Goal: Task Accomplishment & Management: Manage account settings

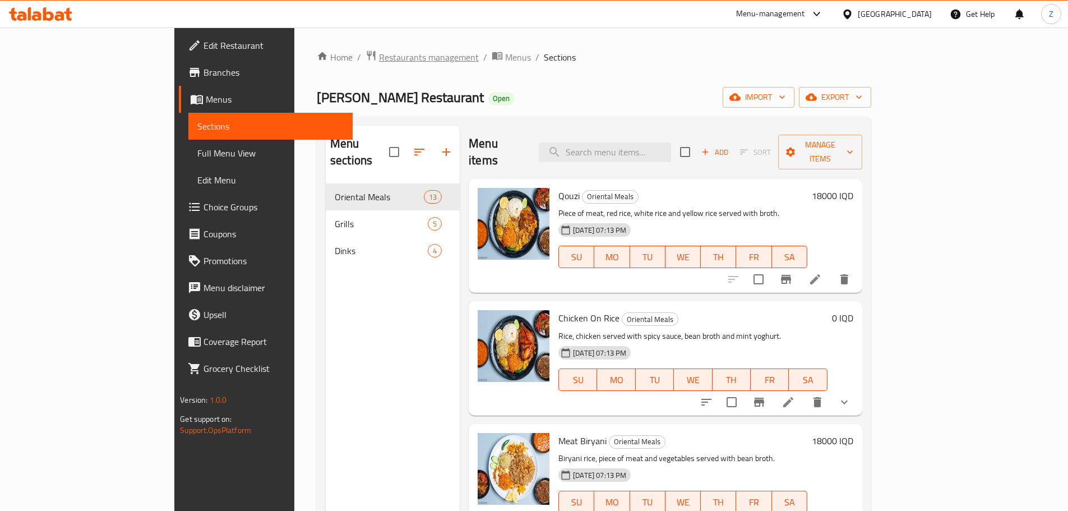
click at [379, 62] on span "Restaurants management" at bounding box center [429, 56] width 100 height 13
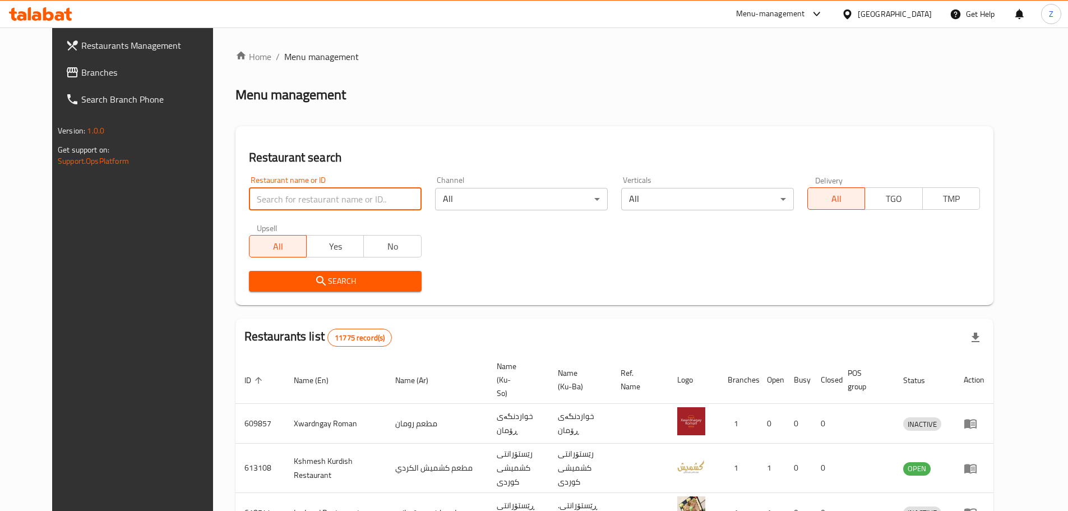
click at [352, 195] on input "search" at bounding box center [335, 199] width 173 height 22
paste input "706824"
type input "706824"
click at [396, 277] on span "Search" at bounding box center [335, 281] width 155 height 14
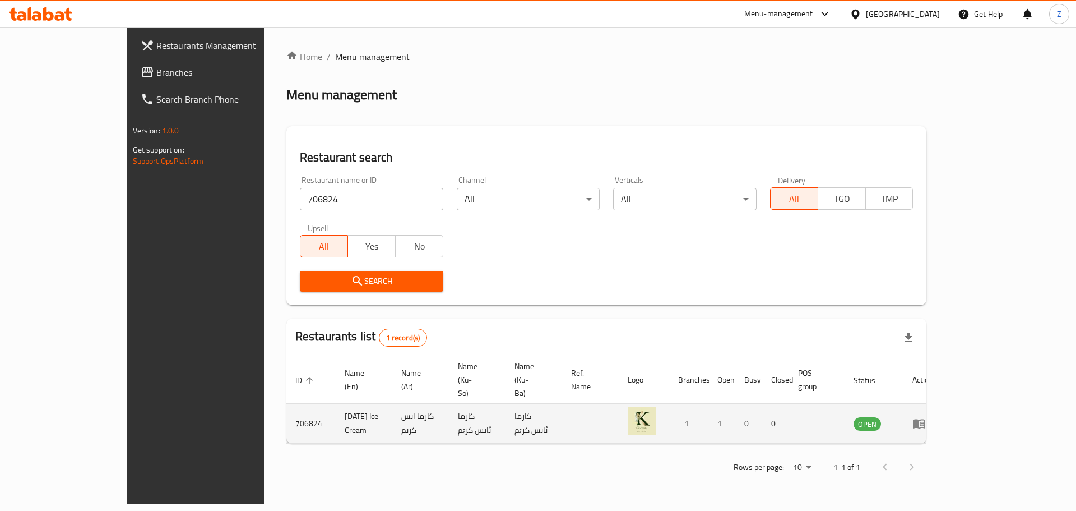
click at [942, 409] on td "enhanced table" at bounding box center [923, 424] width 39 height 40
click at [926, 416] on icon "enhanced table" at bounding box center [919, 422] width 13 height 13
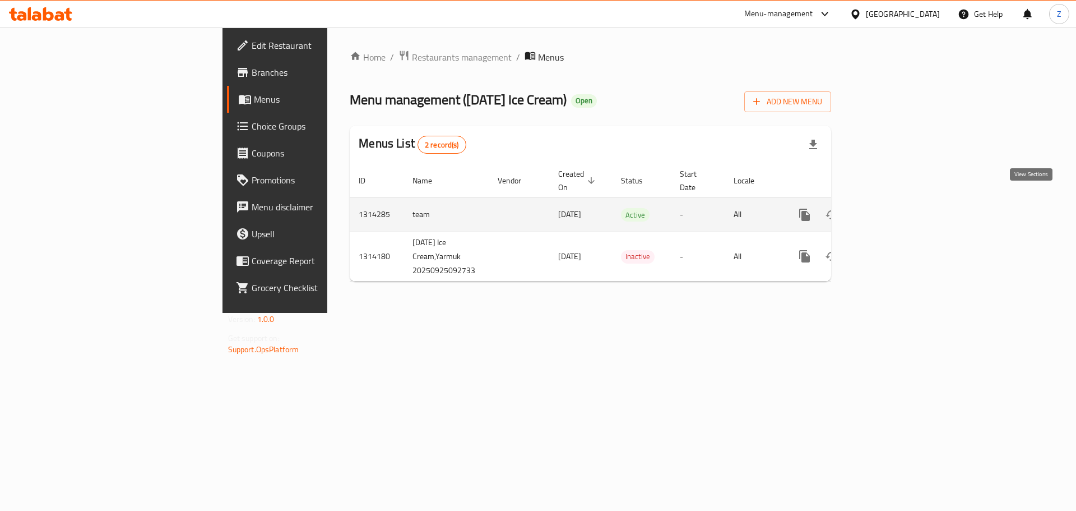
click at [899, 201] on link "enhanced table" at bounding box center [885, 214] width 27 height 27
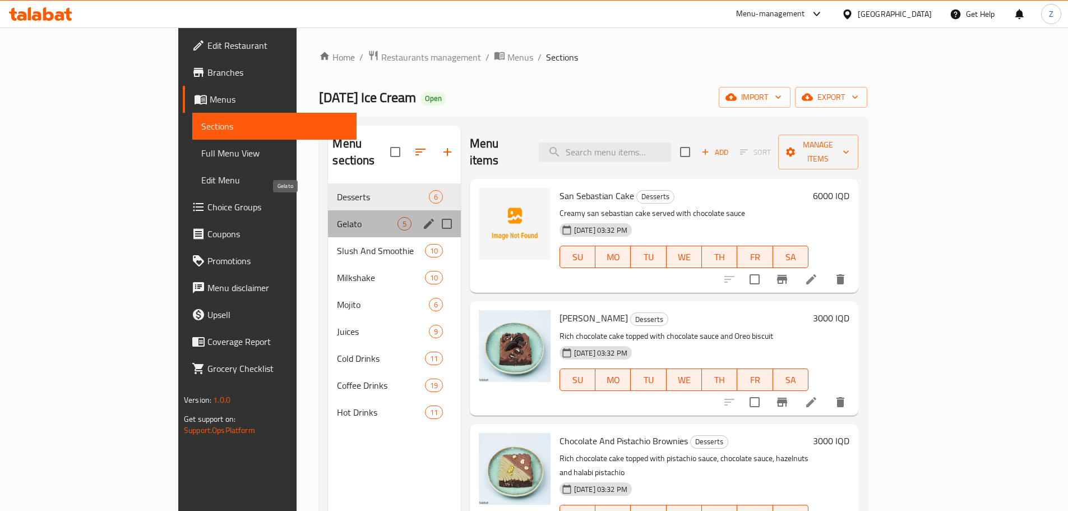
click at [337, 217] on span "Gelato" at bounding box center [367, 223] width 60 height 13
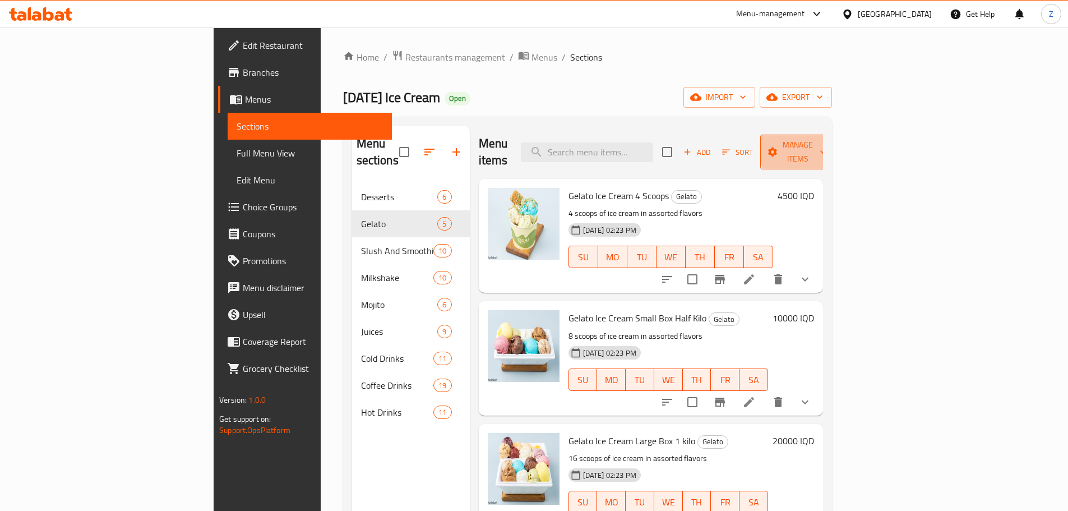
click at [826, 146] on span "Manage items" at bounding box center [797, 152] width 57 height 28
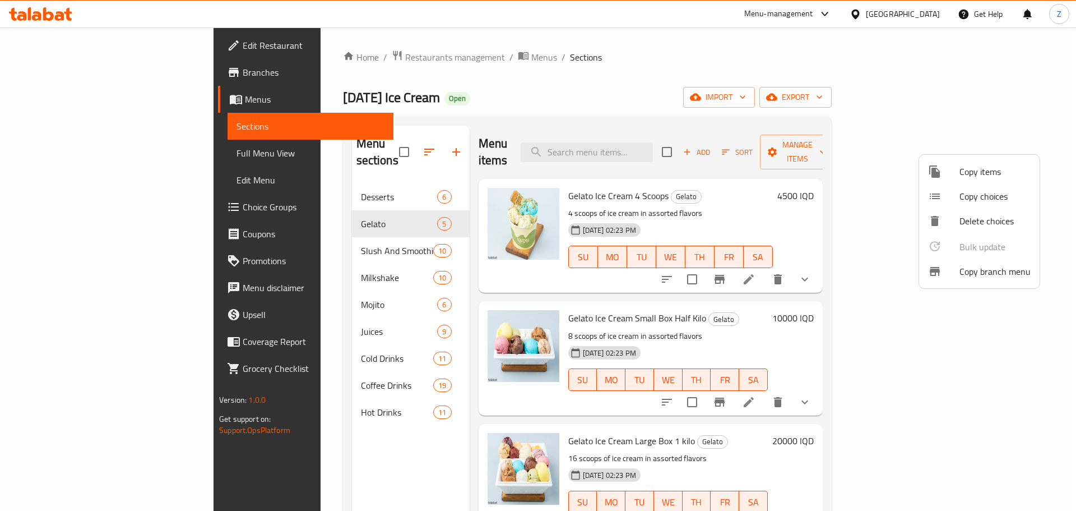
click at [988, 173] on span "Copy items" at bounding box center [995, 171] width 71 height 13
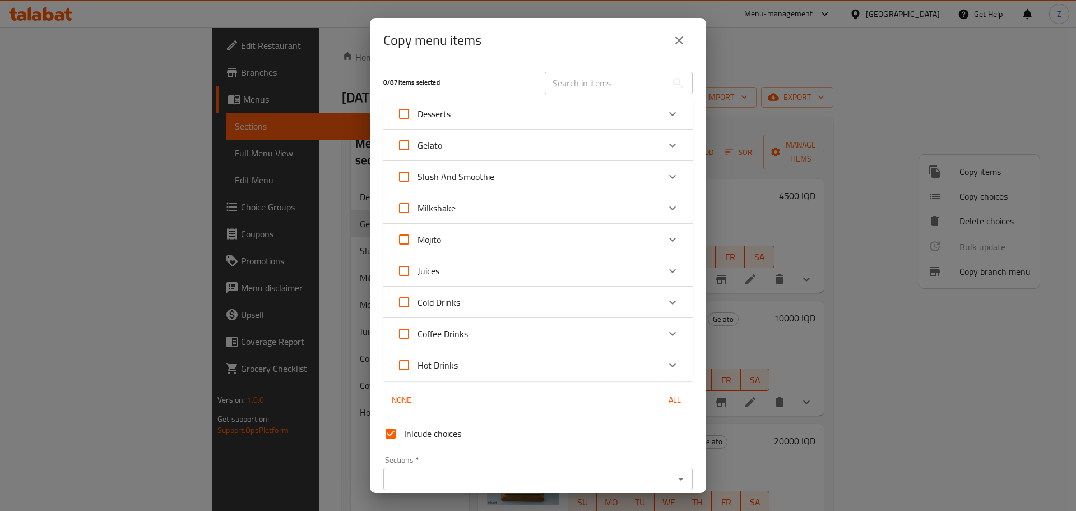
click at [584, 142] on div "Gelato" at bounding box center [528, 145] width 262 height 27
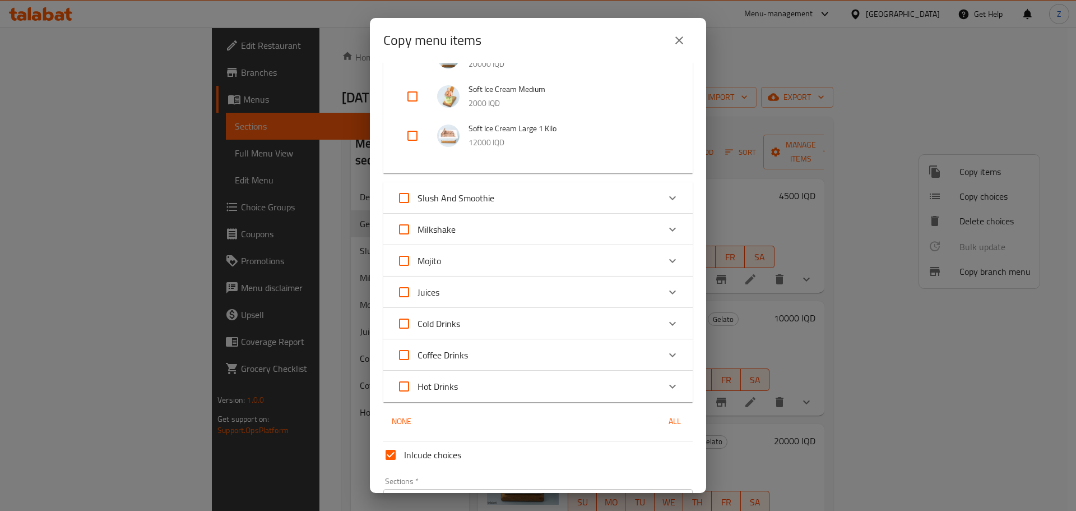
click at [417, 132] on input "checkbox" at bounding box center [412, 135] width 27 height 27
checkbox input "true"
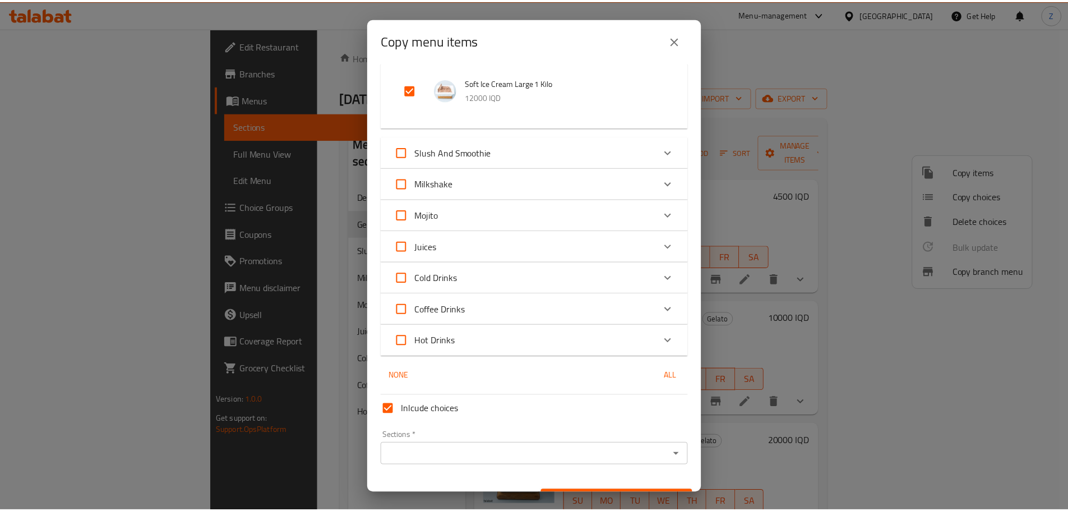
scroll to position [295, 0]
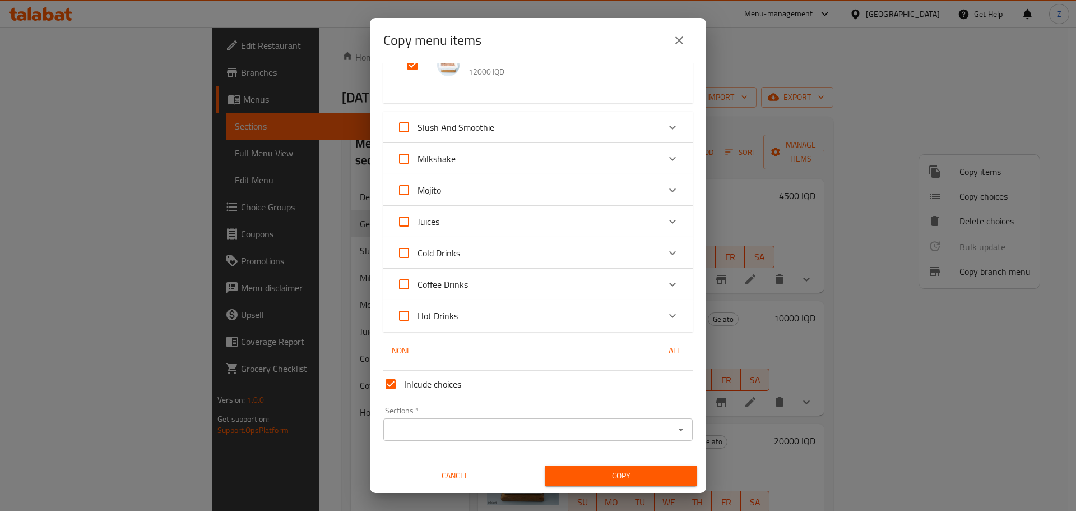
click at [678, 436] on icon "Open" at bounding box center [680, 429] width 13 height 13
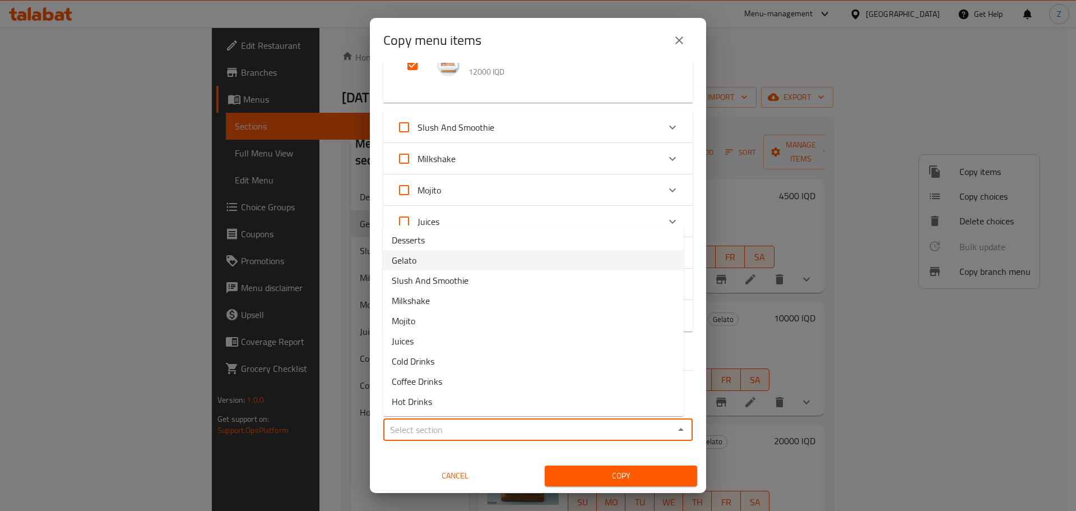
click at [445, 256] on li "Gelato" at bounding box center [533, 260] width 301 height 20
type input "Gelato"
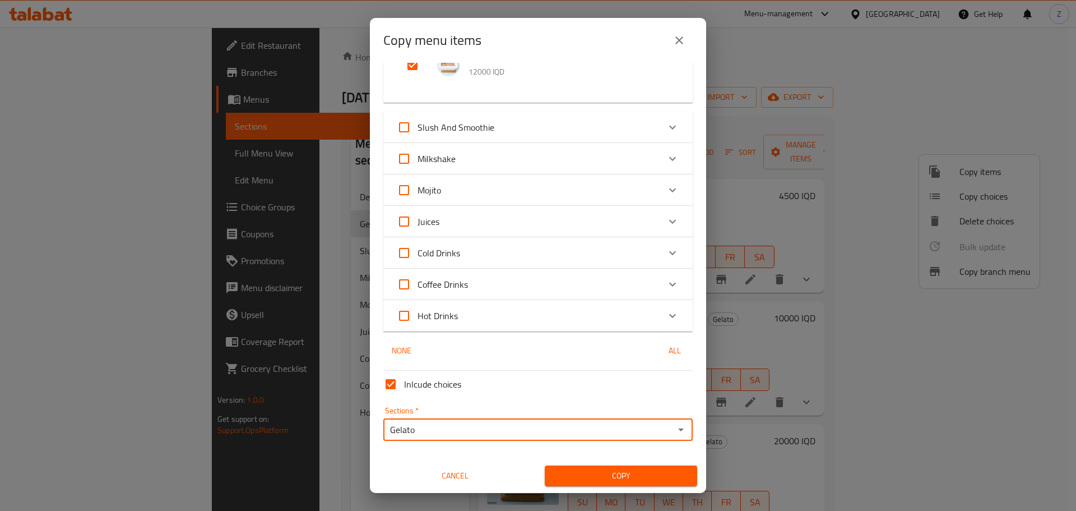
click at [600, 479] on span "Copy" at bounding box center [621, 476] width 135 height 14
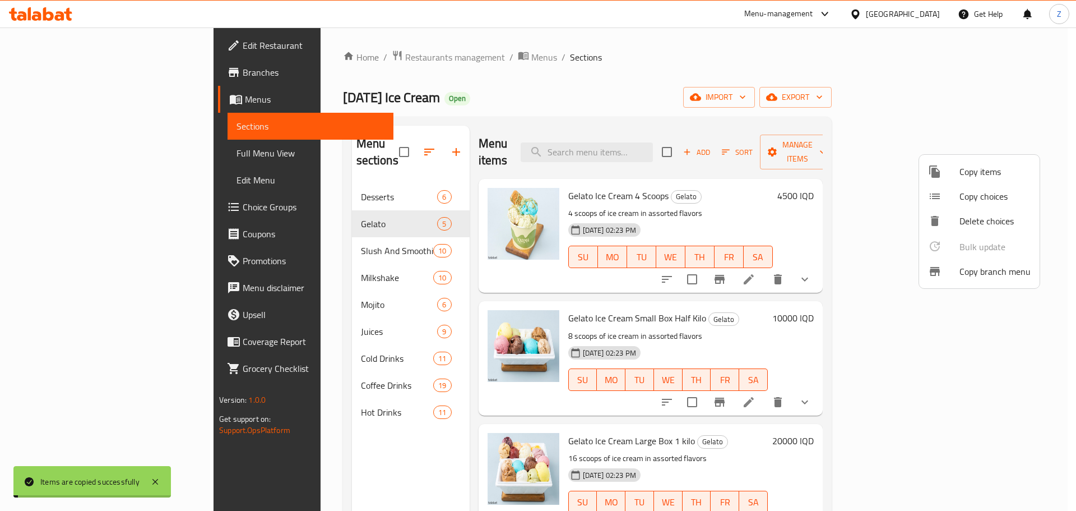
click at [817, 419] on div at bounding box center [538, 255] width 1076 height 511
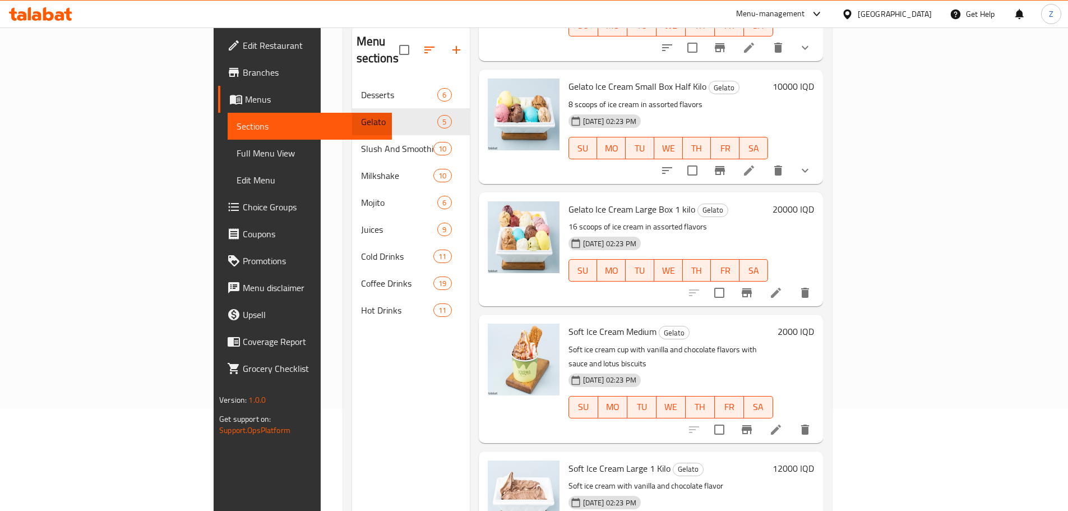
scroll to position [157, 0]
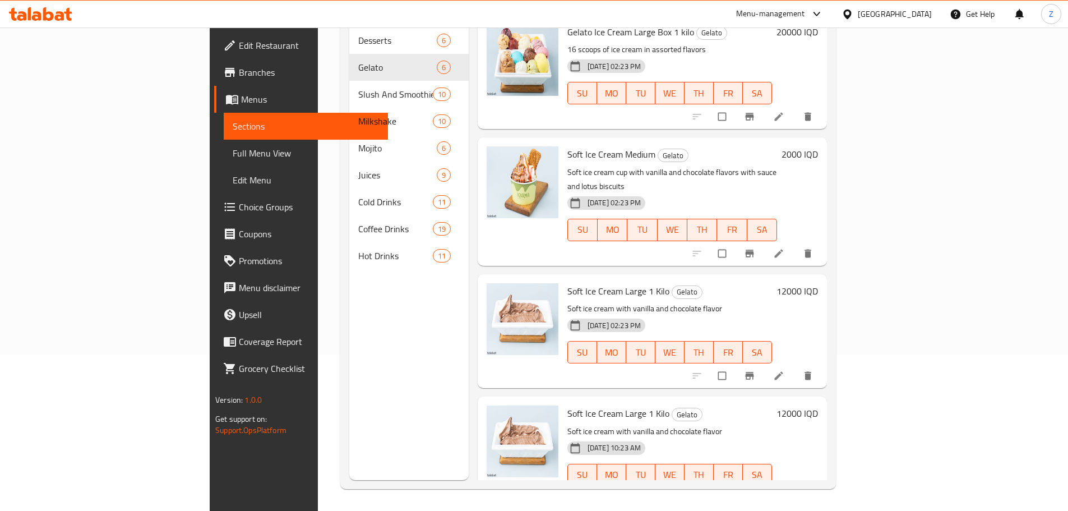
scroll to position [157, 0]
click at [795, 489] on li at bounding box center [779, 498] width 31 height 18
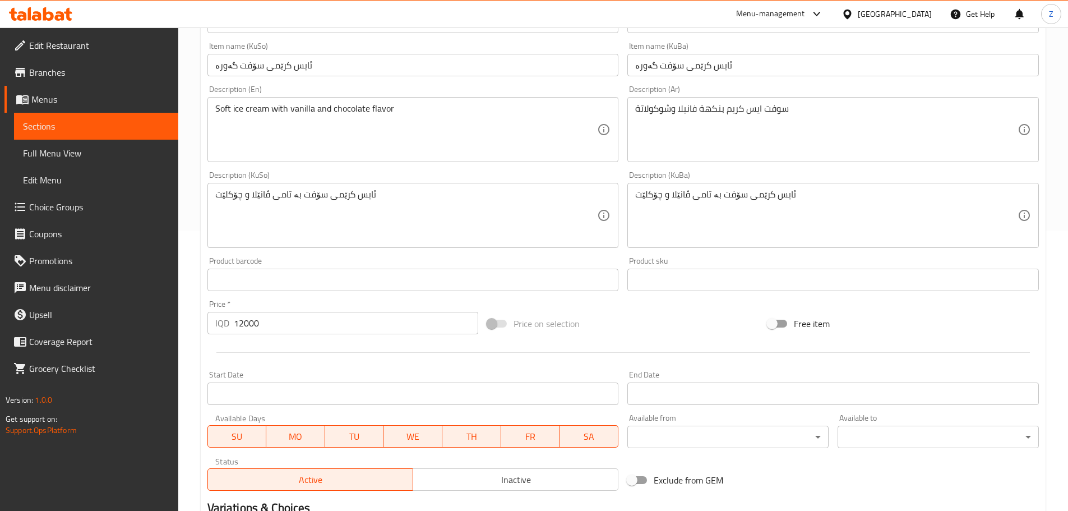
scroll to position [56, 0]
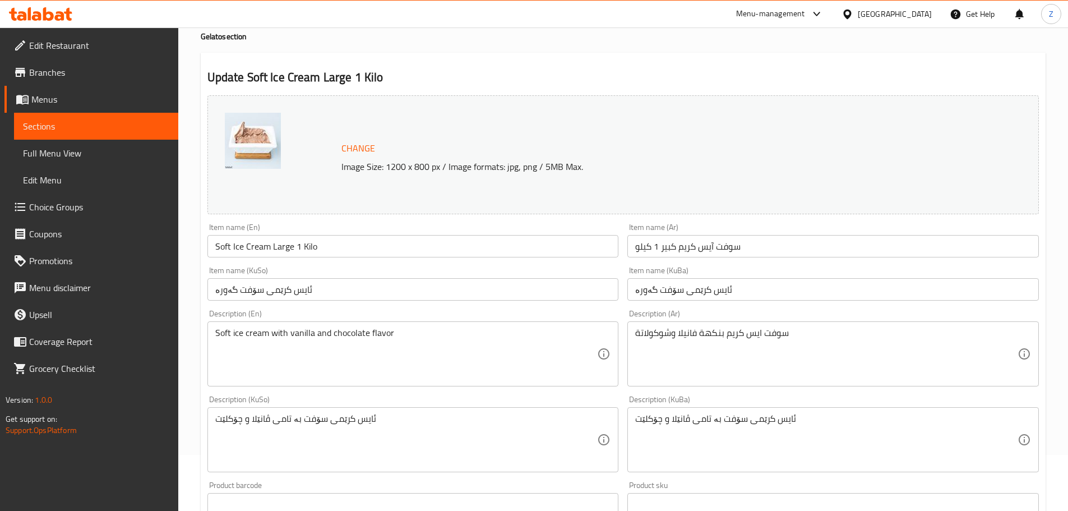
click at [293, 242] on input "Soft Ice Cream Large 1 Kilo" at bounding box center [412, 246] width 411 height 22
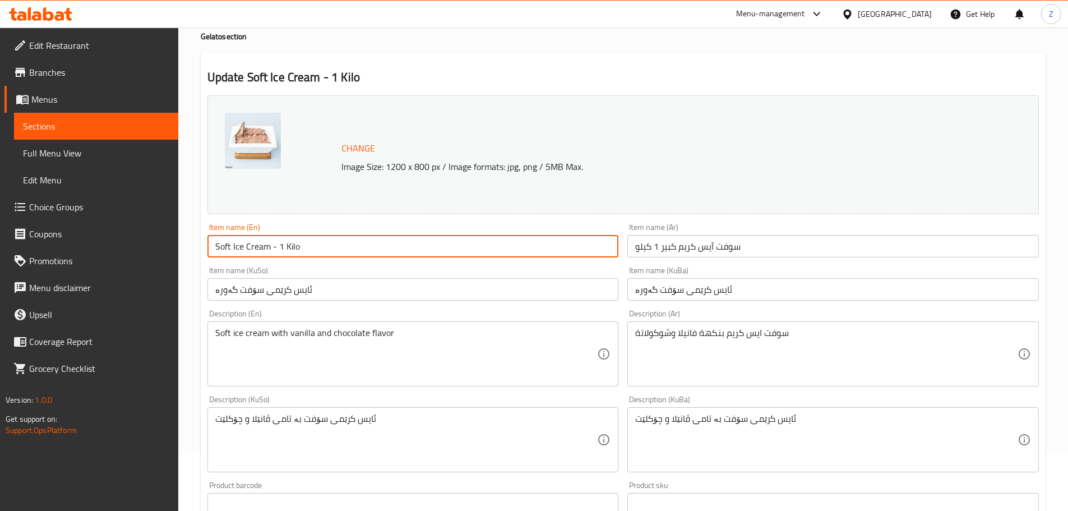
click at [282, 252] on input "Soft Ice Cream - 1 Kilo" at bounding box center [412, 246] width 411 height 22
type input "Soft Ice Cream - 1\2 Kilo"
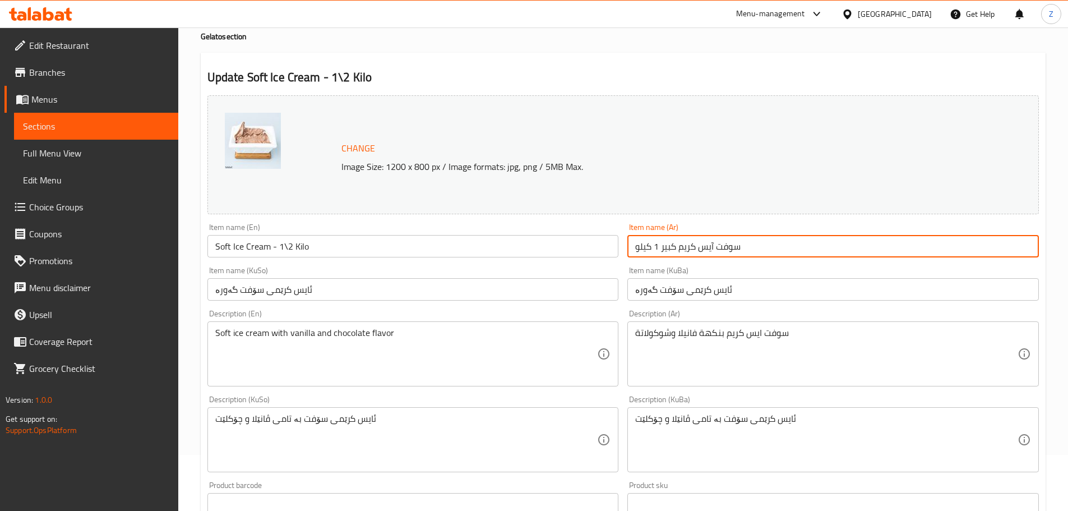
drag, startPoint x: 677, startPoint y: 249, endPoint x: 582, endPoint y: 249, distance: 95.3
click at [582, 249] on div "Change Image Size: 1200 x 800 px / Image formats: jpg, png / 5MB Max. Item name…" at bounding box center [623, 405] width 840 height 628
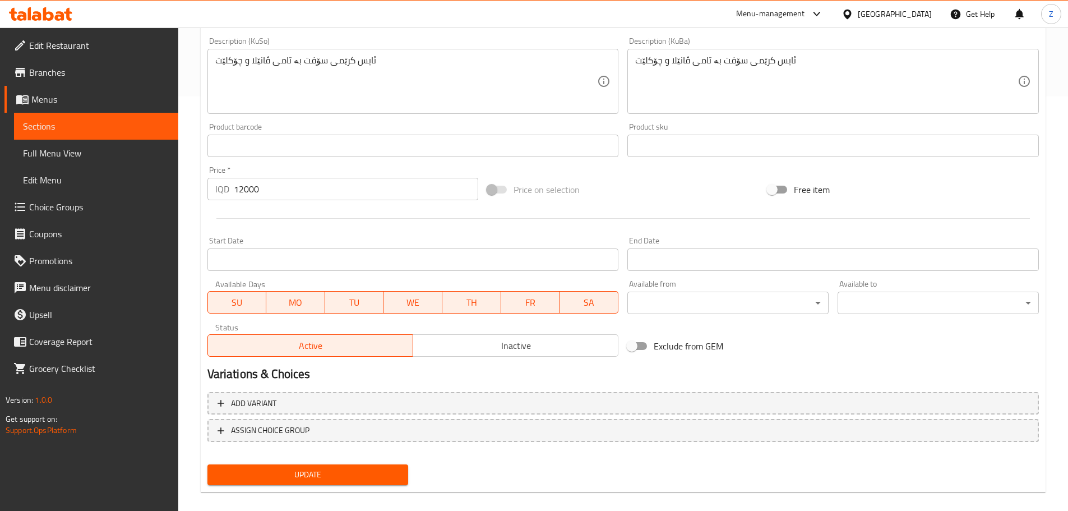
scroll to position [427, 0]
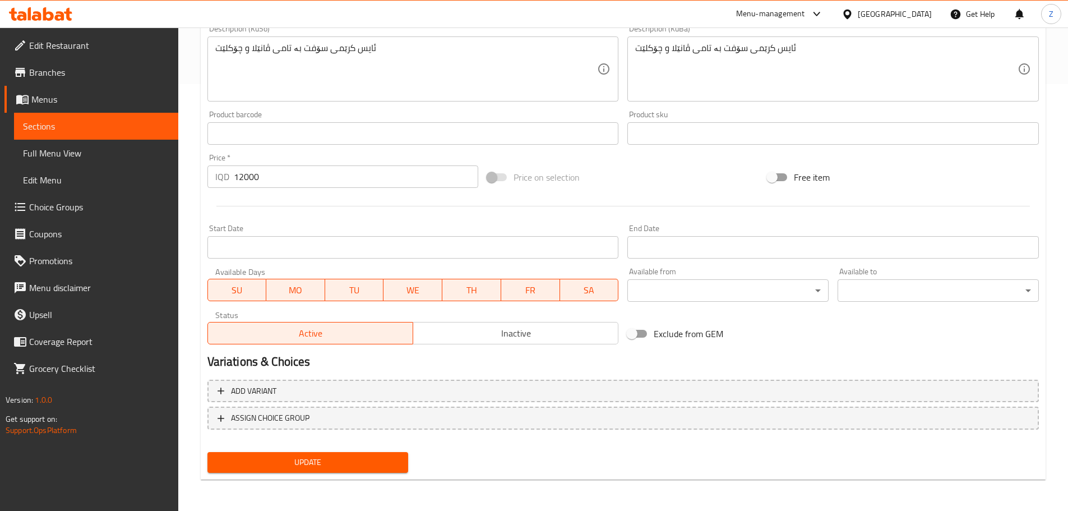
type input "سوفت آيس كريم - نصف كيلو"
click at [288, 165] on div "Price   * IQD 12000 Price *" at bounding box center [342, 171] width 271 height 34
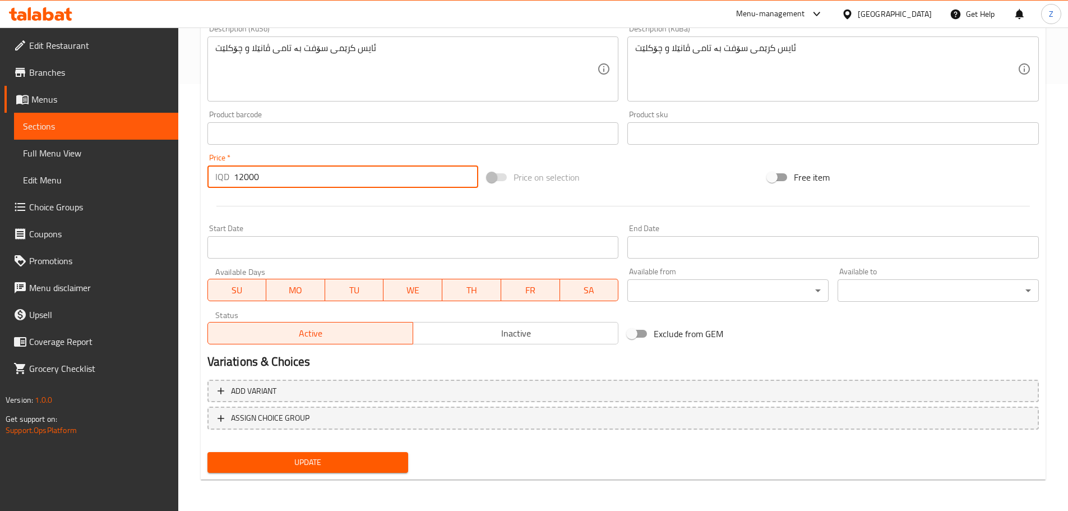
click at [288, 165] on input "12000" at bounding box center [356, 176] width 245 height 22
type input "6000"
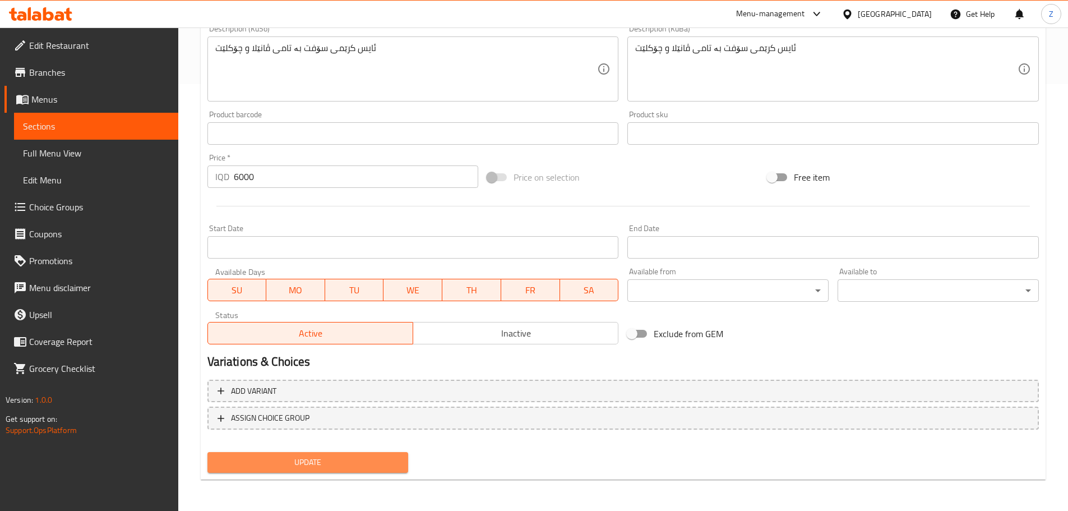
drag, startPoint x: 369, startPoint y: 469, endPoint x: 451, endPoint y: 501, distance: 88.1
click at [369, 469] on span "Update" at bounding box center [307, 462] width 183 height 14
click at [350, 471] on button "Update" at bounding box center [307, 462] width 201 height 21
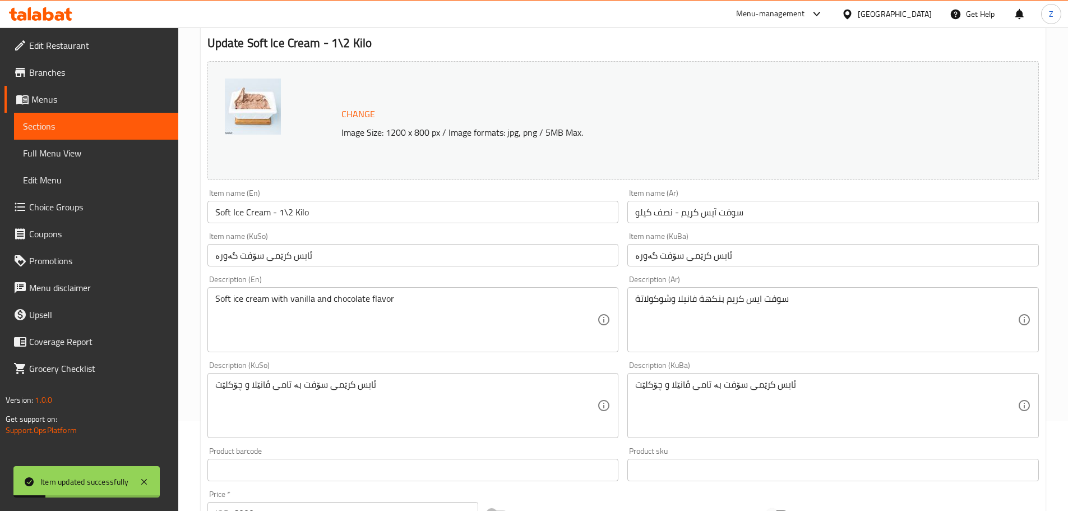
scroll to position [0, 0]
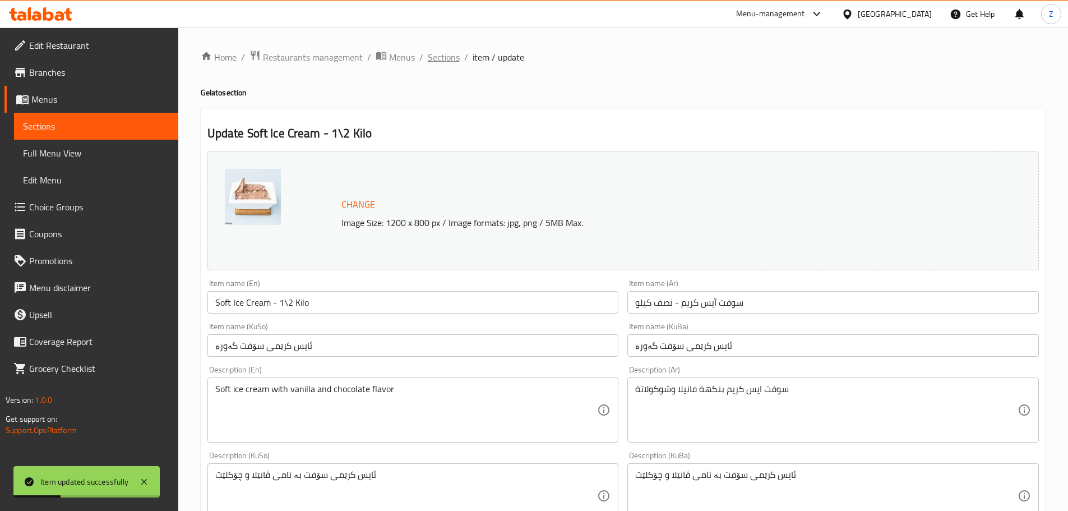
click at [437, 64] on span "Sections" at bounding box center [444, 56] width 32 height 13
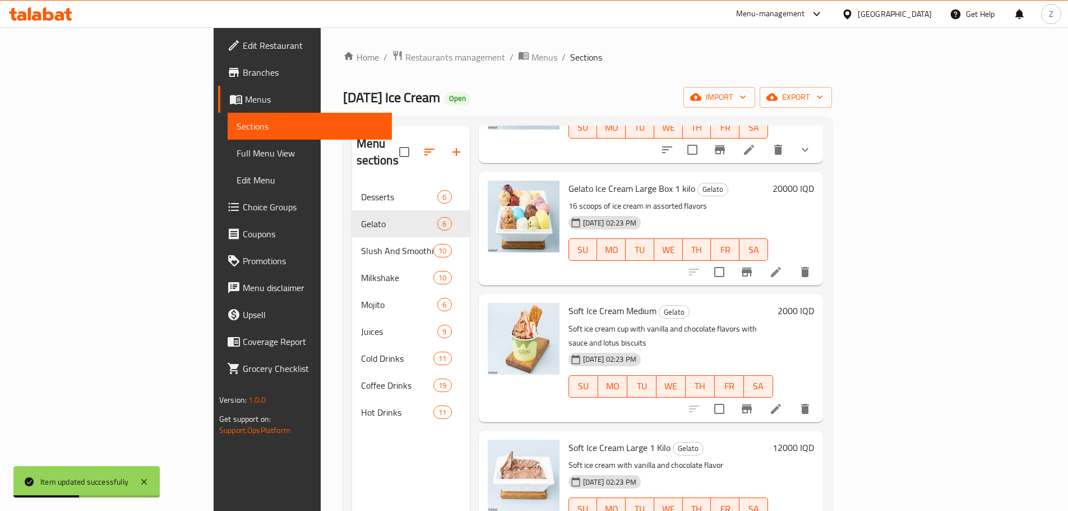
scroll to position [157, 0]
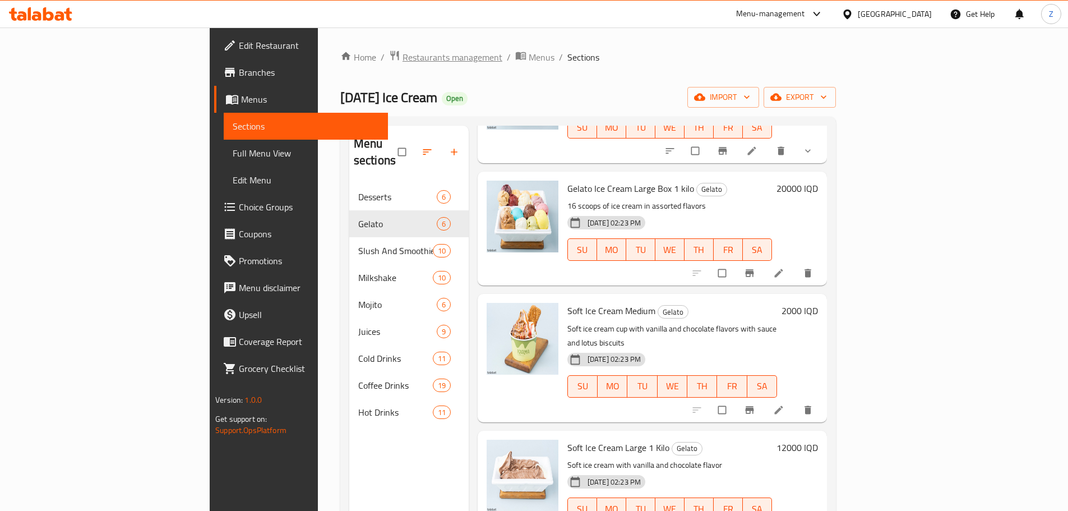
click at [402, 50] on span "Restaurants management" at bounding box center [452, 56] width 100 height 13
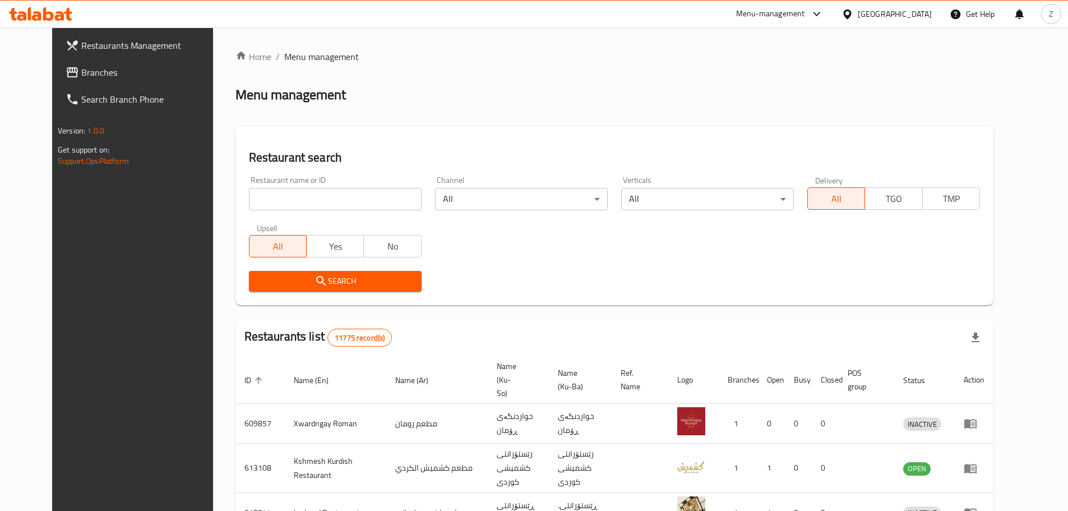
click at [348, 199] on input "search" at bounding box center [335, 199] width 173 height 22
paste input "705879"
type input "705879"
click at [377, 277] on span "Search" at bounding box center [335, 281] width 155 height 14
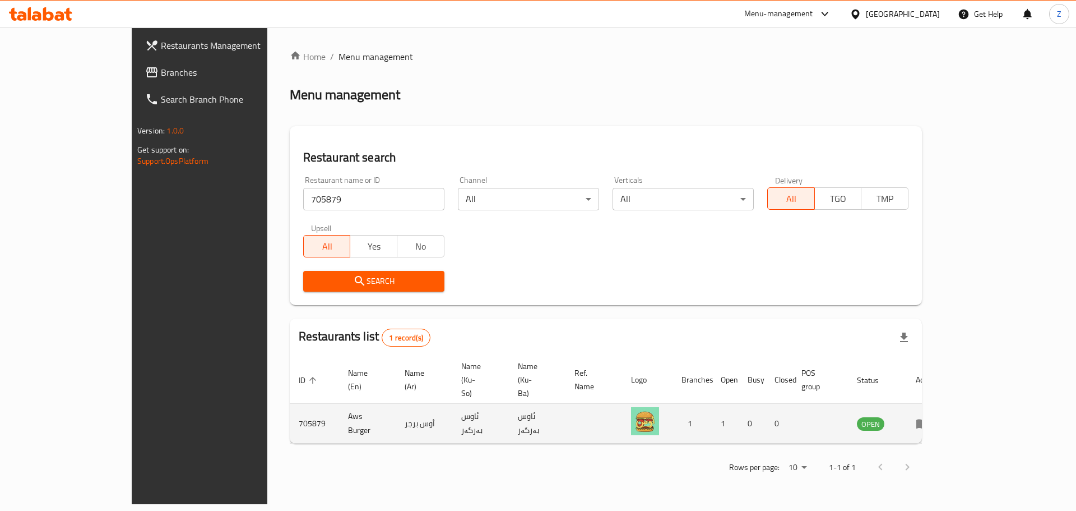
click at [929, 416] on icon "enhanced table" at bounding box center [922, 422] width 13 height 13
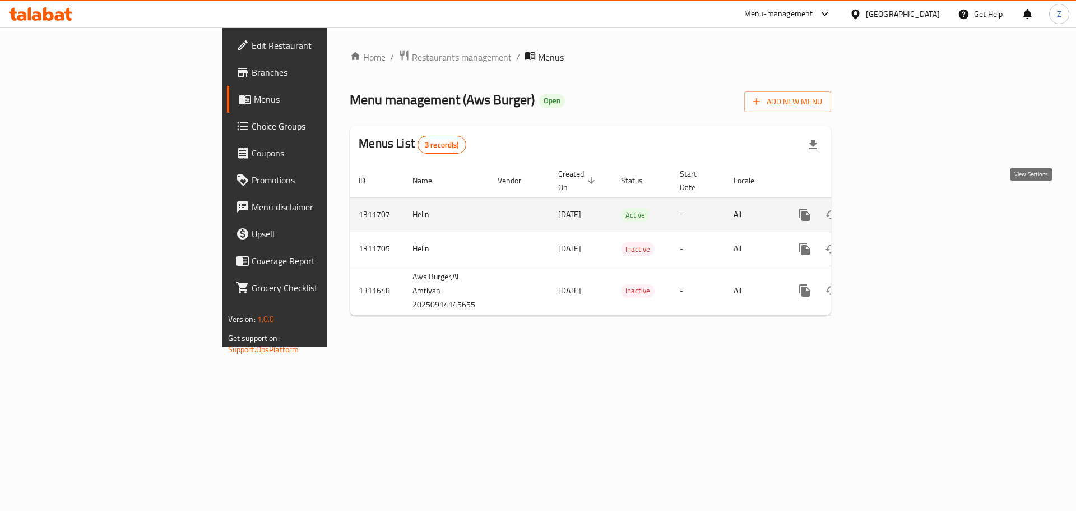
click at [892, 208] on icon "enhanced table" at bounding box center [885, 214] width 13 height 13
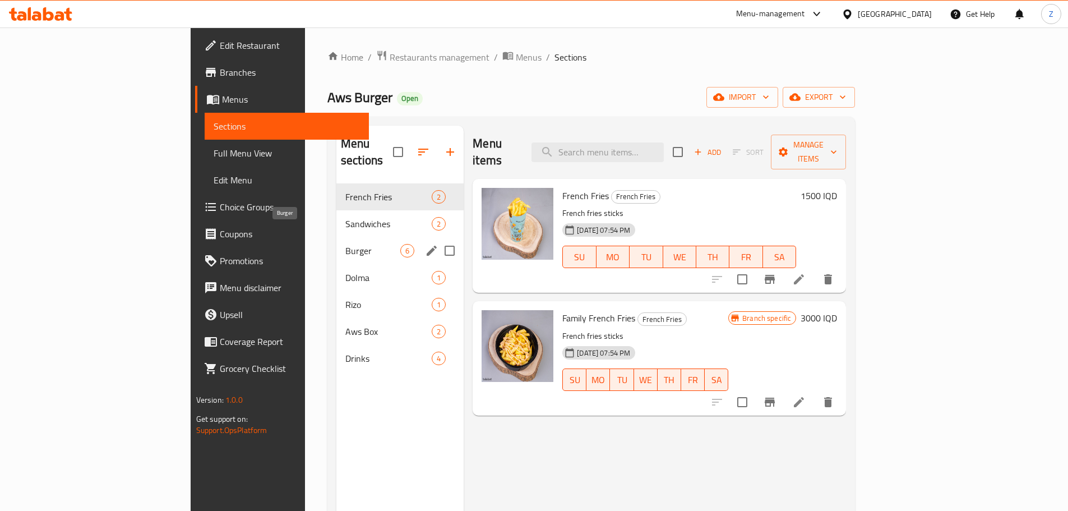
click at [345, 244] on span "Burger" at bounding box center [372, 250] width 55 height 13
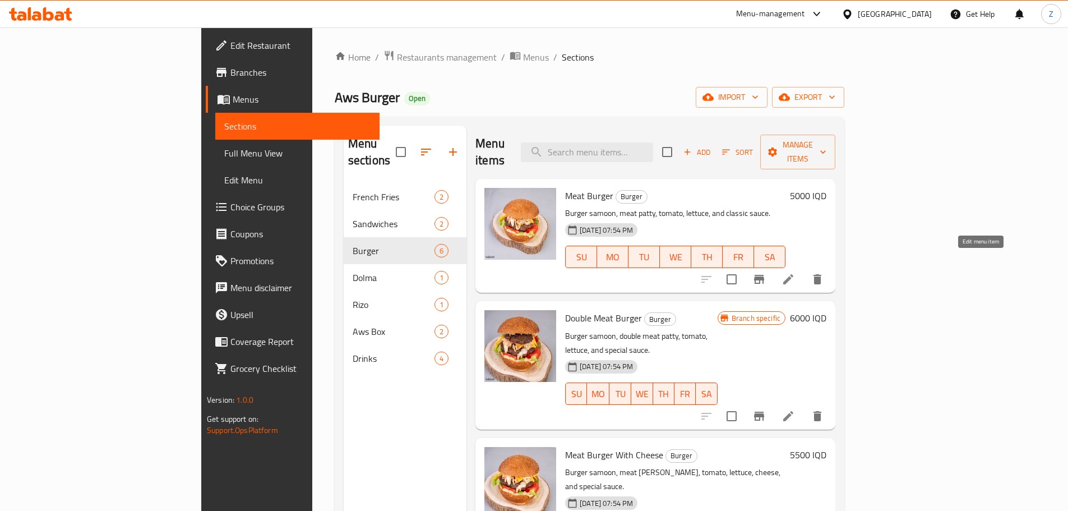
click at [795, 272] on icon at bounding box center [787, 278] width 13 height 13
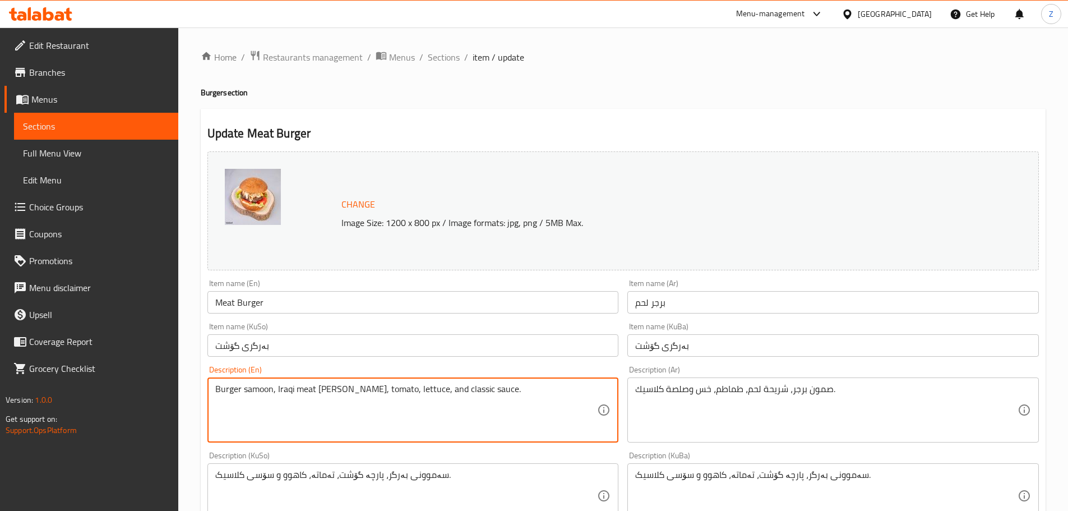
drag, startPoint x: 276, startPoint y: 392, endPoint x: 337, endPoint y: 402, distance: 61.4
click at [337, 402] on textarea "Burger samoon, Iraqi meat [PERSON_NAME], tomato, lettuce, and classic sauce." at bounding box center [406, 409] width 382 height 53
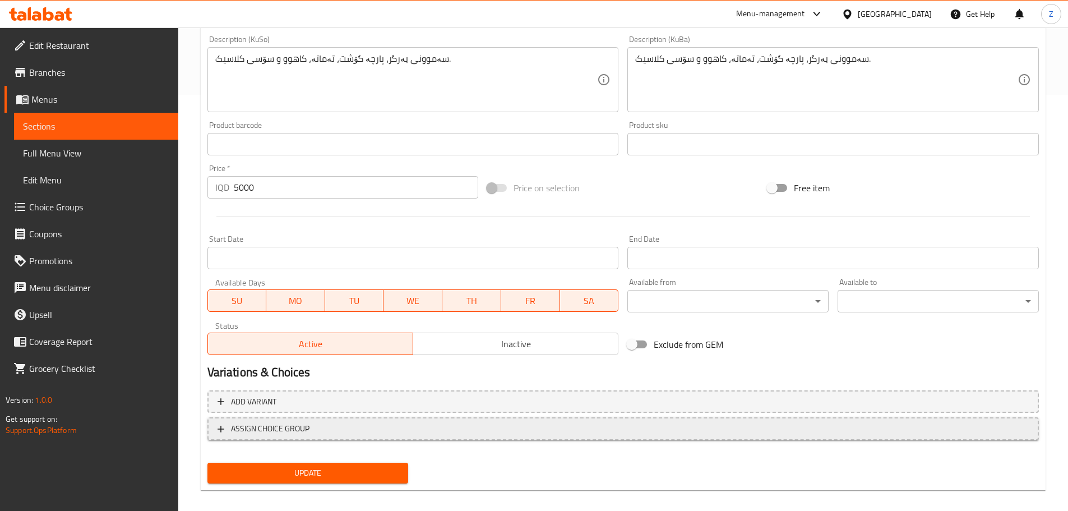
scroll to position [427, 0]
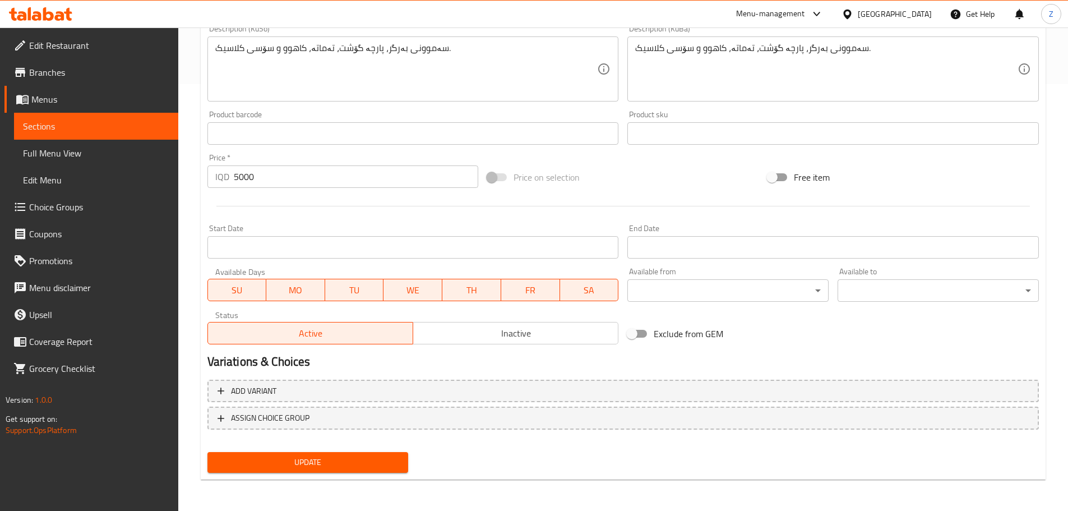
type textarea "Burger samoon, Iraqi meat [PERSON_NAME], tomato, lettuce, and classic sauce."
click at [309, 457] on span "Update" at bounding box center [307, 462] width 183 height 14
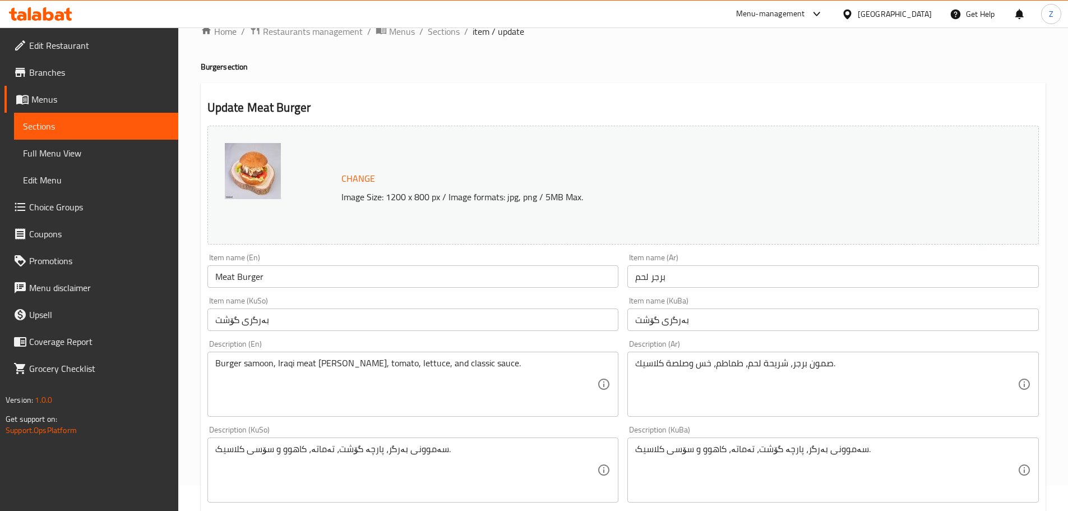
scroll to position [0, 0]
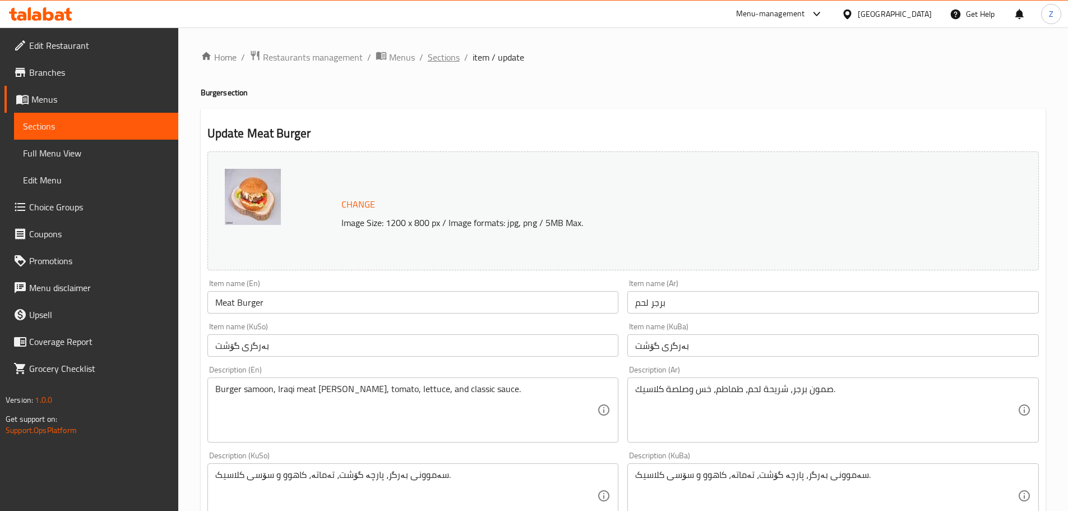
click at [450, 63] on span "Sections" at bounding box center [444, 56] width 32 height 13
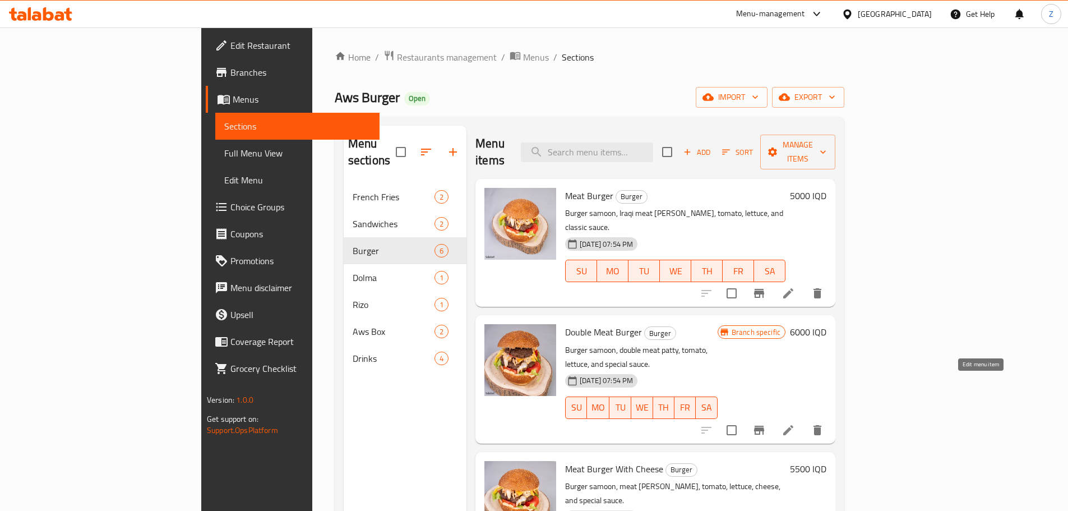
click at [793, 425] on icon at bounding box center [788, 430] width 10 height 10
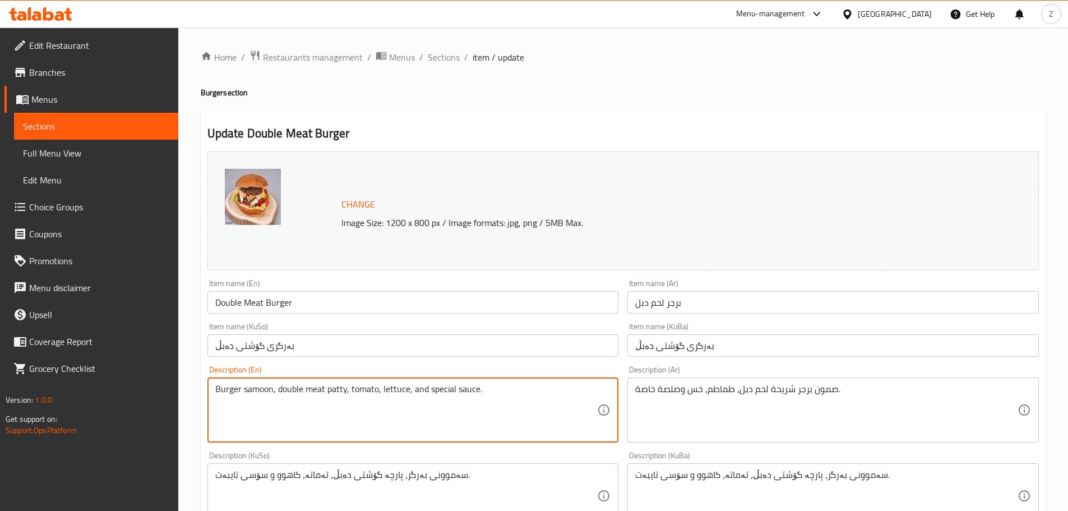
drag, startPoint x: 307, startPoint y: 387, endPoint x: 345, endPoint y: 395, distance: 38.4
paste textarea "[DEMOGRAPHIC_DATA]"
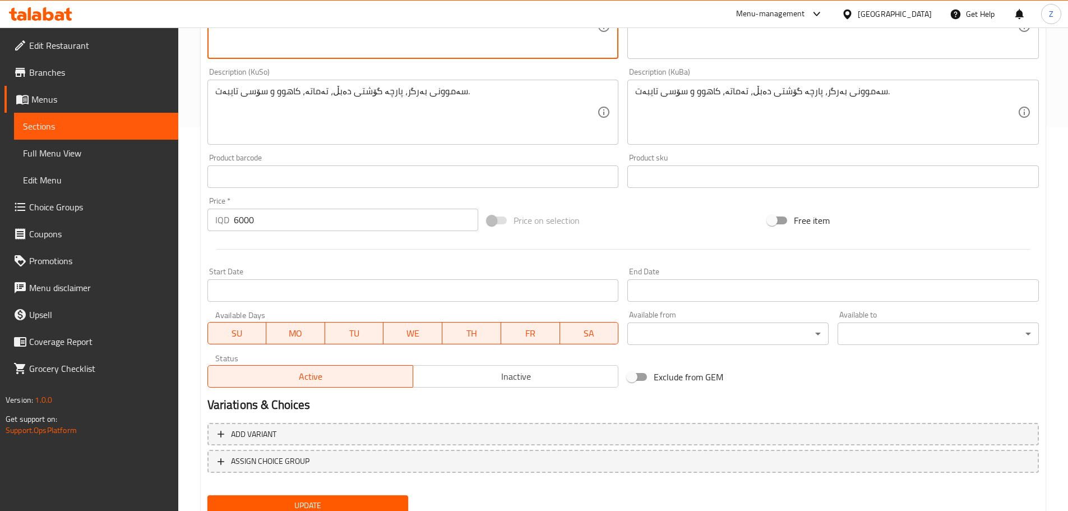
scroll to position [427, 0]
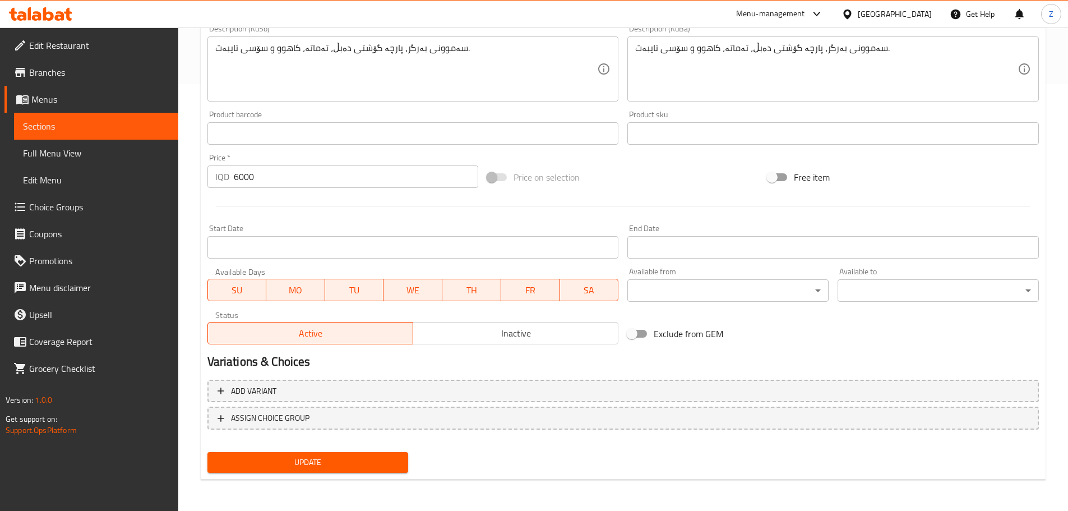
type textarea "Burger samoon, double Iraqi meat [PERSON_NAME], tomato, lettuce, and special sa…"
click at [364, 479] on div "Update Double Meat Burger Change Image Size: 1200 x 800 px / Image formats: jpg…" at bounding box center [623, 81] width 845 height 798
click at [365, 465] on span "Update" at bounding box center [307, 462] width 183 height 14
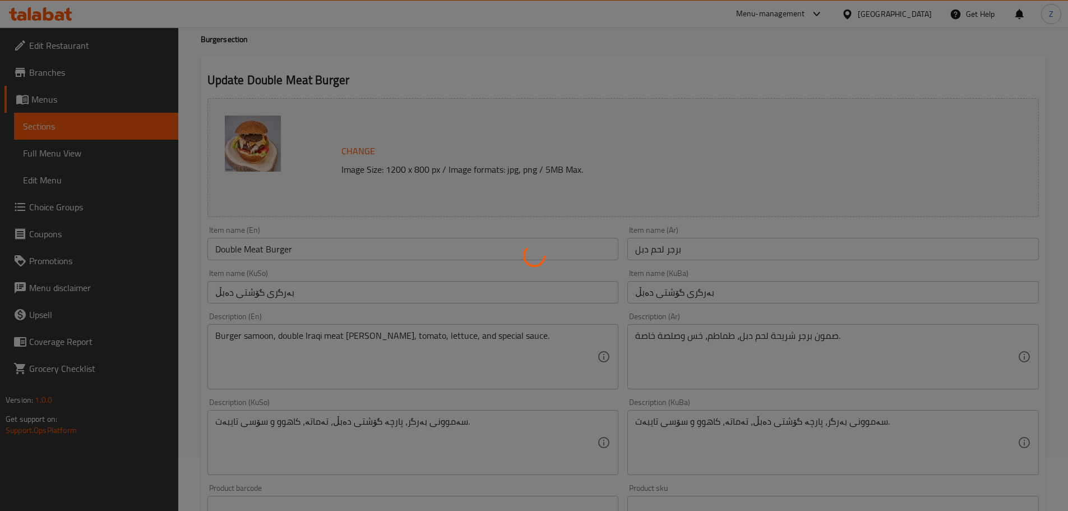
scroll to position [0, 0]
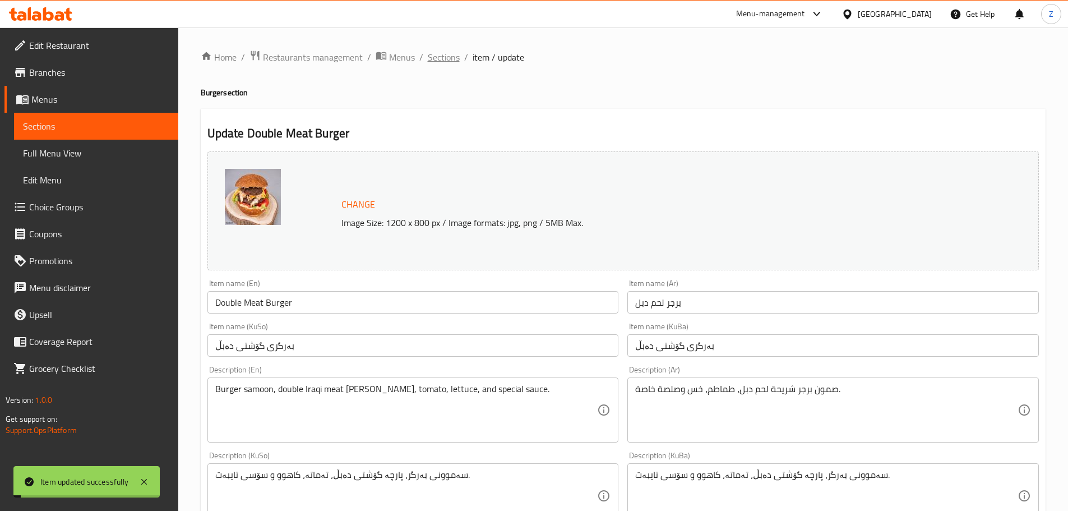
click at [448, 62] on span "Sections" at bounding box center [444, 56] width 32 height 13
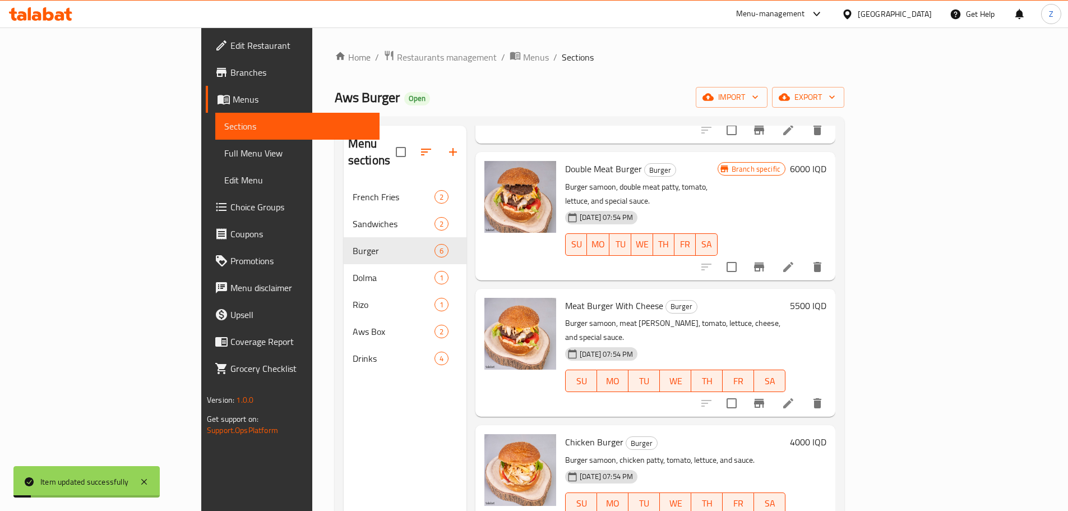
scroll to position [224, 0]
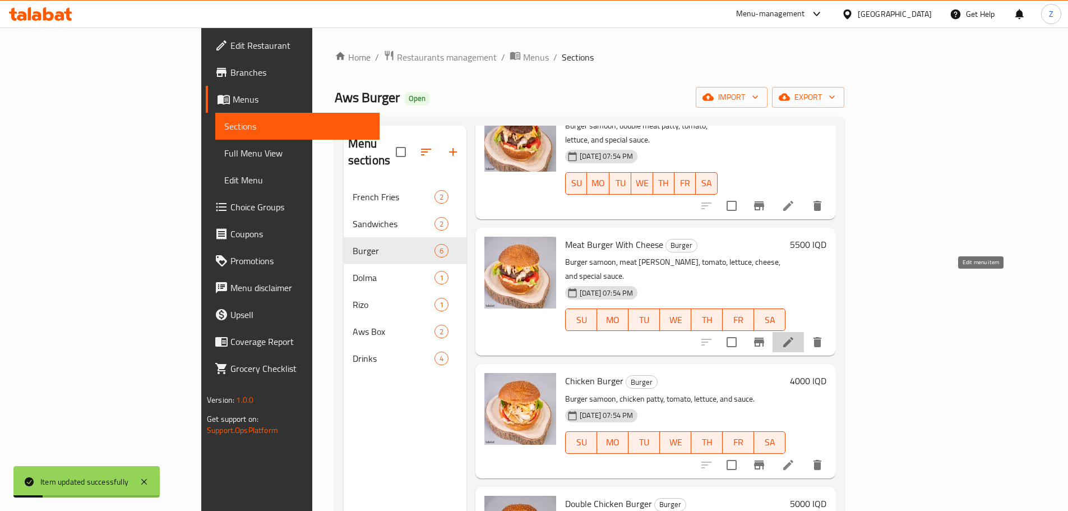
click at [795, 335] on icon at bounding box center [787, 341] width 13 height 13
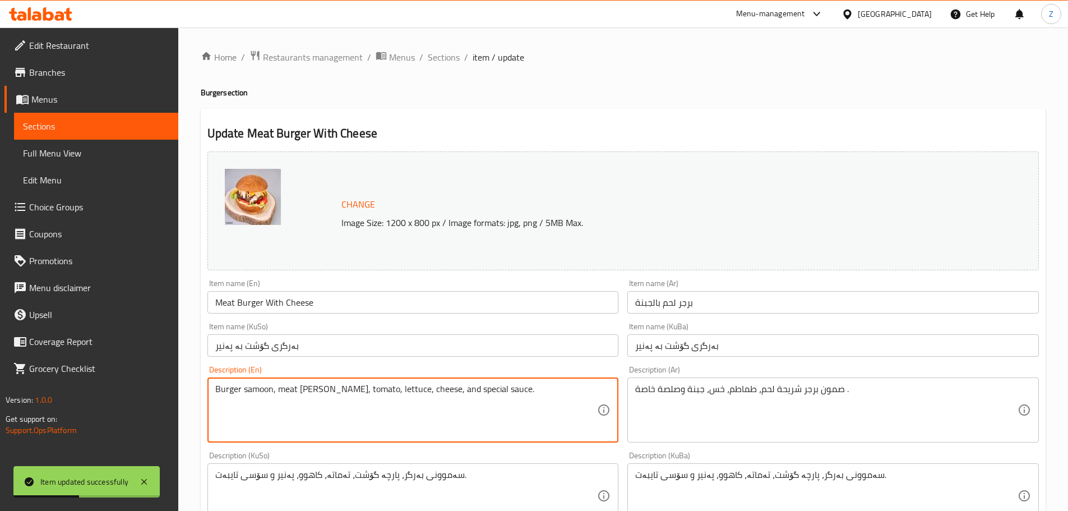
drag, startPoint x: 276, startPoint y: 394, endPoint x: 316, endPoint y: 406, distance: 42.0
paste textarea "[DEMOGRAPHIC_DATA]"
click at [273, 390] on textarea "Burger samoon,Iraqi meat [PERSON_NAME], tomato, lettuce, cheese, and special sa…" at bounding box center [406, 409] width 382 height 53
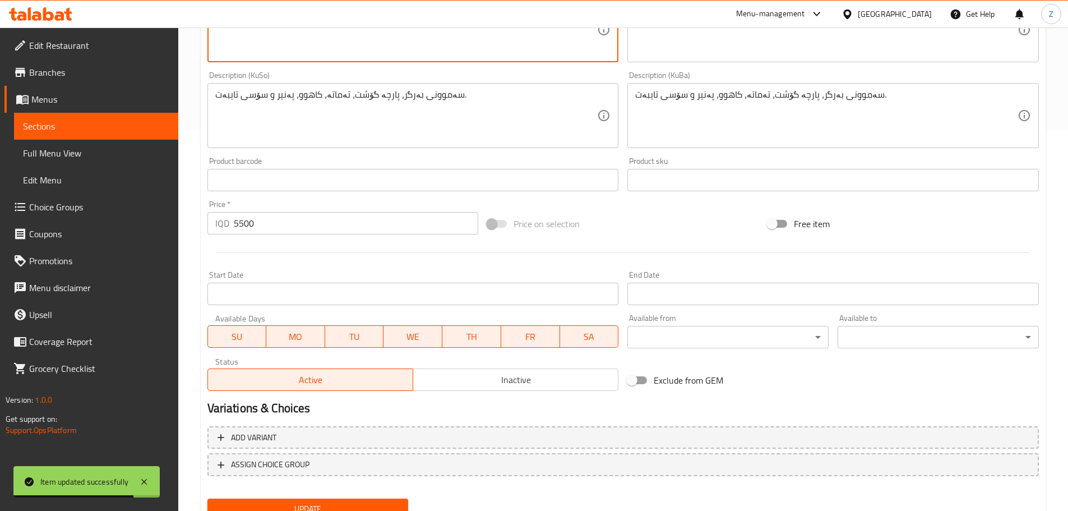
scroll to position [427, 0]
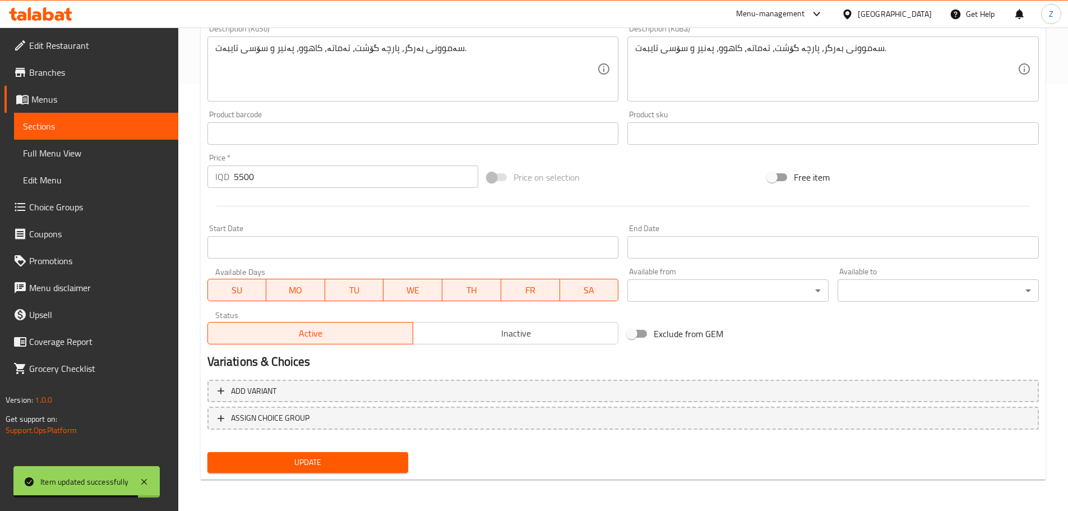
type textarea "Burger samoon, Iraqi meat [PERSON_NAME], tomato, lettuce, cheese, and special s…"
click at [369, 475] on div "Update" at bounding box center [308, 462] width 210 height 30
click at [372, 469] on span "Update" at bounding box center [307, 462] width 183 height 14
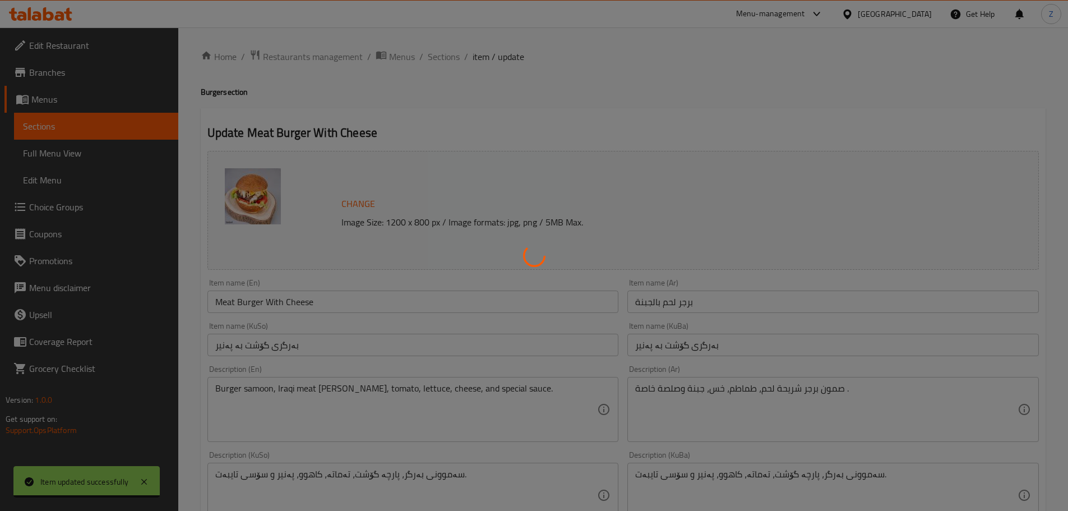
scroll to position [0, 0]
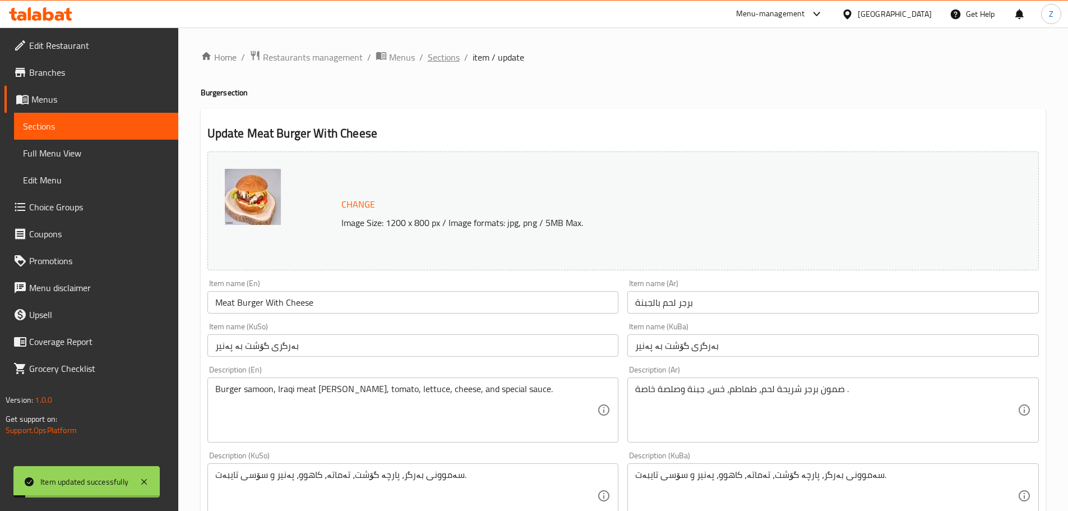
click at [456, 62] on span "Sections" at bounding box center [444, 56] width 32 height 13
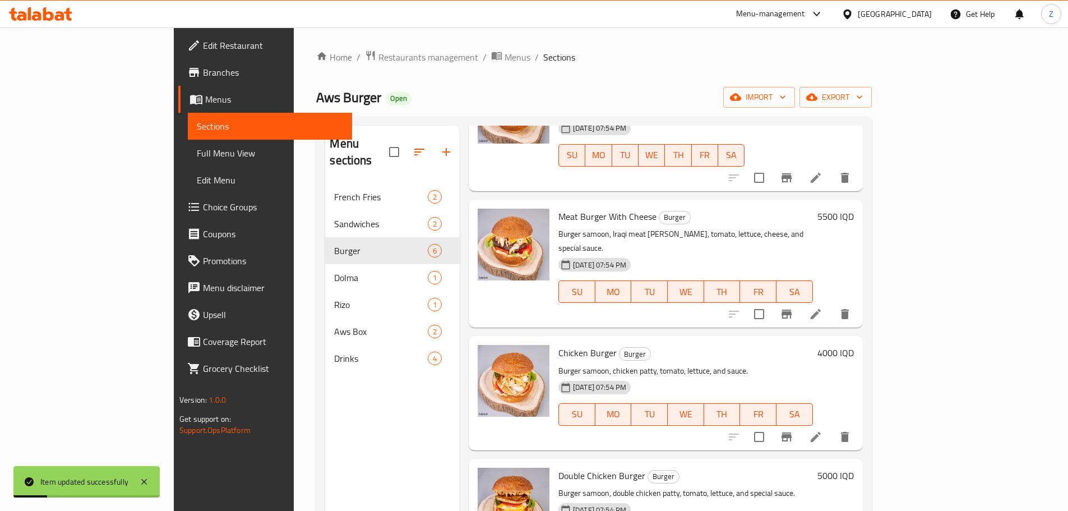
scroll to position [157, 0]
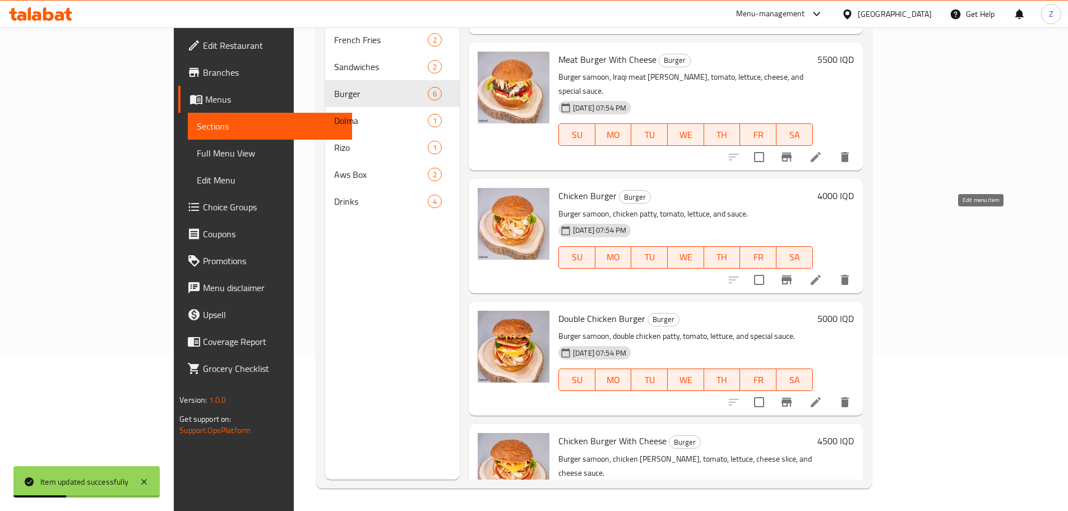
click at [822, 273] on icon at bounding box center [815, 279] width 13 height 13
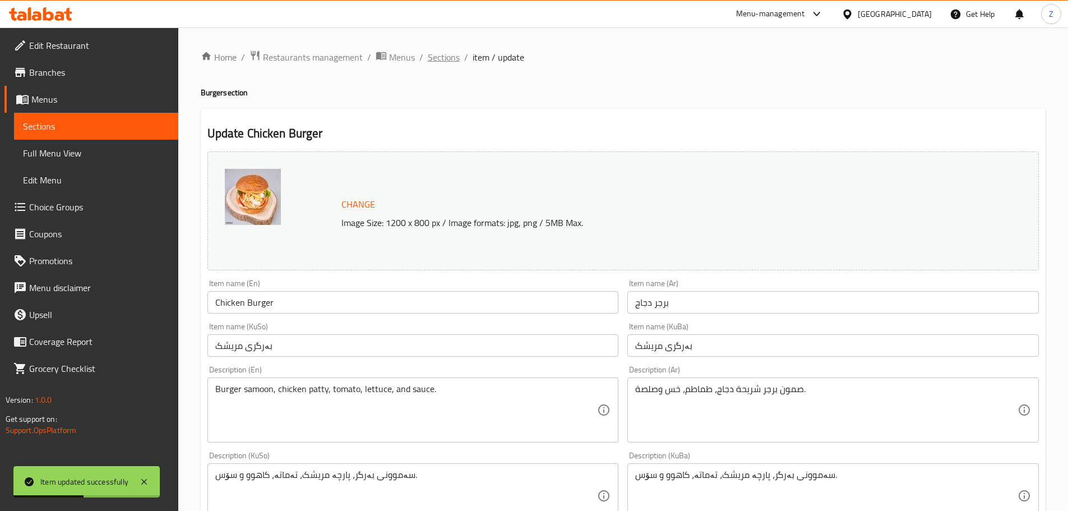
click at [441, 57] on span "Sections" at bounding box center [444, 56] width 32 height 13
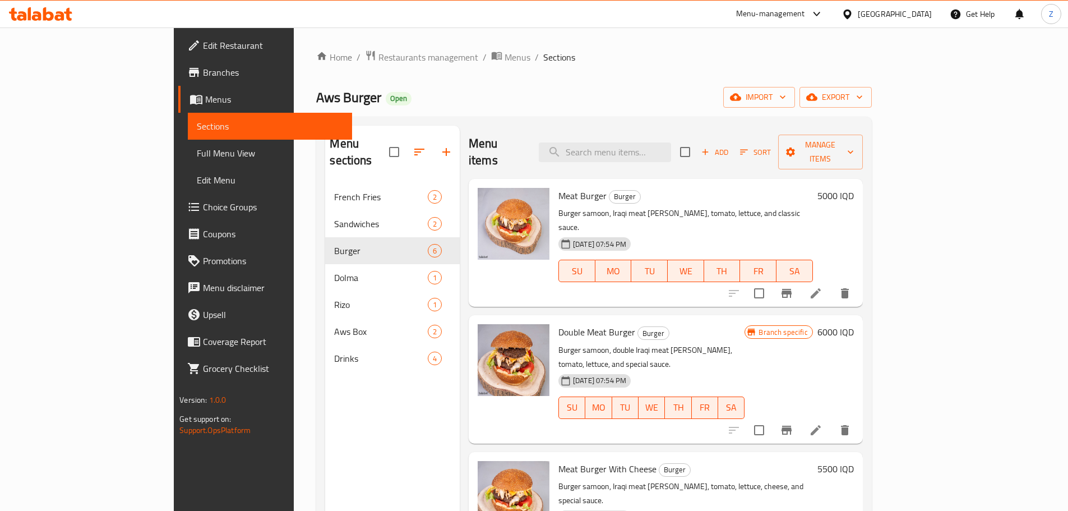
click at [831, 283] on li at bounding box center [815, 293] width 31 height 20
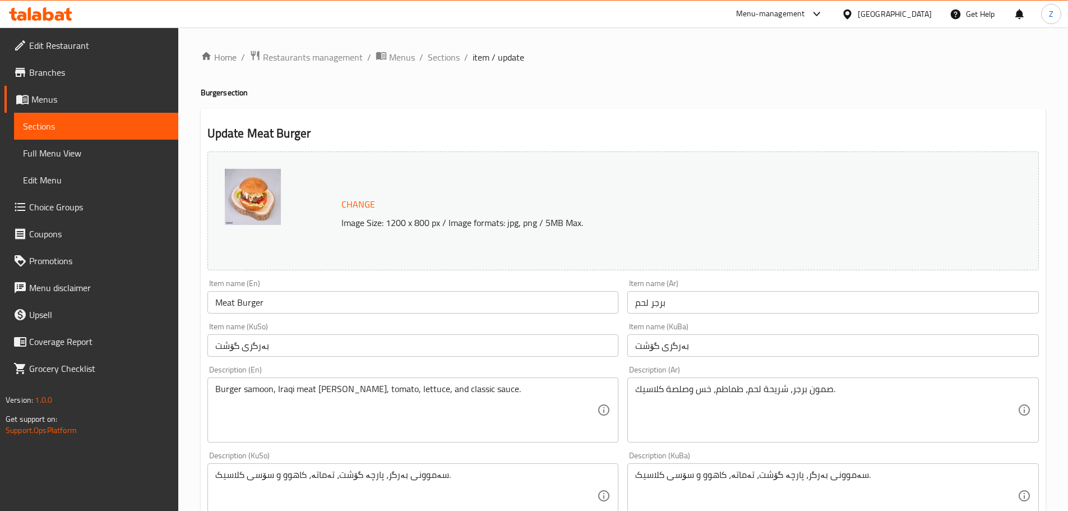
drag, startPoint x: 746, startPoint y: 393, endPoint x: 747, endPoint y: 403, distance: 10.2
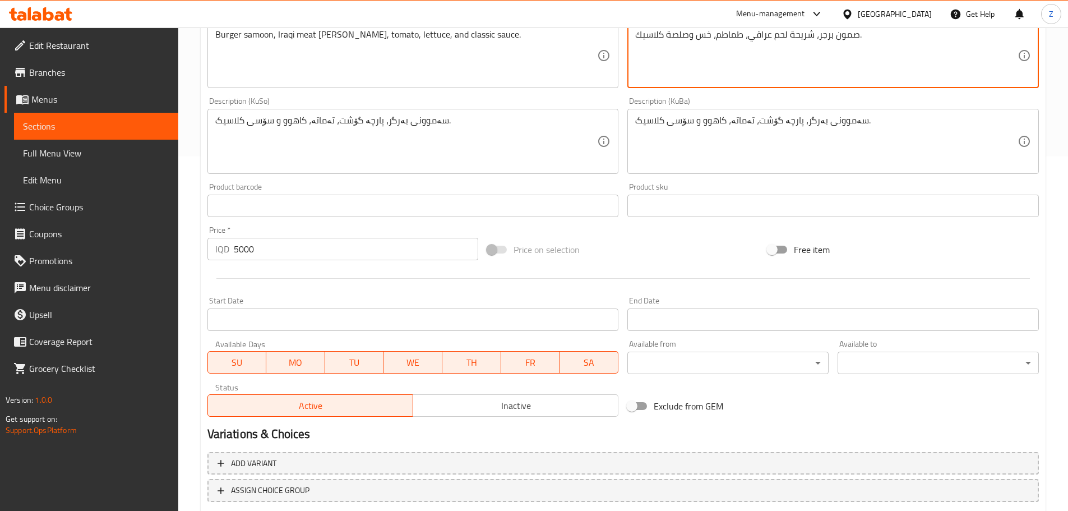
scroll to position [427, 0]
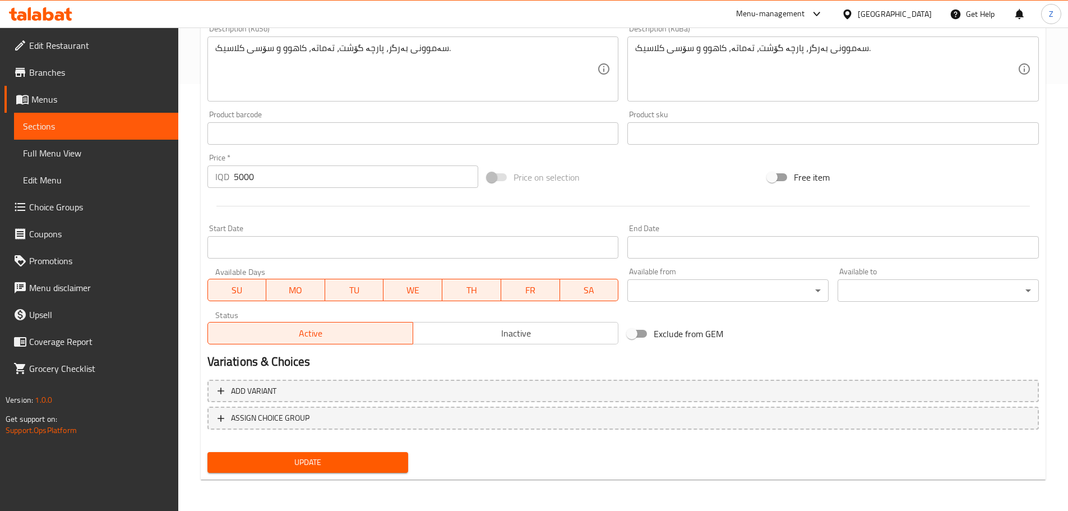
type textarea "صمون برجر، شريحة لحم عراقي، طماطم، خس وصلصة كلاسيك."
click at [328, 459] on span "Update" at bounding box center [307, 462] width 183 height 14
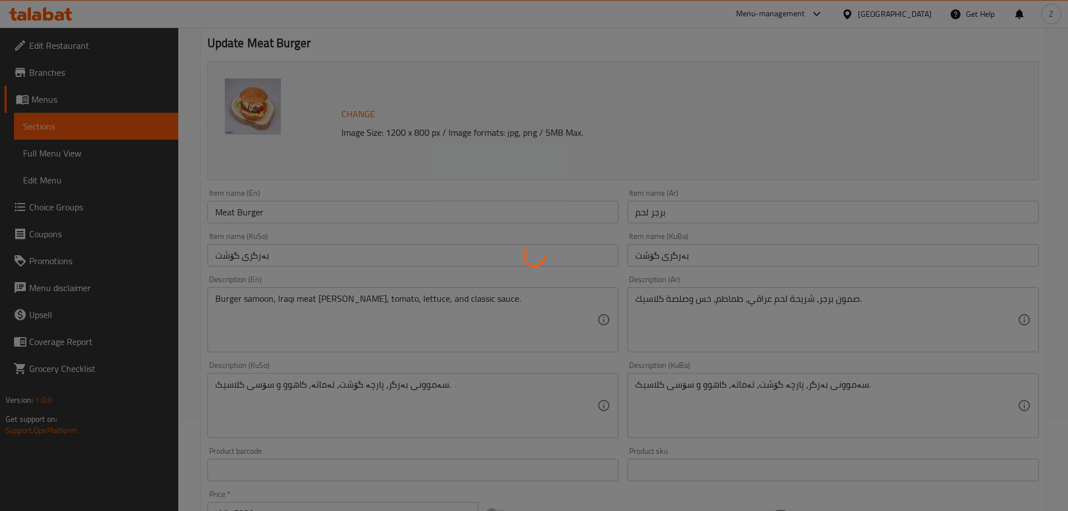
scroll to position [0, 0]
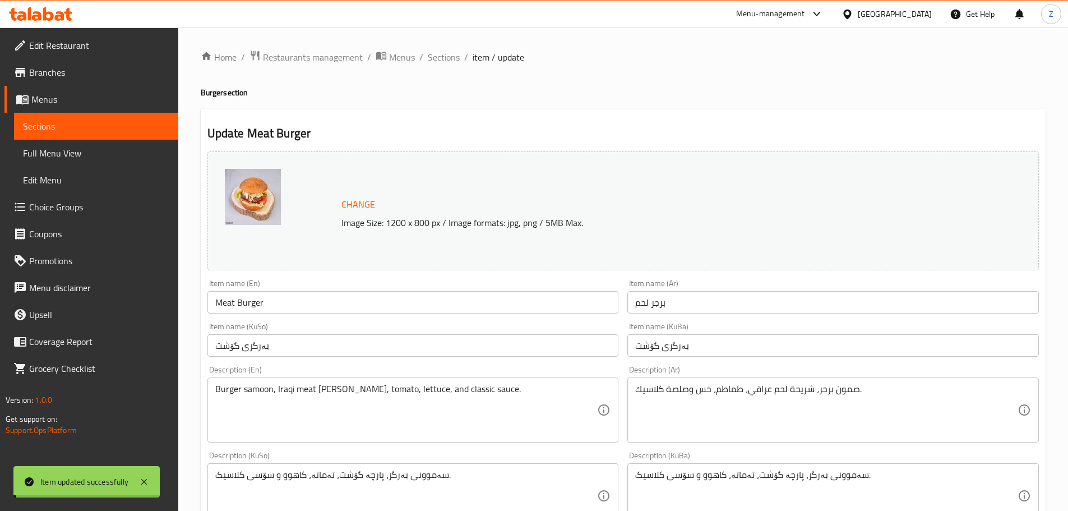
drag, startPoint x: 443, startPoint y: 61, endPoint x: 452, endPoint y: 70, distance: 12.3
click at [443, 61] on span "Sections" at bounding box center [444, 56] width 32 height 13
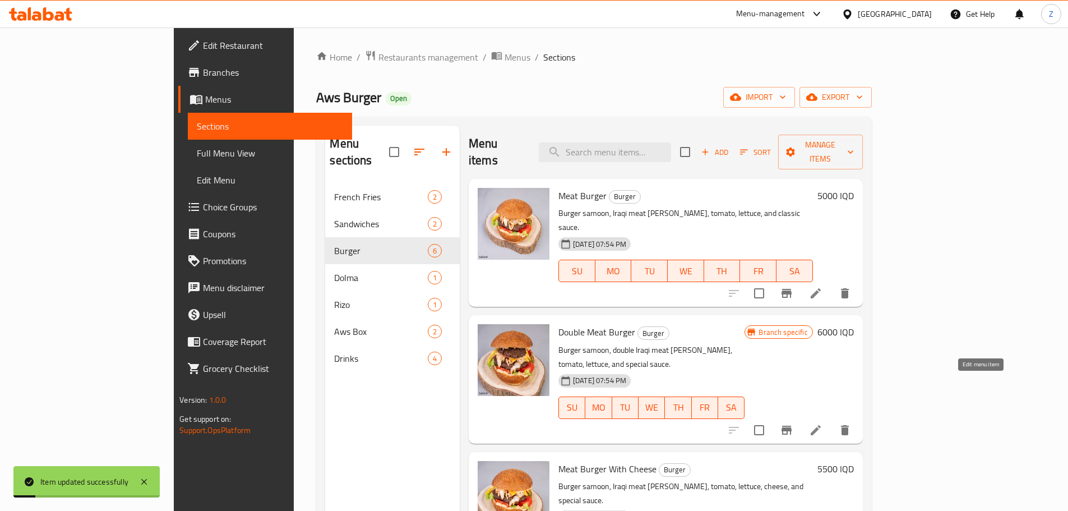
click at [822, 423] on icon at bounding box center [815, 429] width 13 height 13
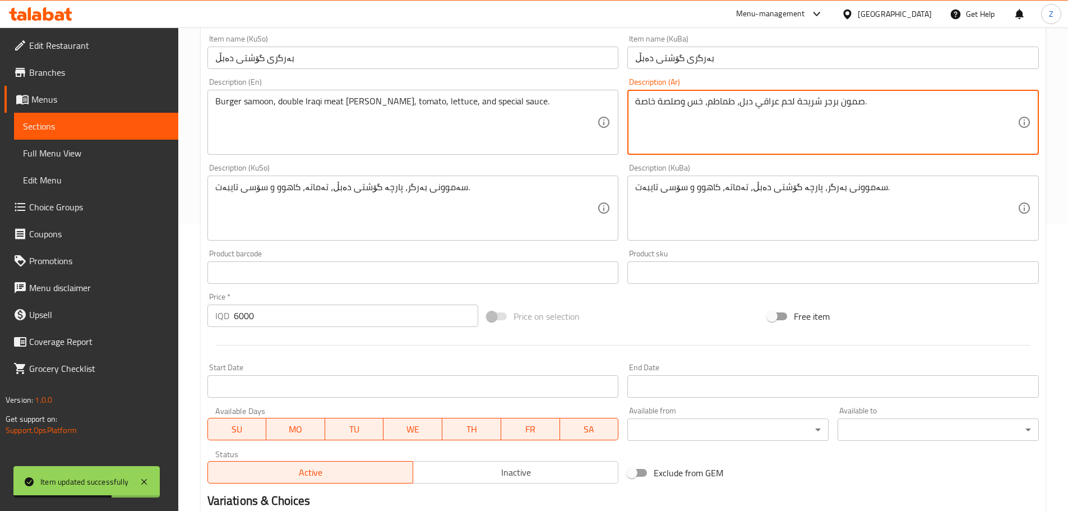
scroll to position [427, 0]
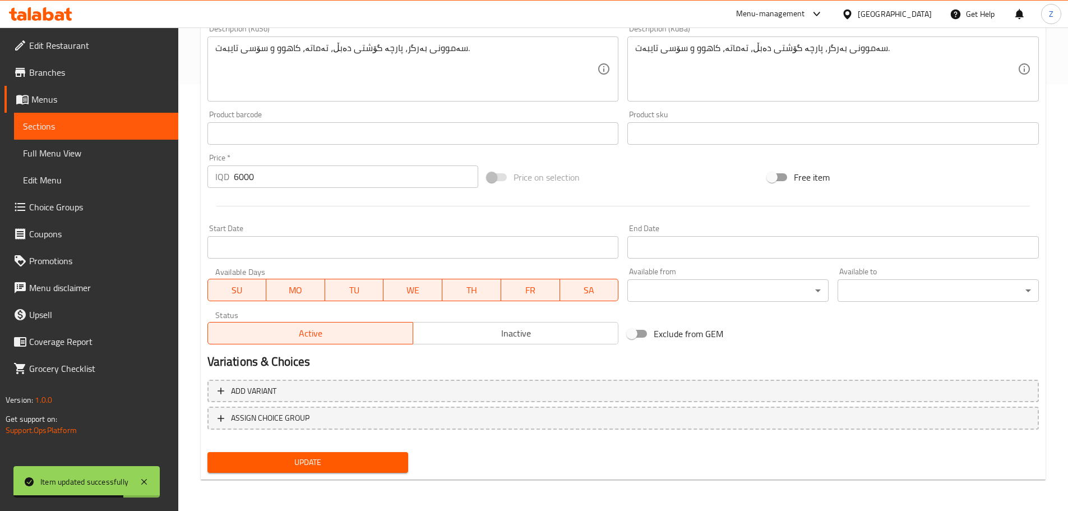
type textarea "صمون برجر شريحة لحم عراقي دبل، طماطم، خس وصلصة خاصة."
click at [365, 473] on button "Update" at bounding box center [307, 462] width 201 height 21
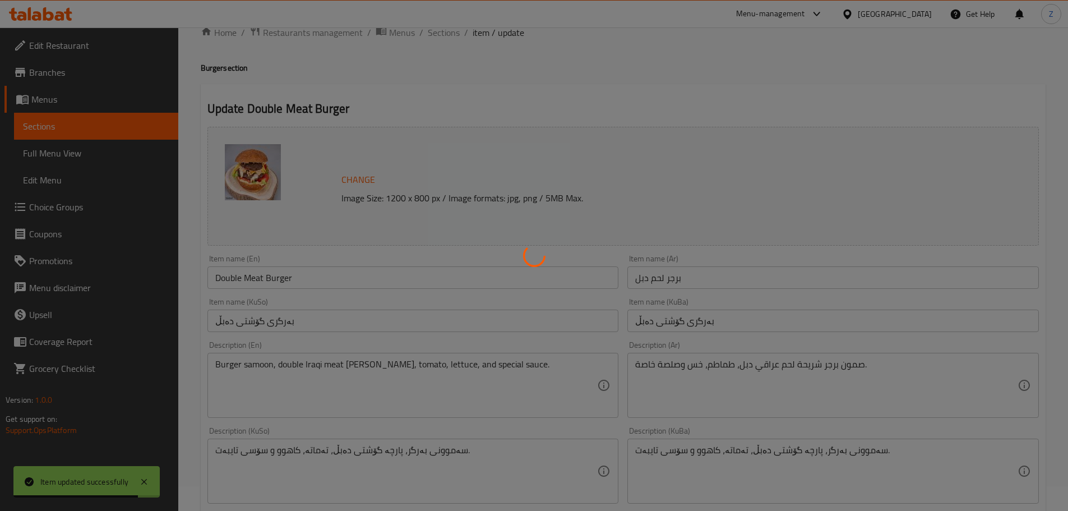
scroll to position [0, 0]
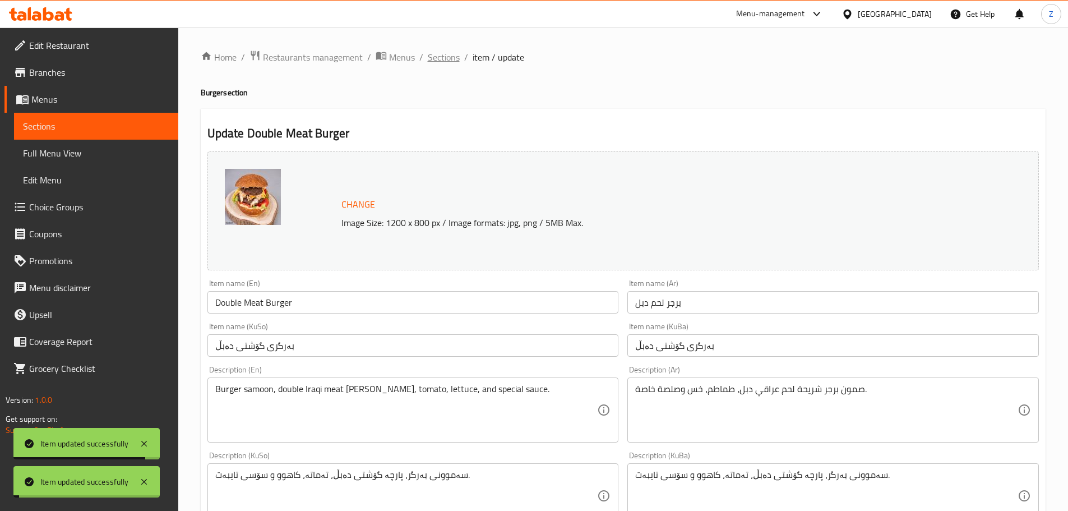
click at [444, 64] on span "Sections" at bounding box center [444, 56] width 32 height 13
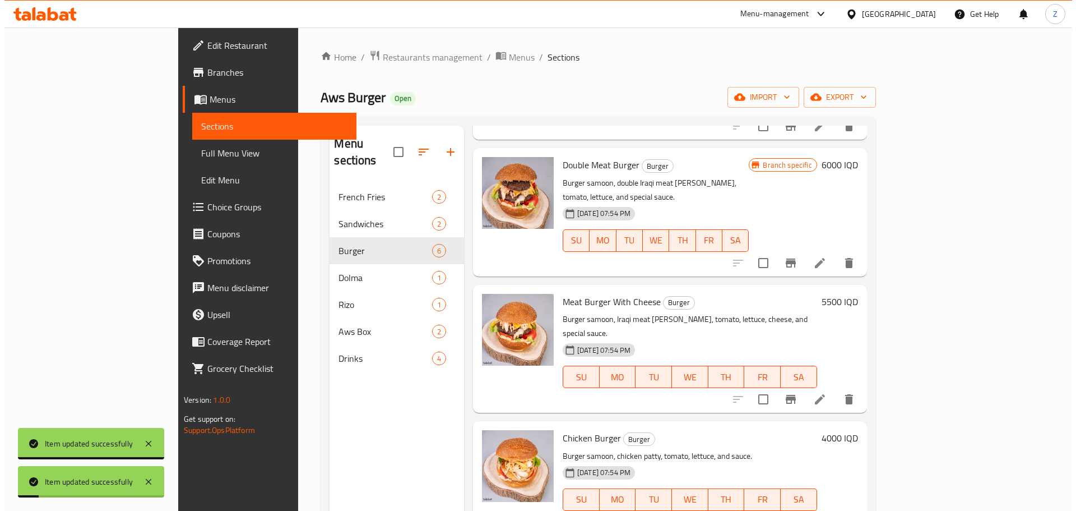
scroll to position [168, 0]
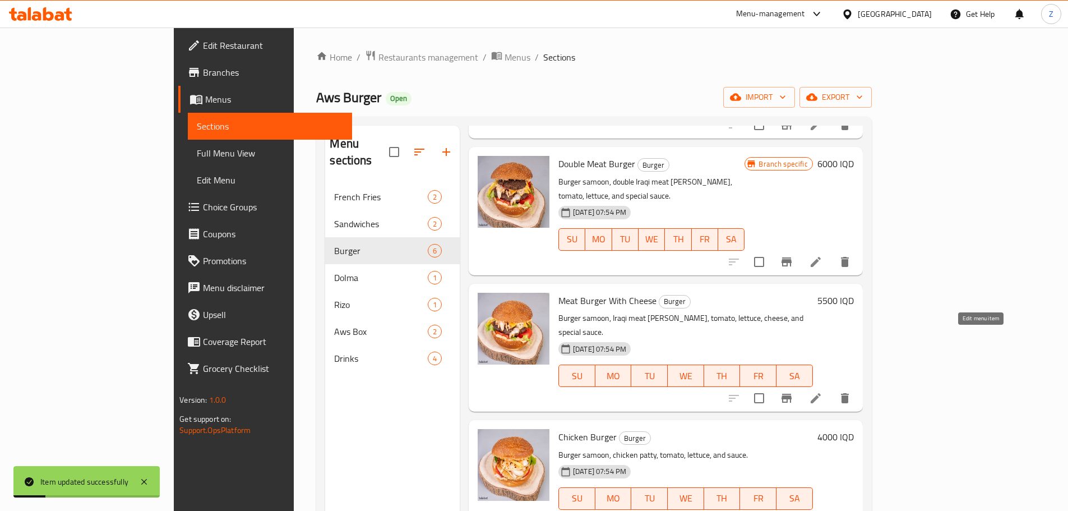
click at [821, 393] on icon at bounding box center [816, 398] width 10 height 10
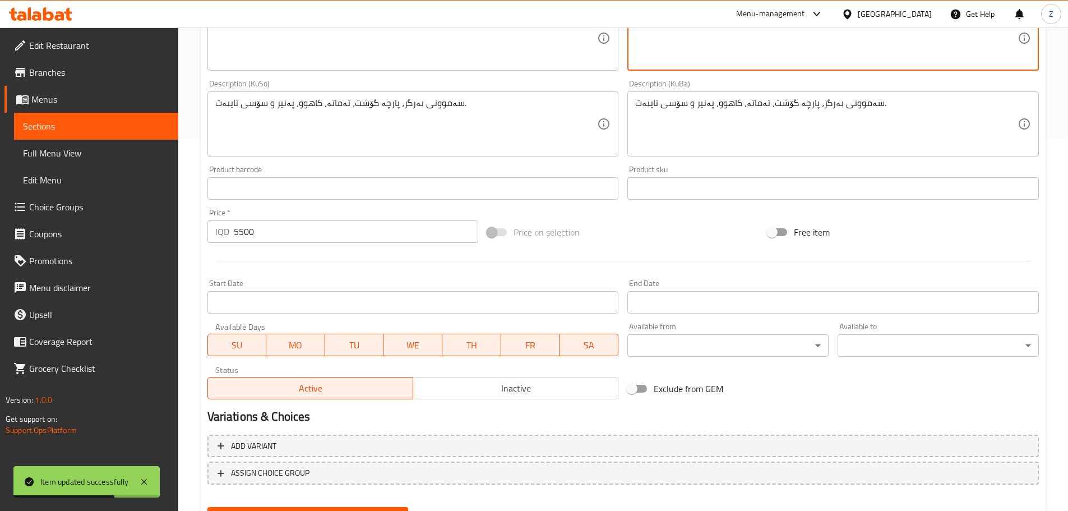
scroll to position [427, 0]
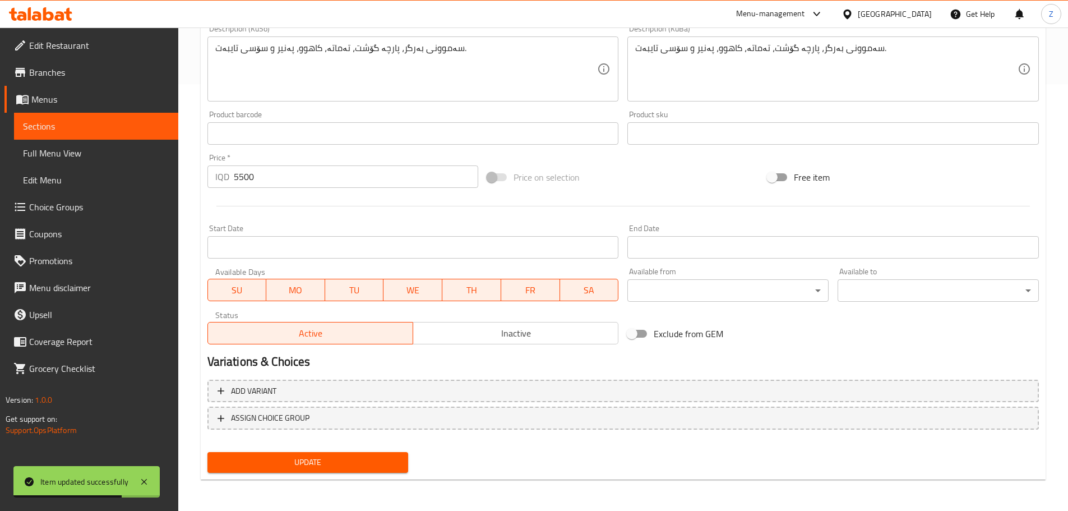
type textarea "صمون برجر شريحة لحم عراقي، طماطم، خس، جبنة وصلصة خاصة ."
click at [351, 467] on span "Update" at bounding box center [307, 462] width 183 height 14
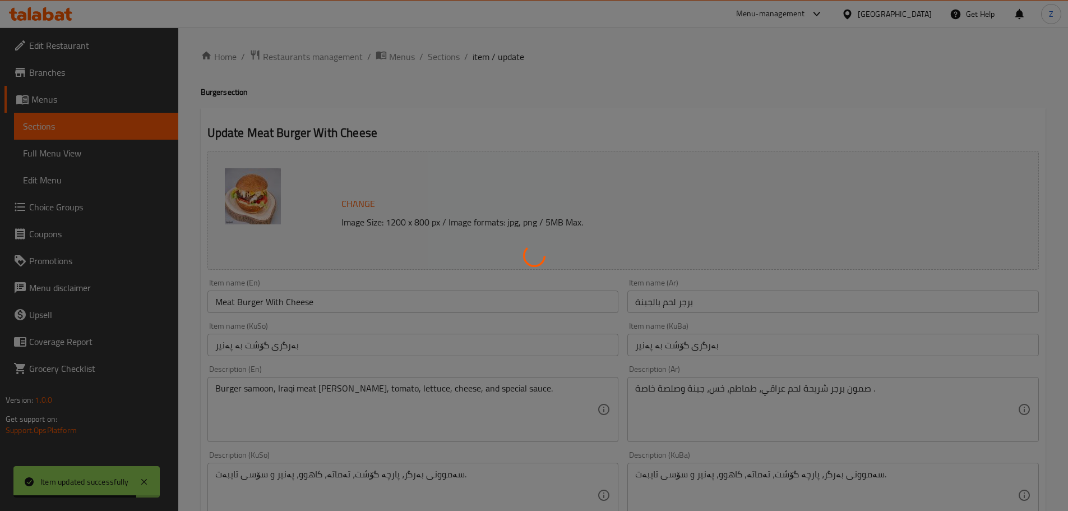
scroll to position [0, 0]
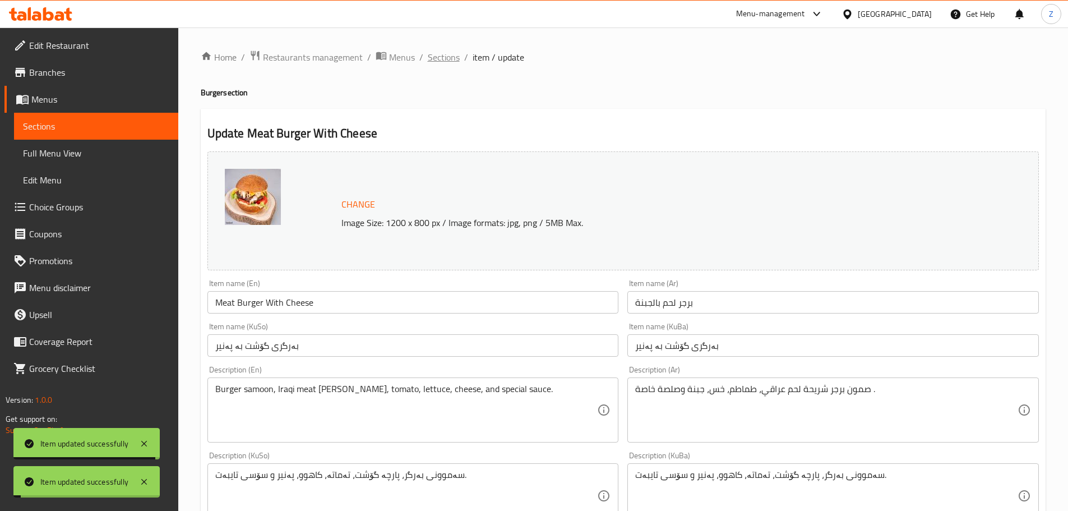
click at [448, 57] on span "Sections" at bounding box center [444, 56] width 32 height 13
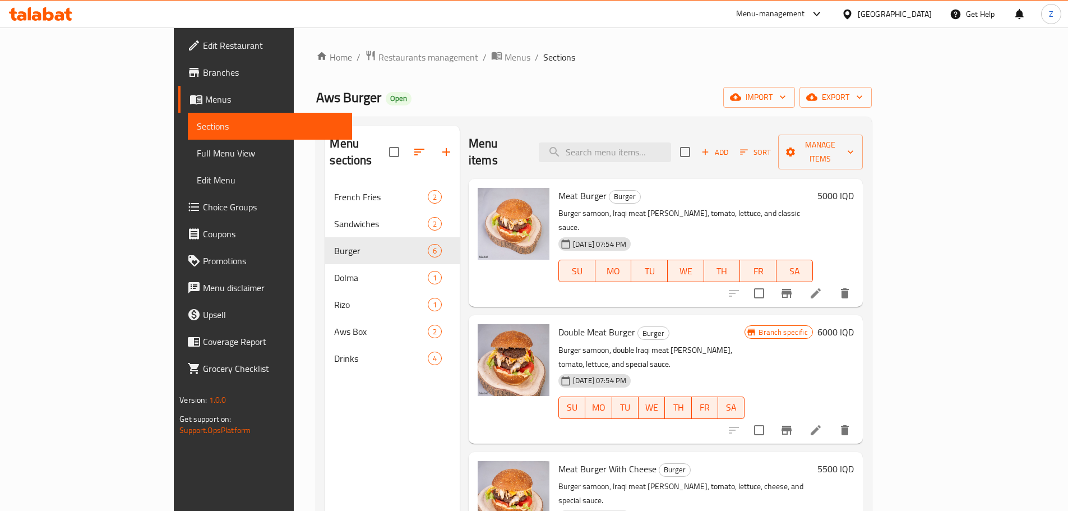
click at [339, 66] on div "Home / Restaurants management / Menus / Sections Aws Burger Open import export …" at bounding box center [593, 347] width 555 height 595
click at [378, 58] on span "Restaurants management" at bounding box center [428, 56] width 100 height 13
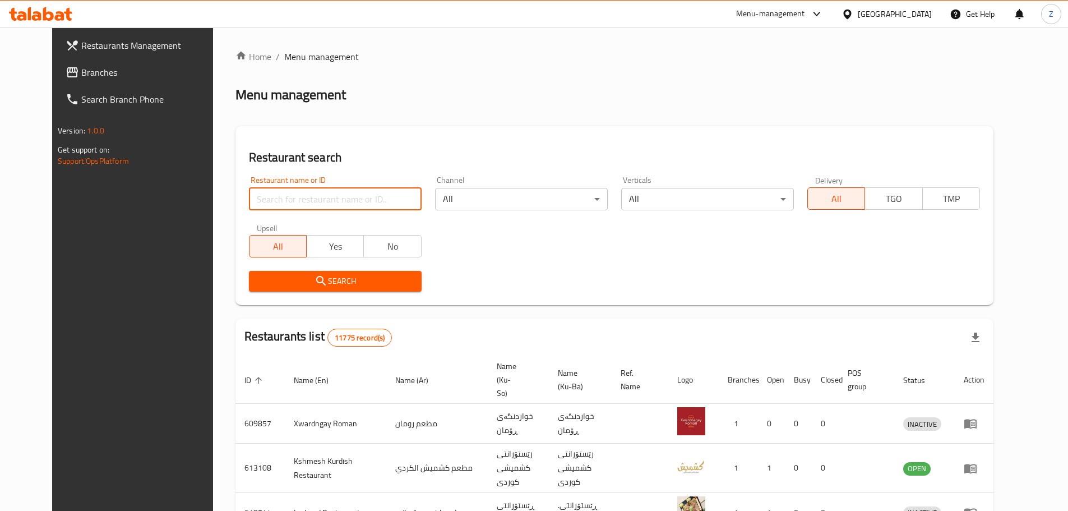
click at [377, 202] on input "search" at bounding box center [335, 199] width 173 height 22
paste input "679208"
type input "679208"
click at [377, 271] on button "Search" at bounding box center [335, 281] width 173 height 21
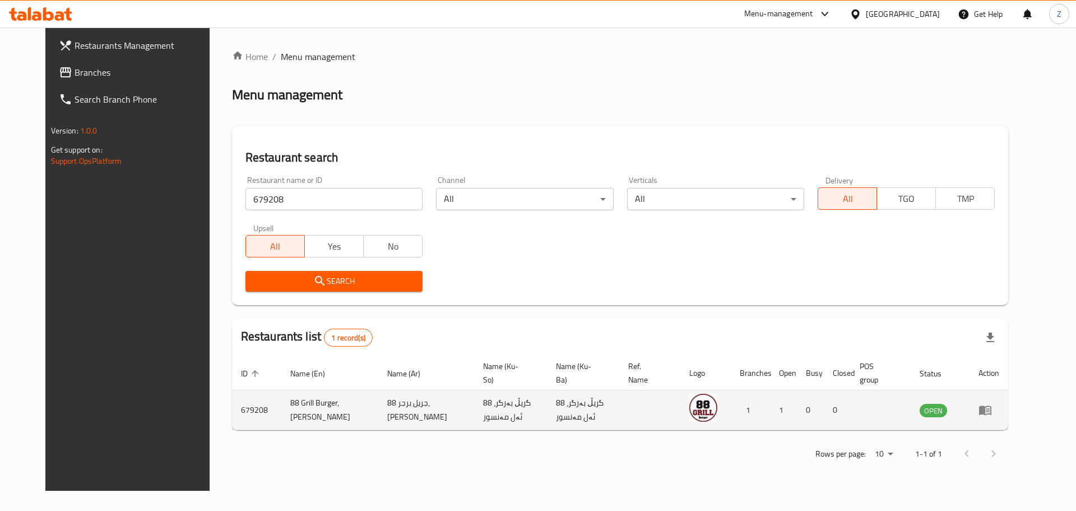
click at [1008, 402] on td "enhanced table" at bounding box center [989, 410] width 39 height 40
click at [1008, 407] on td "enhanced table" at bounding box center [989, 410] width 39 height 40
click at [992, 411] on icon "enhanced table" at bounding box center [985, 409] width 13 height 13
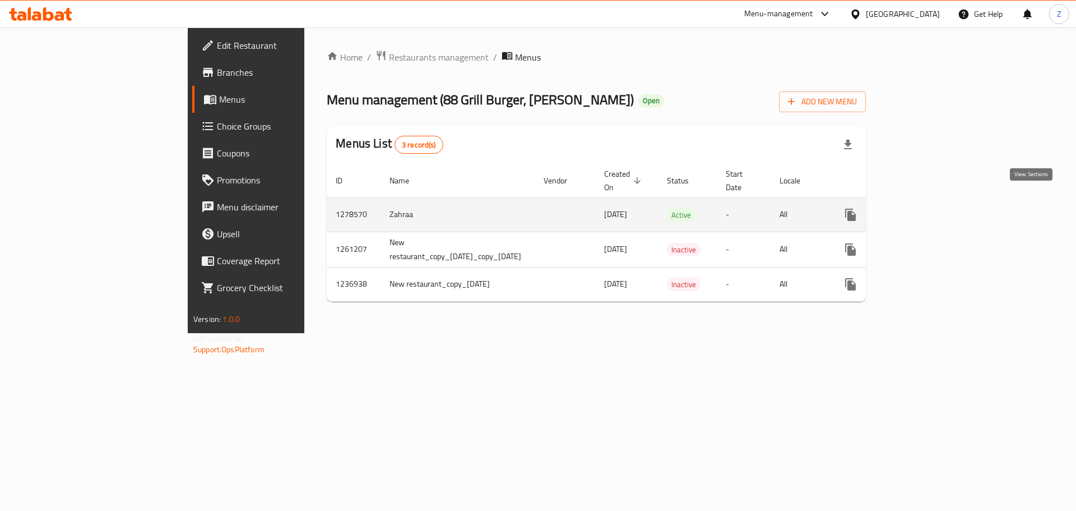
click at [938, 208] on icon "enhanced table" at bounding box center [931, 214] width 13 height 13
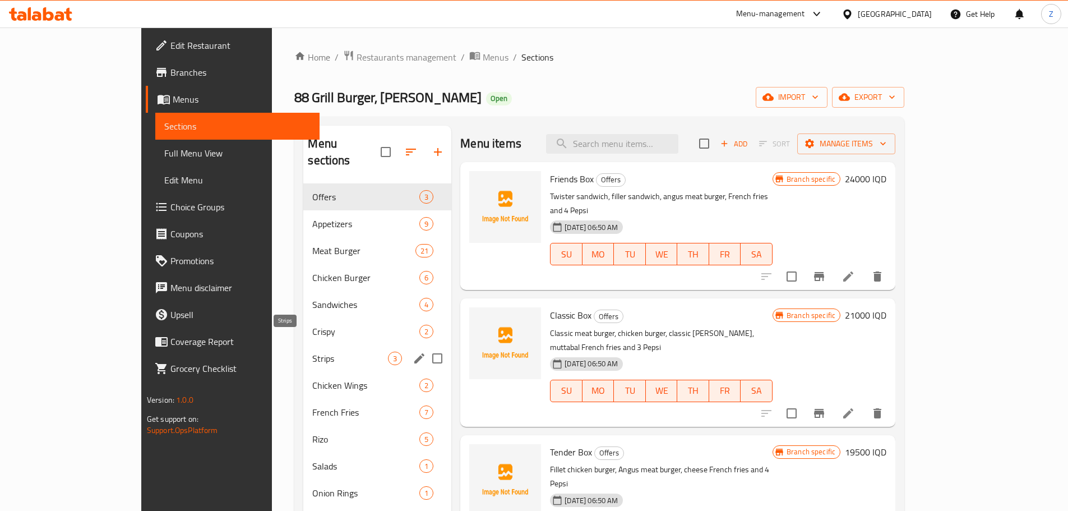
click at [312, 351] on span "Strips" at bounding box center [350, 357] width 76 height 13
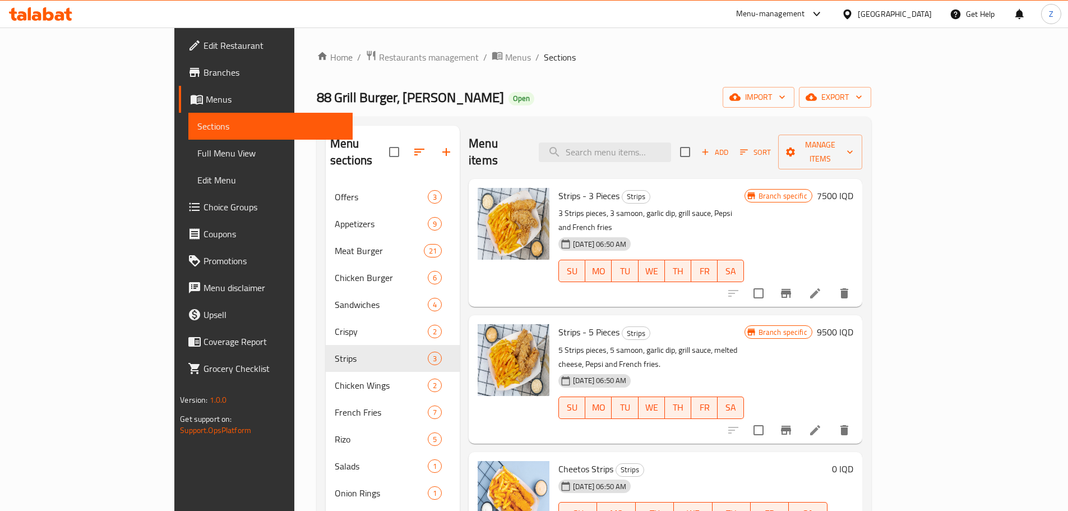
click at [853, 188] on h6 "7500 IQD" at bounding box center [835, 196] width 36 height 16
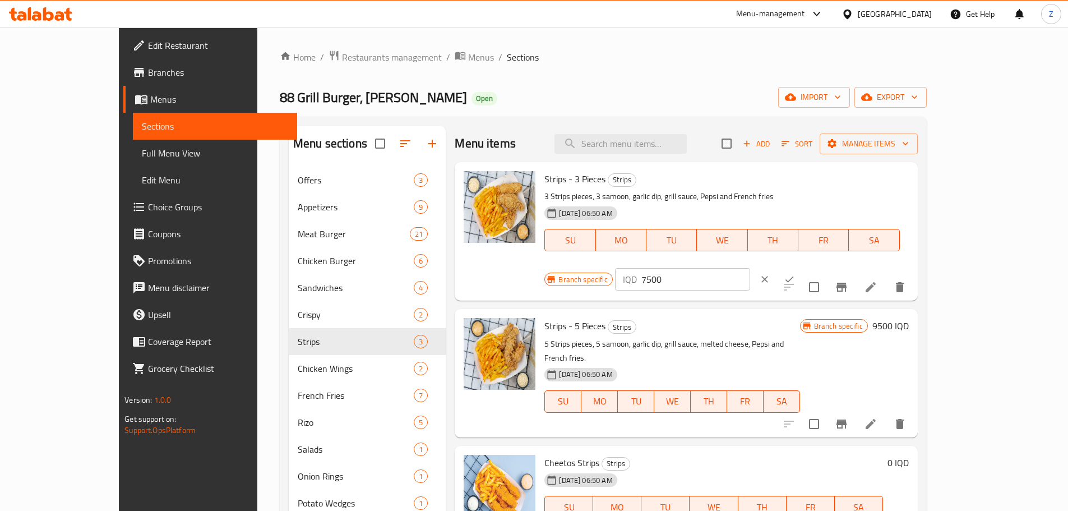
click at [750, 268] on input "7500" at bounding box center [695, 279] width 109 height 22
click at [750, 268] on input "800" at bounding box center [695, 279] width 109 height 22
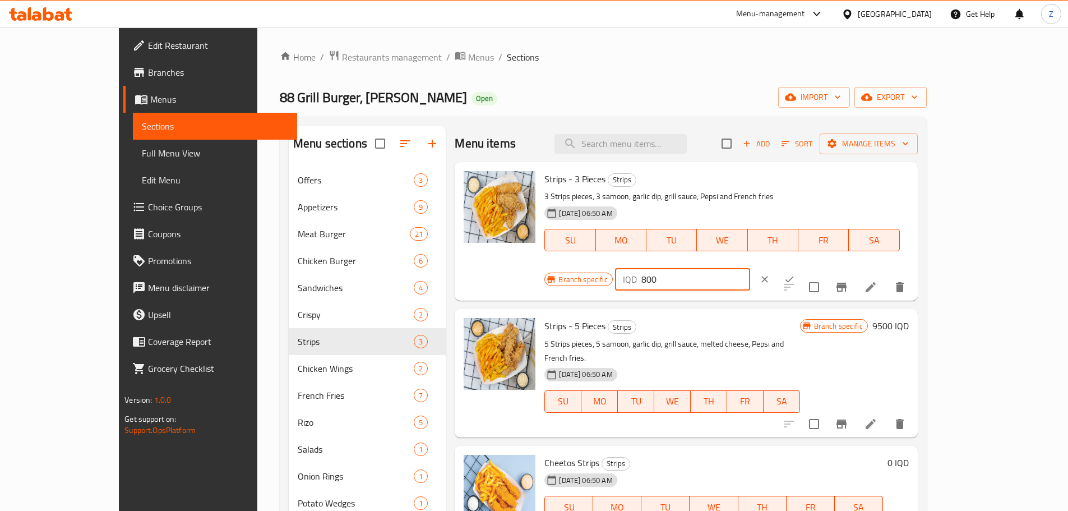
click at [750, 268] on input "800" at bounding box center [695, 279] width 109 height 22
click at [750, 268] on input "8000" at bounding box center [695, 279] width 109 height 22
type input "8000"
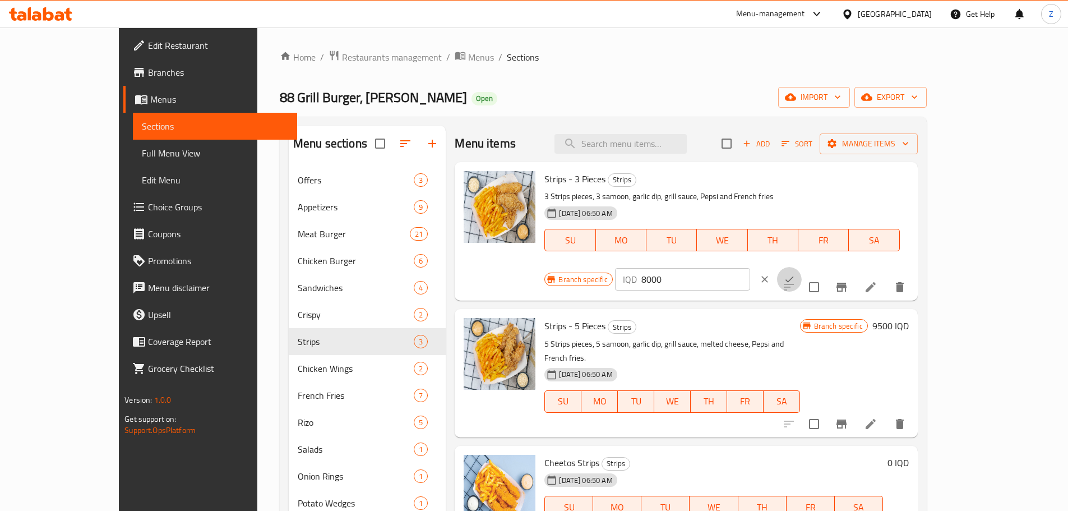
click at [795, 274] on icon "ok" at bounding box center [789, 279] width 11 height 11
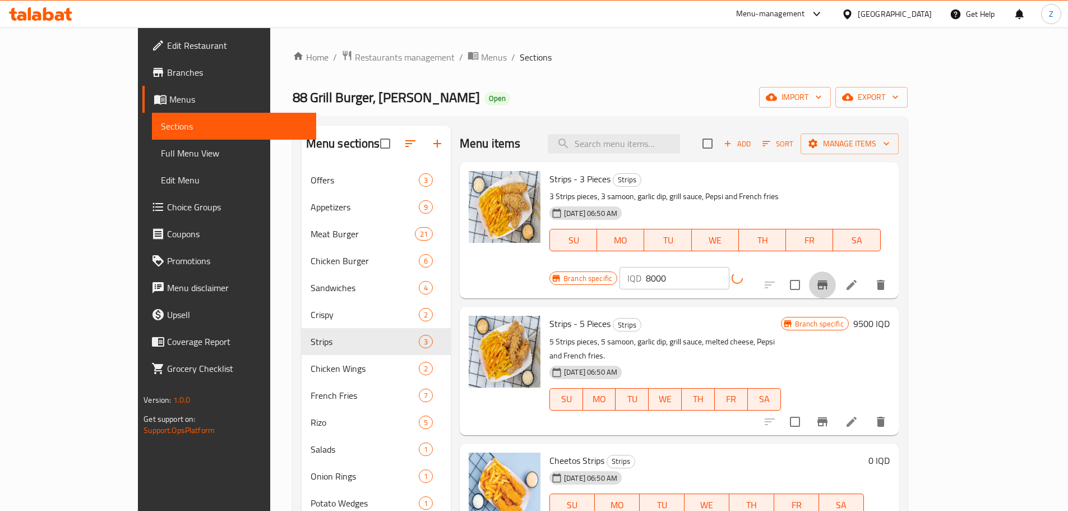
click at [827, 280] on icon "Branch-specific-item" at bounding box center [822, 284] width 10 height 9
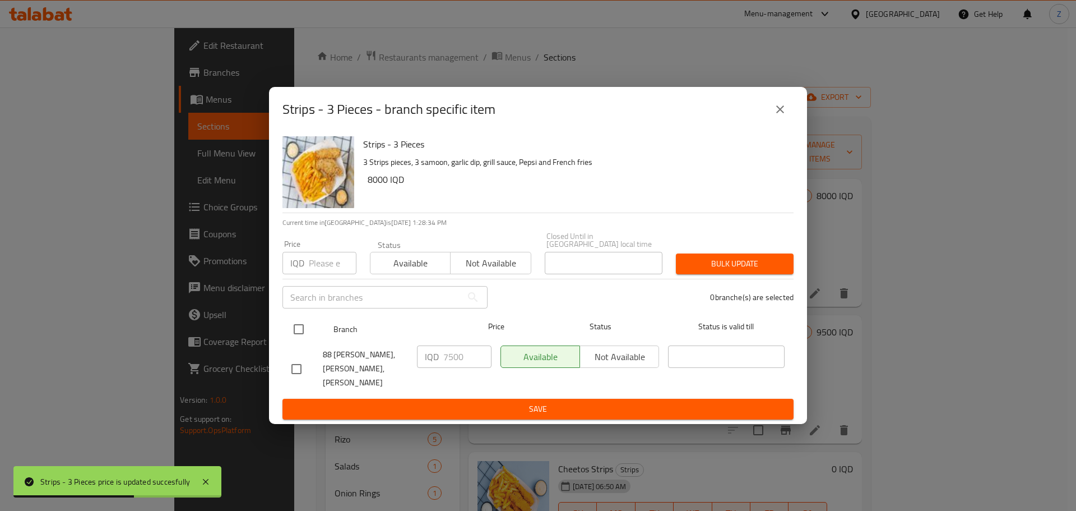
click at [289, 334] on input "checkbox" at bounding box center [299, 329] width 24 height 24
checkbox input "true"
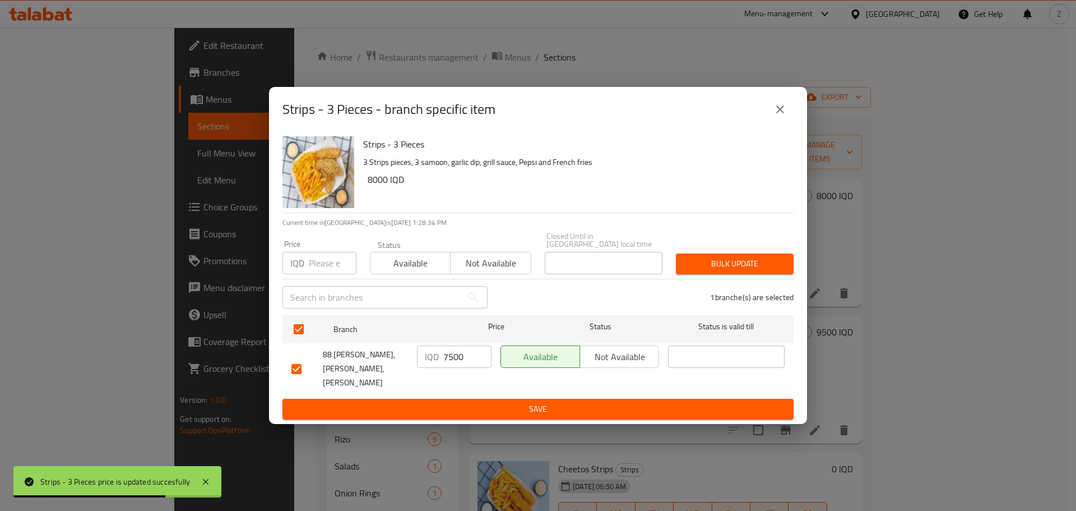
click at [459, 367] on input "7500" at bounding box center [467, 356] width 48 height 22
click at [459, 366] on input "7500" at bounding box center [467, 356] width 48 height 22
paste input "80"
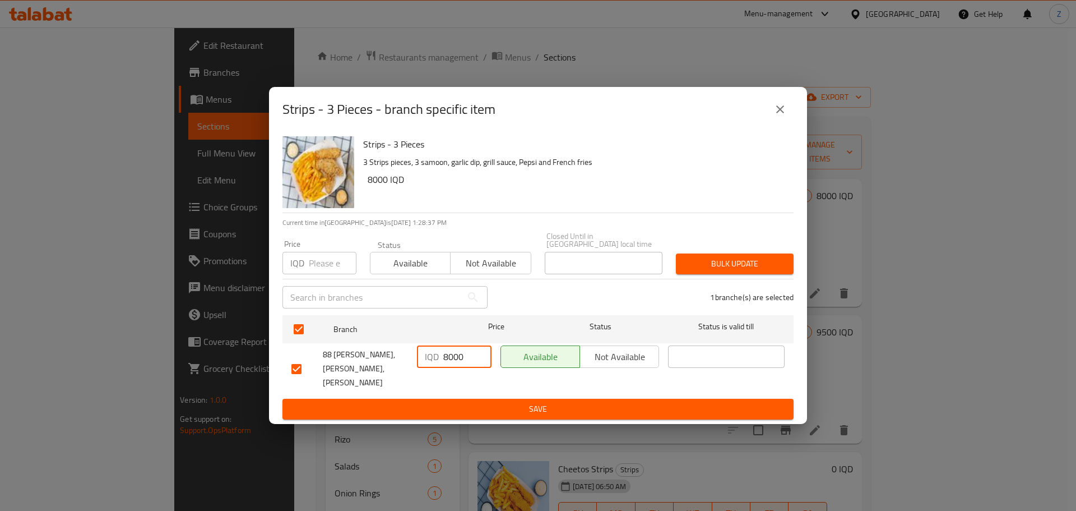
type input "8000"
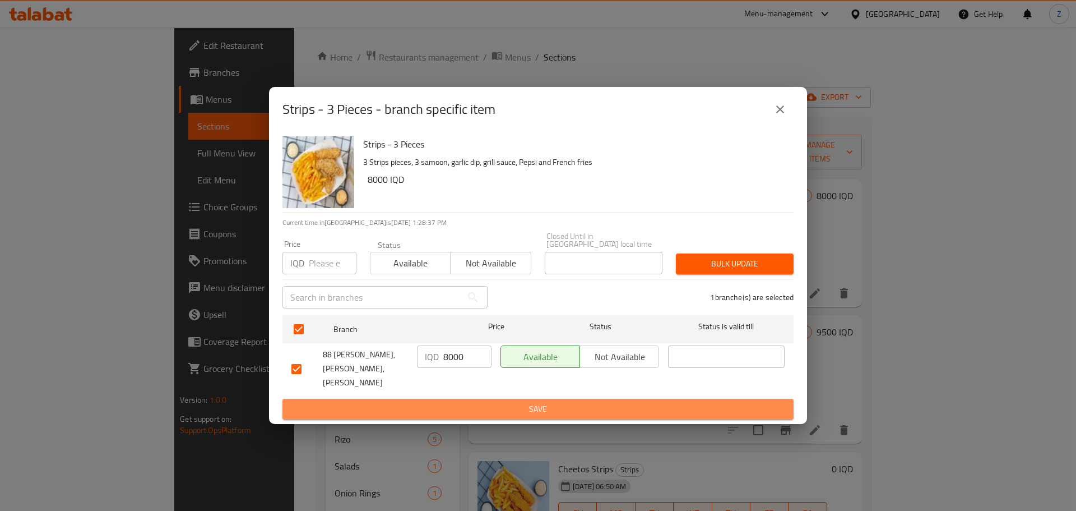
click at [511, 402] on span "Save" at bounding box center [537, 409] width 493 height 14
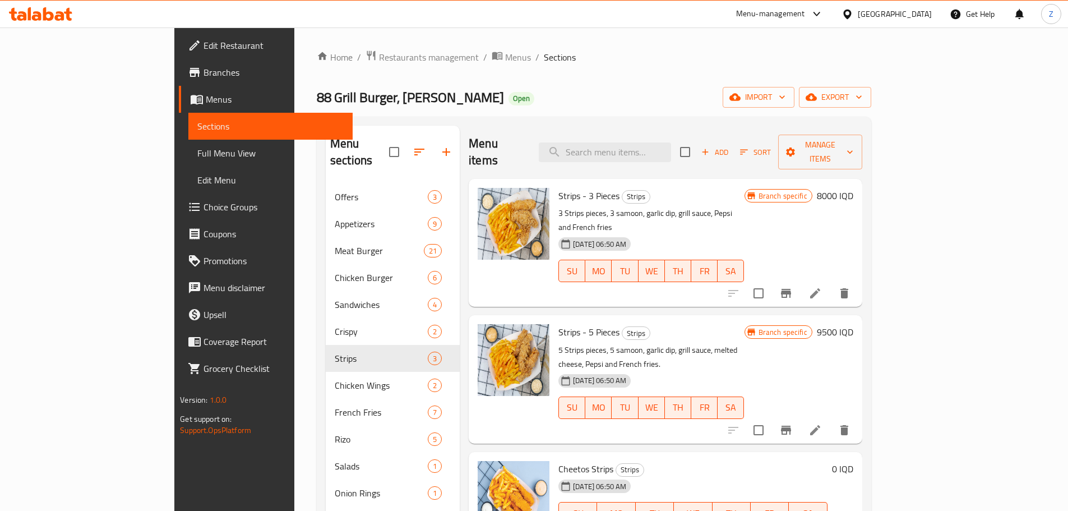
click at [853, 324] on h6 "9500 IQD" at bounding box center [835, 332] width 36 height 16
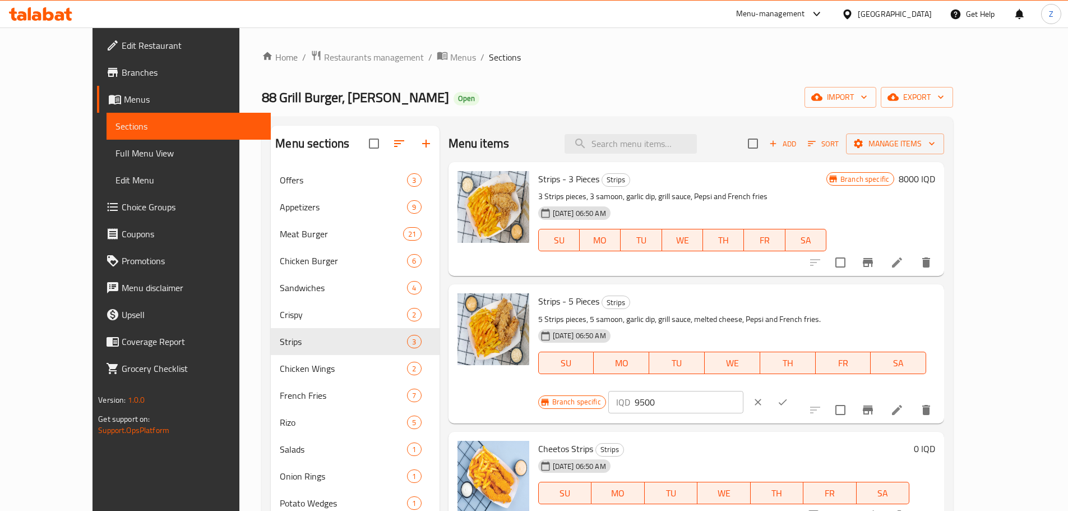
click at [931, 292] on div "Strips - 5 Pieces Strips 5 Strips pieces, 5 samoon, garlic dip, grill sauce, me…" at bounding box center [737, 353] width 406 height 129
click at [743, 391] on input "9500" at bounding box center [689, 402] width 109 height 22
click at [743, 391] on input "10000" at bounding box center [689, 402] width 109 height 22
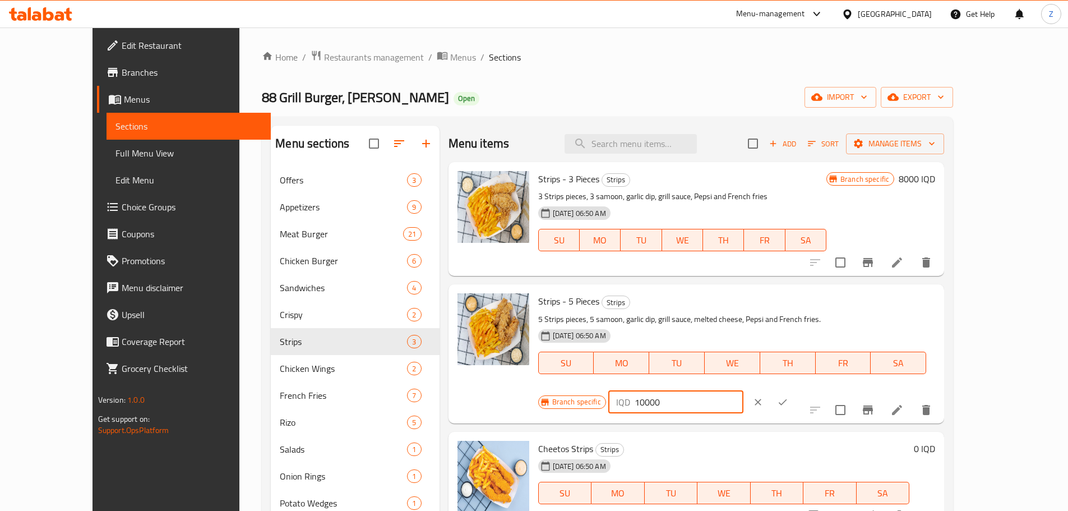
click at [743, 391] on input "10000" at bounding box center [689, 402] width 109 height 22
type input "10000"
click at [788, 396] on icon "ok" at bounding box center [782, 401] width 11 height 11
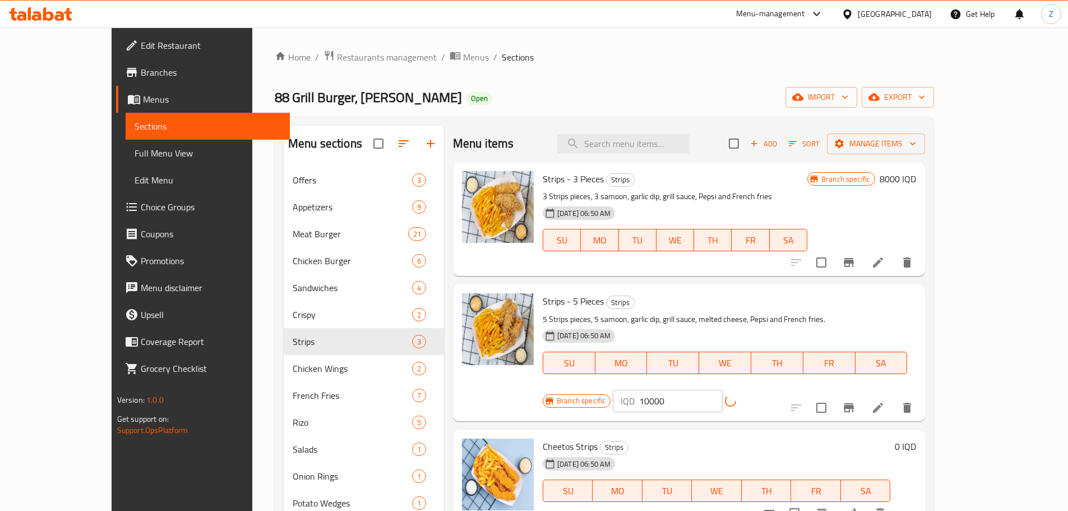
click at [855, 401] on icon "Branch-specific-item" at bounding box center [848, 407] width 13 height 13
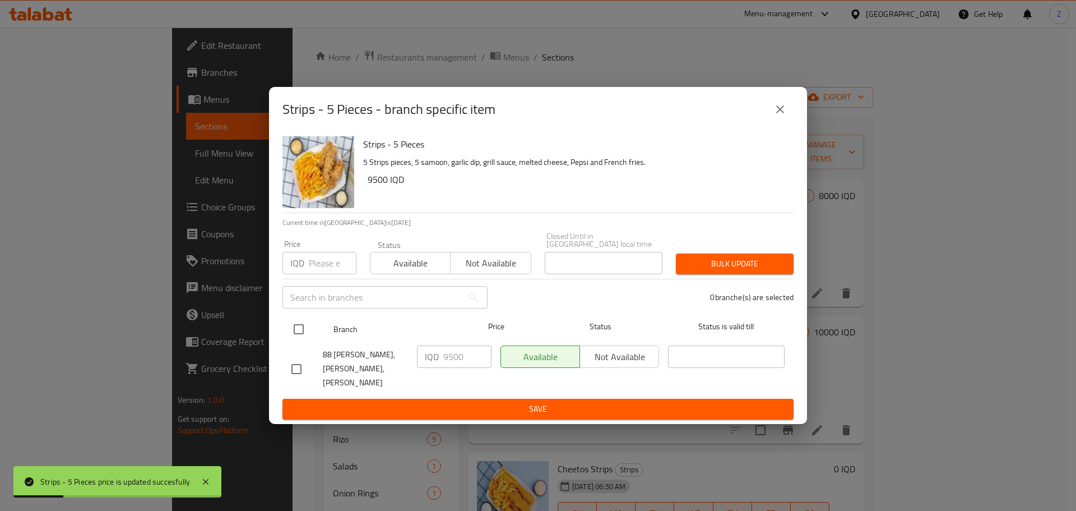
click at [309, 331] on input "checkbox" at bounding box center [299, 329] width 24 height 24
checkbox input "true"
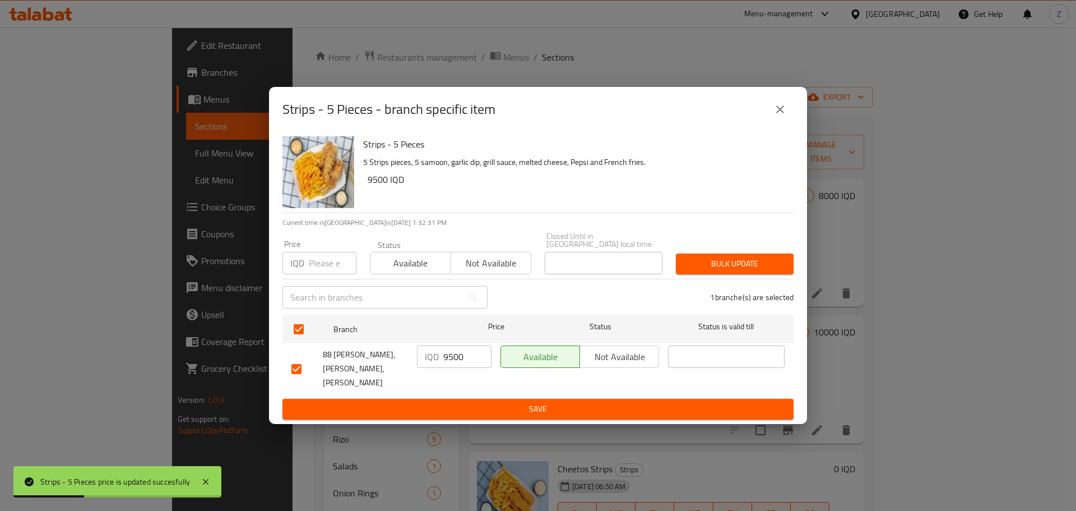
click at [460, 359] on input "9500" at bounding box center [467, 356] width 48 height 22
paste input "100"
type input "10000"
click at [525, 402] on span "Save" at bounding box center [537, 409] width 493 height 14
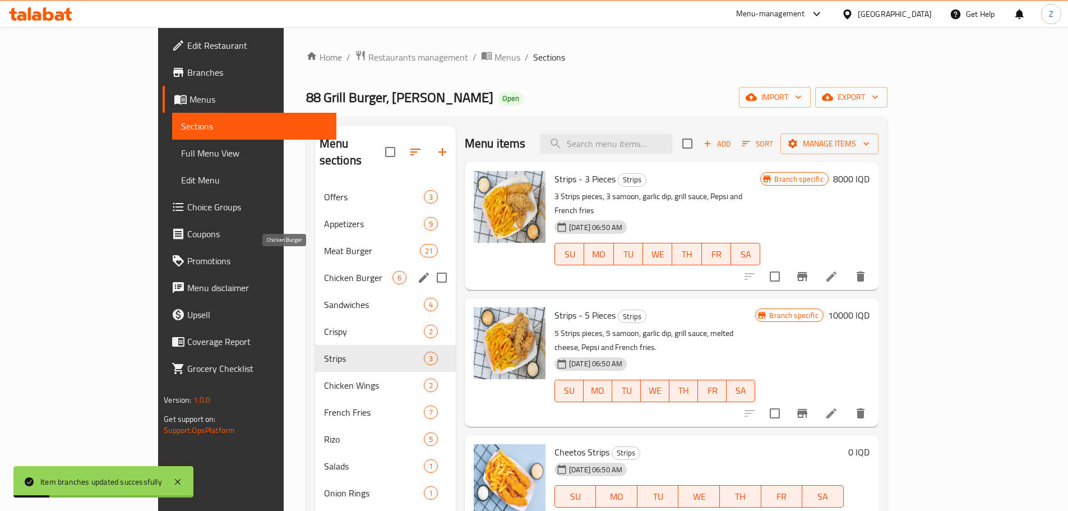
click at [324, 271] on span "Chicken Burger" at bounding box center [358, 277] width 68 height 13
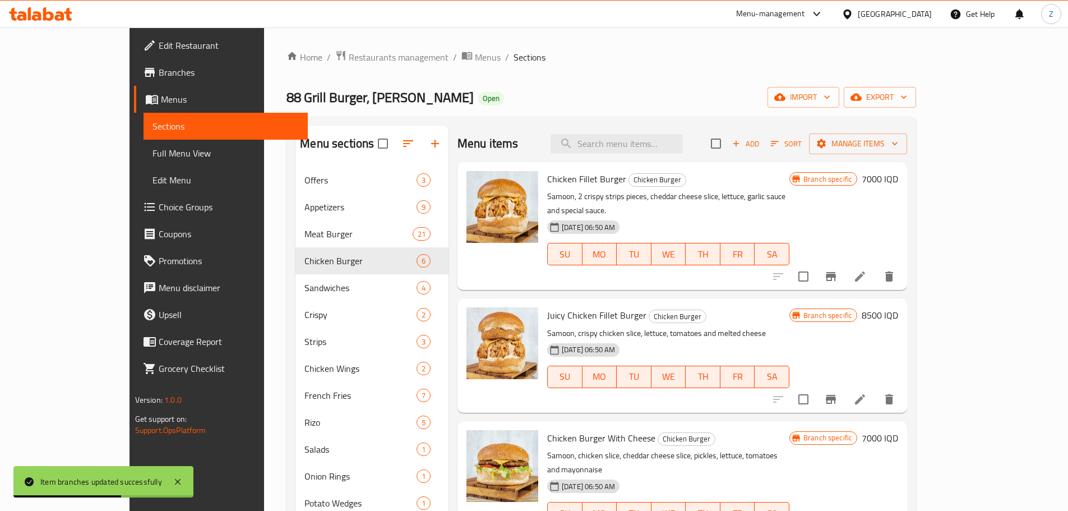
scroll to position [56, 0]
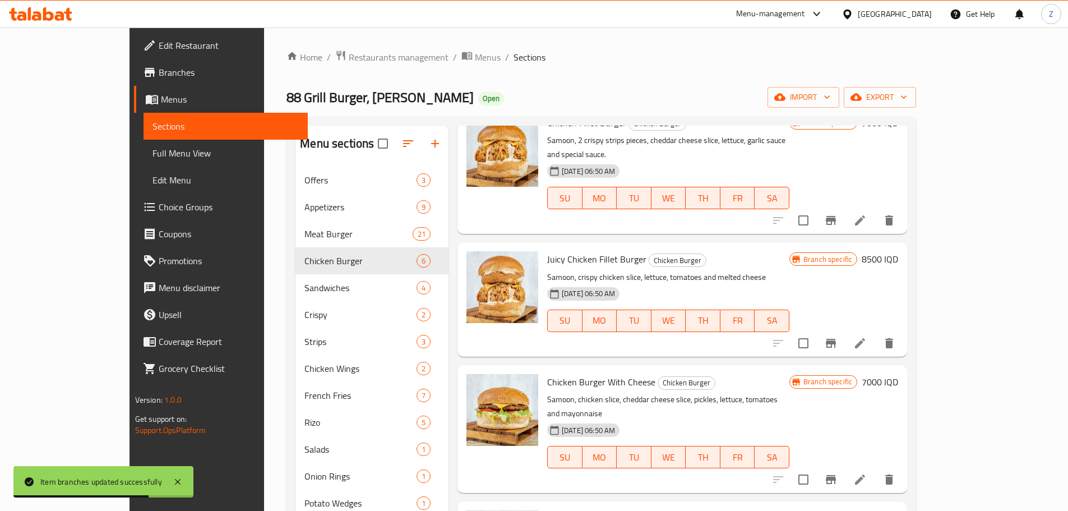
click at [898, 251] on h6 "8500 IQD" at bounding box center [880, 259] width 36 height 16
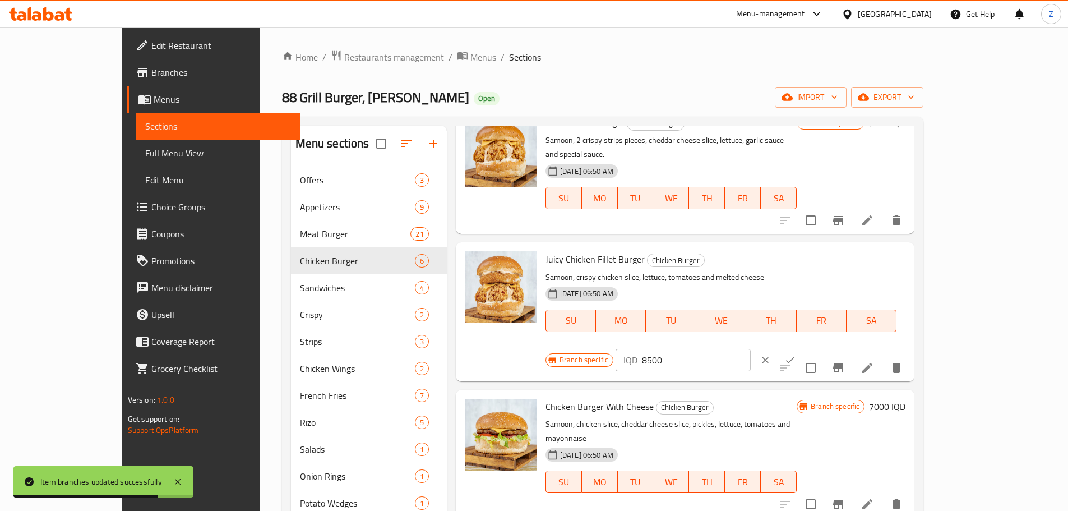
click at [751, 349] on input "8500" at bounding box center [696, 360] width 109 height 22
type input "9000"
click at [795, 354] on icon "ok" at bounding box center [789, 359] width 11 height 11
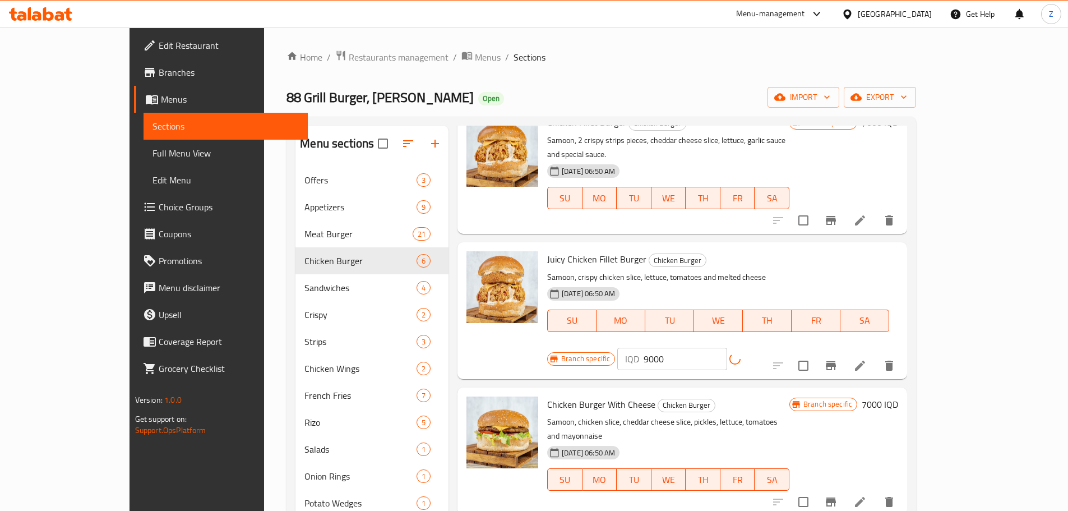
click at [837, 359] on icon "Branch-specific-item" at bounding box center [830, 365] width 13 height 13
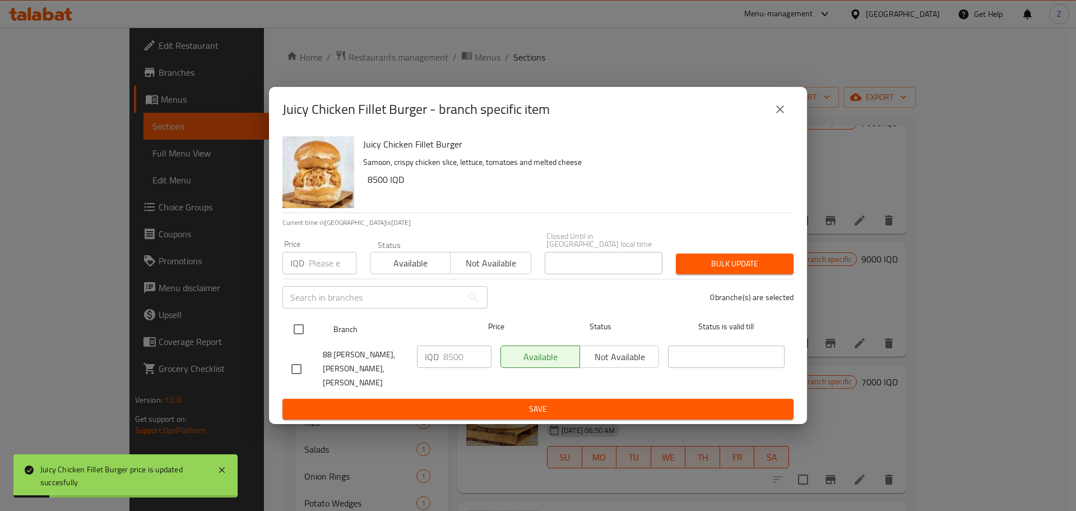
click at [307, 331] on input "checkbox" at bounding box center [299, 329] width 24 height 24
checkbox input "true"
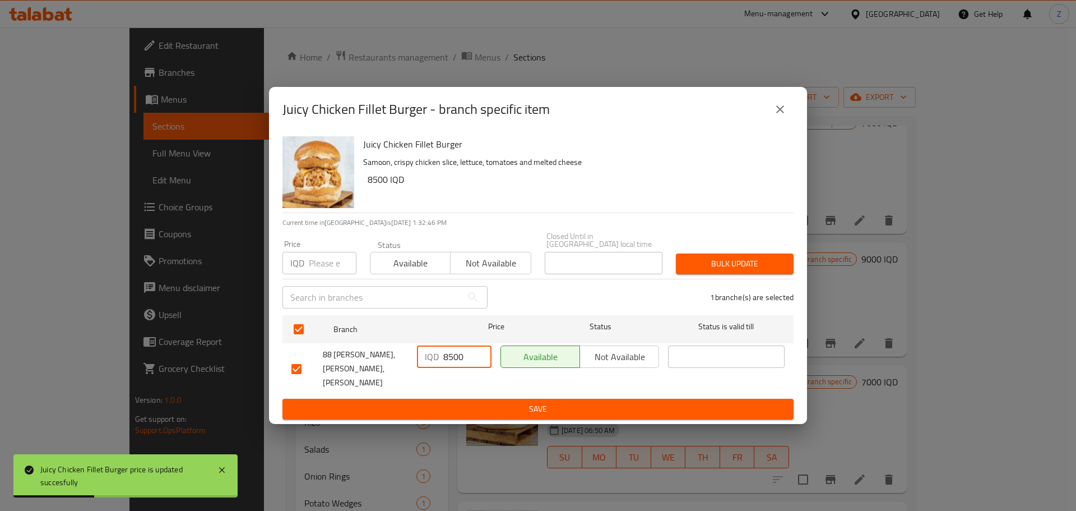
click at [471, 362] on input "8500" at bounding box center [467, 356] width 48 height 22
type input "9000"
click at [506, 402] on span "Save" at bounding box center [537, 409] width 493 height 14
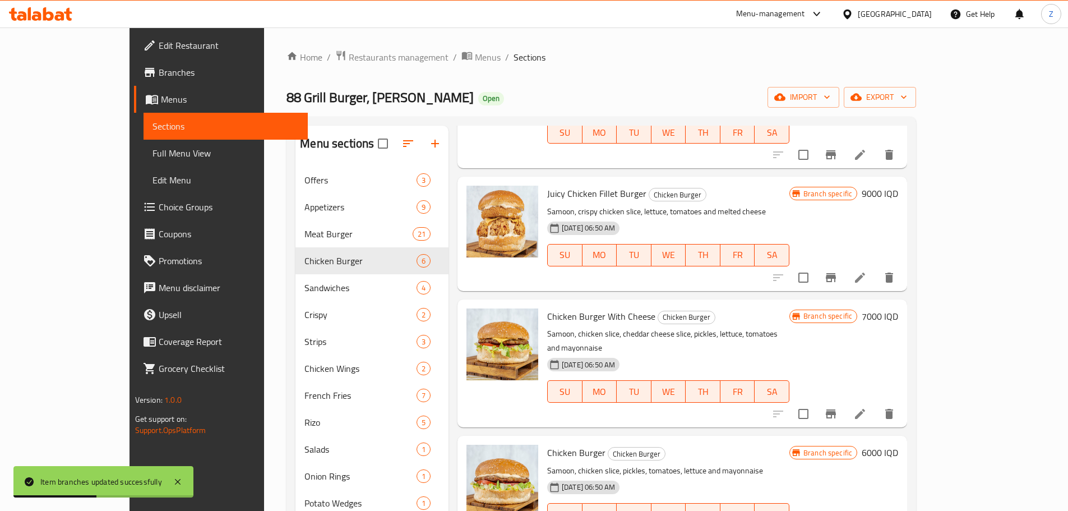
scroll to position [224, 0]
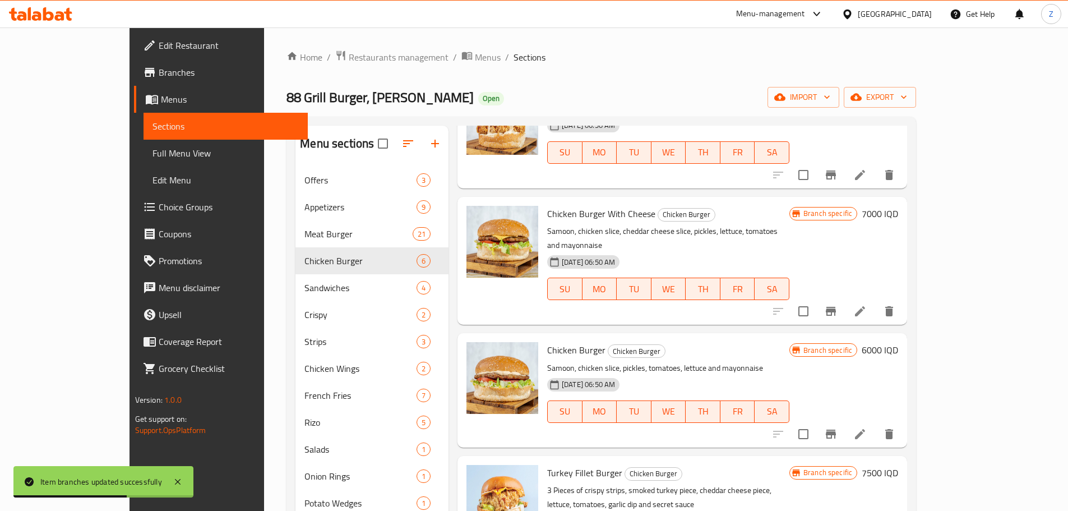
click at [898, 342] on h6 "6000 IQD" at bounding box center [880, 350] width 36 height 16
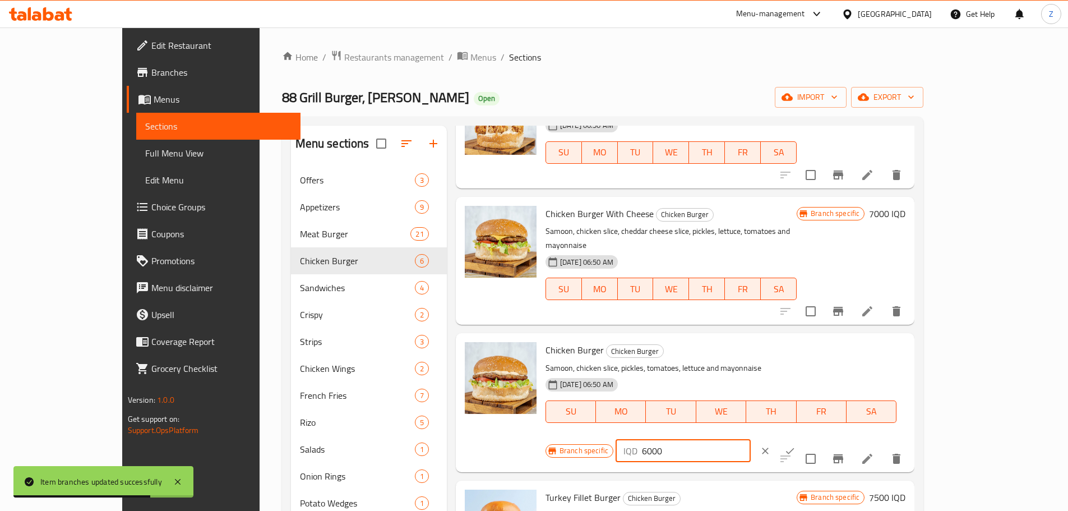
drag, startPoint x: 878, startPoint y: 327, endPoint x: 871, endPoint y: 329, distance: 8.0
click at [751, 439] on input "6000" at bounding box center [696, 450] width 109 height 22
type input "6500"
click at [795, 445] on icon "ok" at bounding box center [789, 450] width 11 height 11
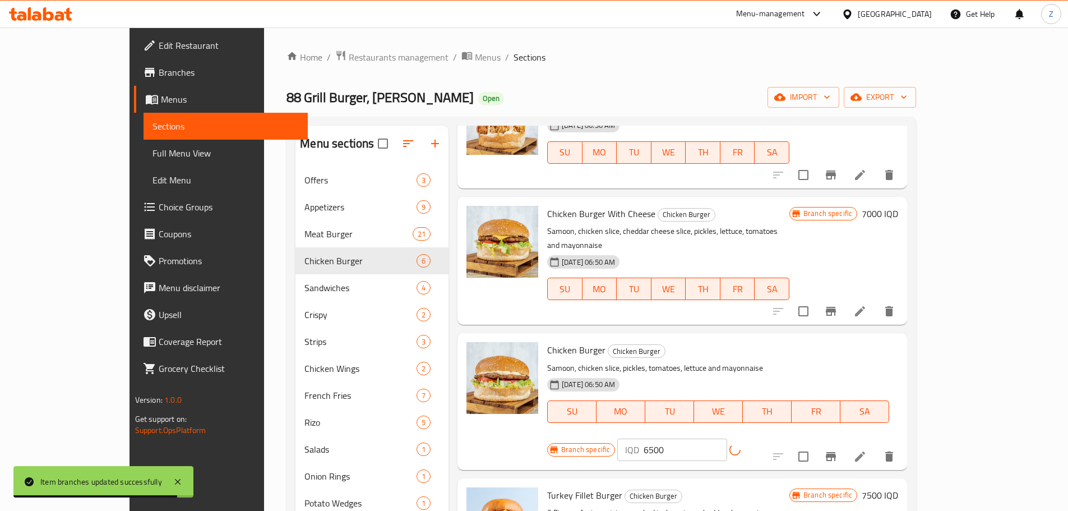
click at [844, 443] on button "Branch-specific-item" at bounding box center [830, 456] width 27 height 27
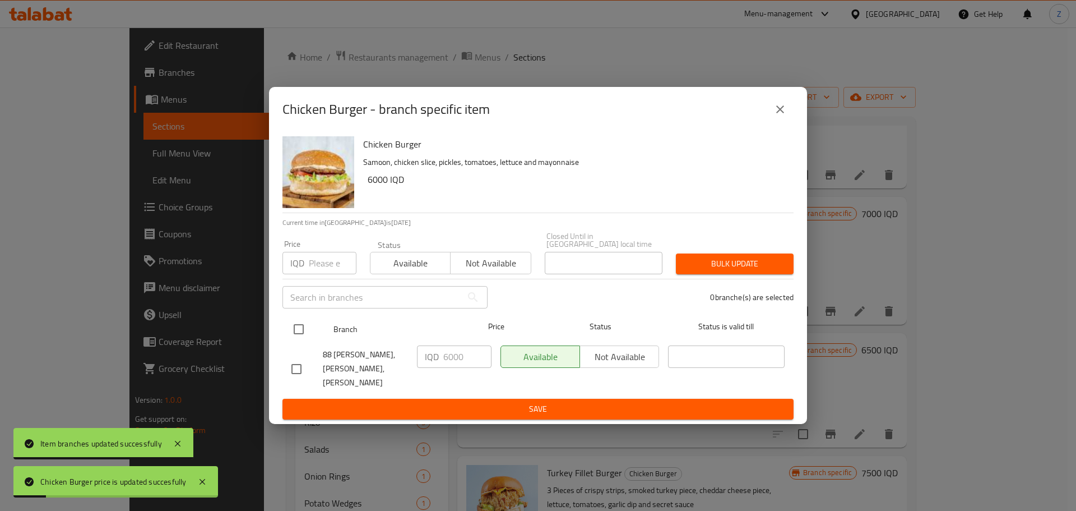
click at [306, 330] on input "checkbox" at bounding box center [299, 329] width 24 height 24
checkbox input "true"
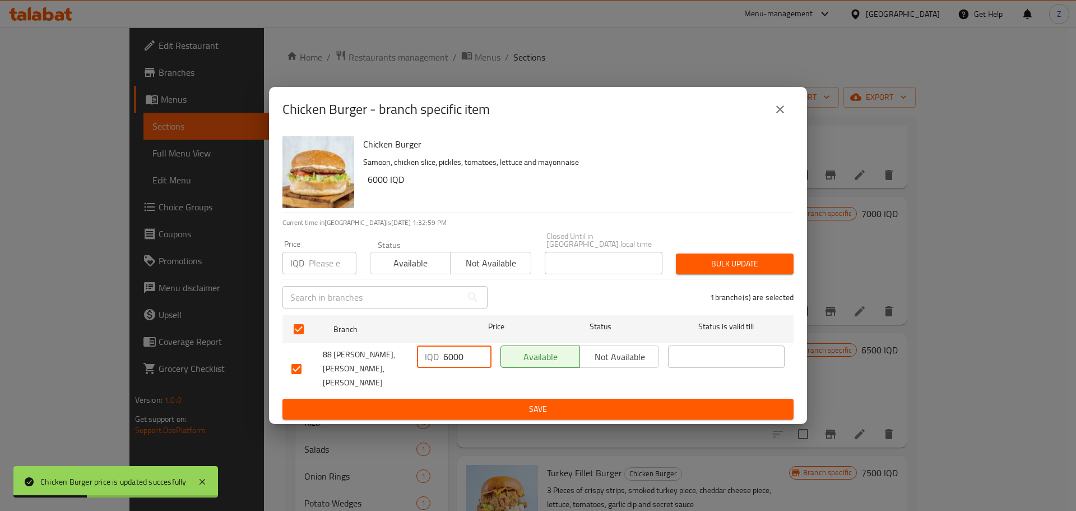
click at [451, 362] on input "6000" at bounding box center [467, 356] width 48 height 22
type input "6500"
click at [464, 402] on span "Save" at bounding box center [537, 409] width 493 height 14
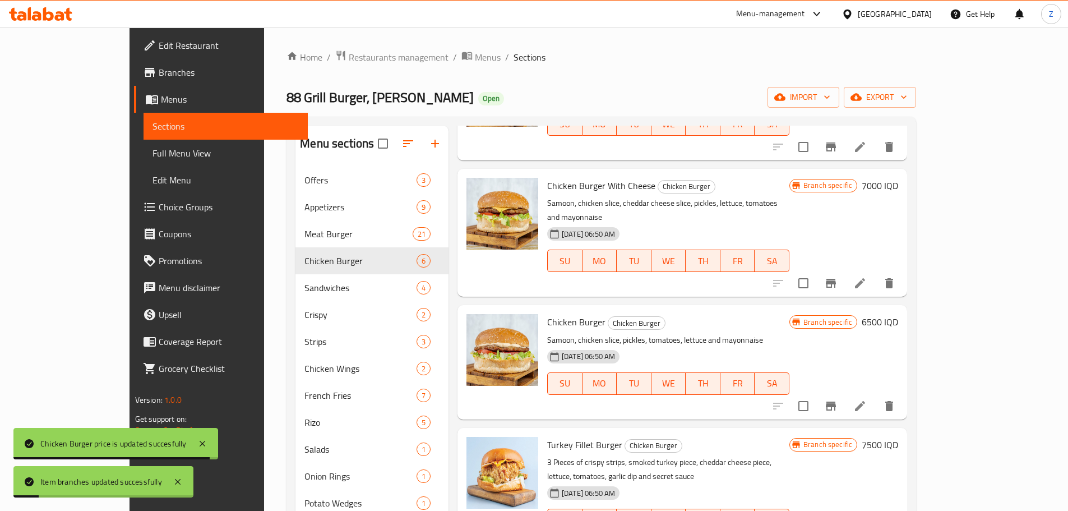
scroll to position [112, 0]
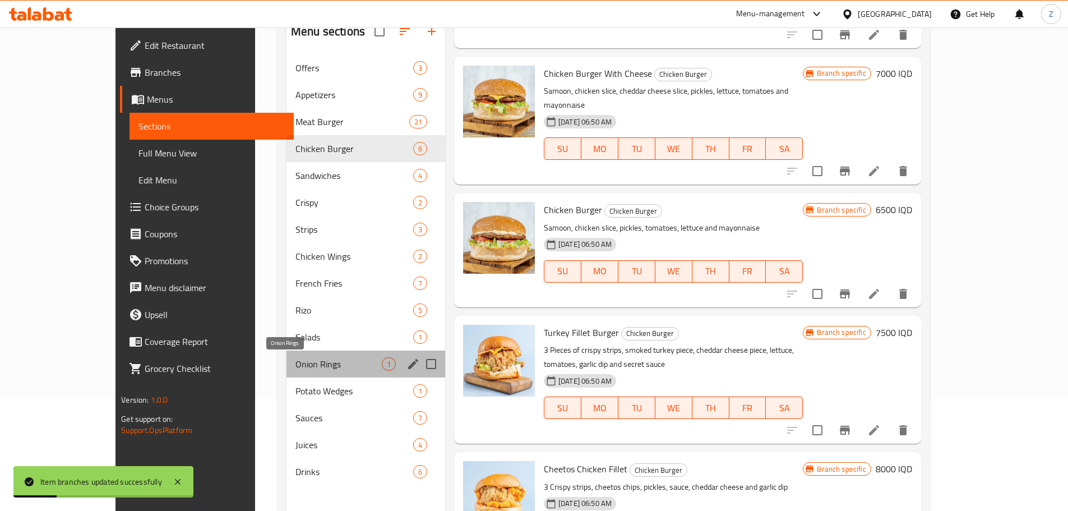
click at [295, 362] on span "Onion Rings" at bounding box center [338, 363] width 86 height 13
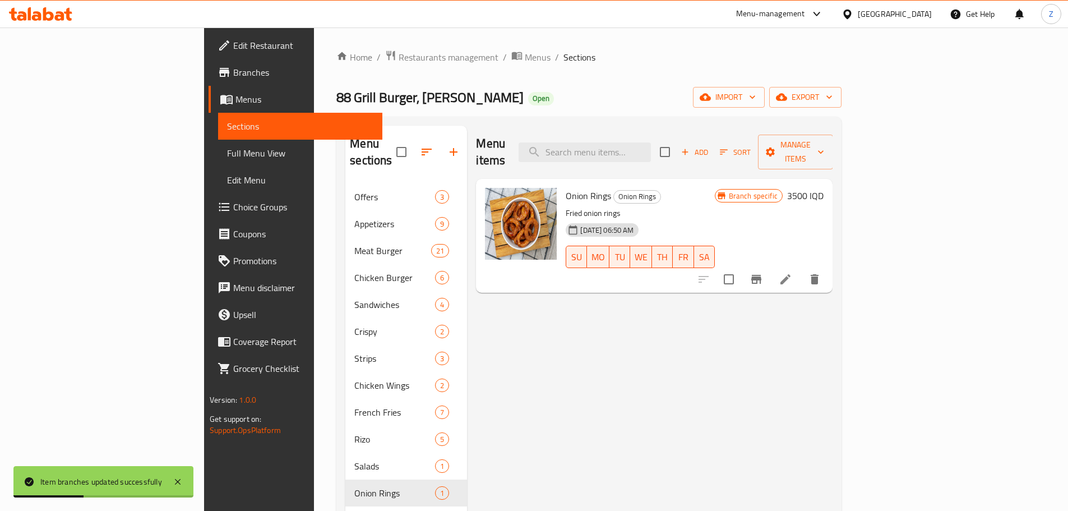
click at [823, 188] on h6 "3500 IQD" at bounding box center [805, 196] width 36 height 16
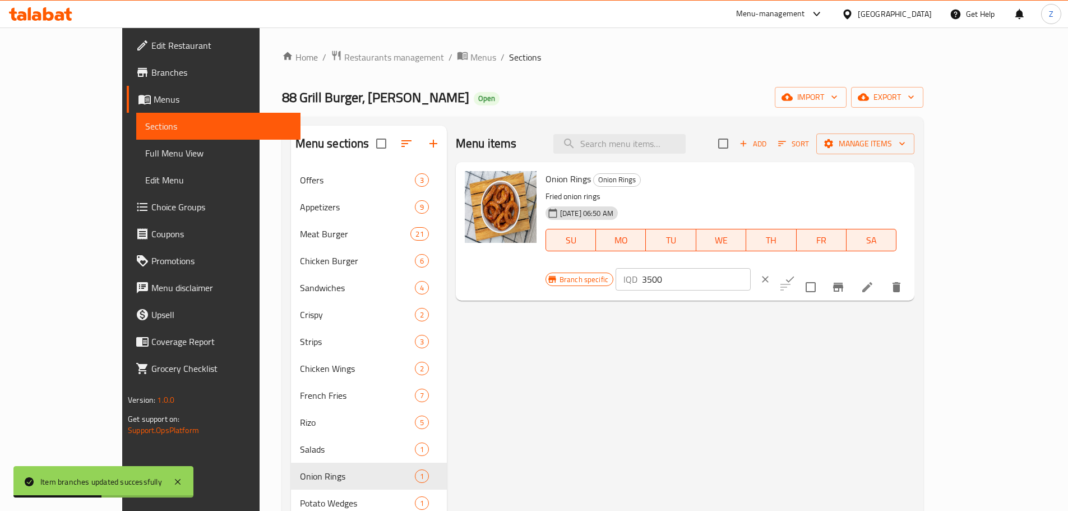
click at [751, 268] on input "3500" at bounding box center [696, 279] width 109 height 22
type input "4000"
click at [802, 267] on button "ok" at bounding box center [789, 279] width 25 height 25
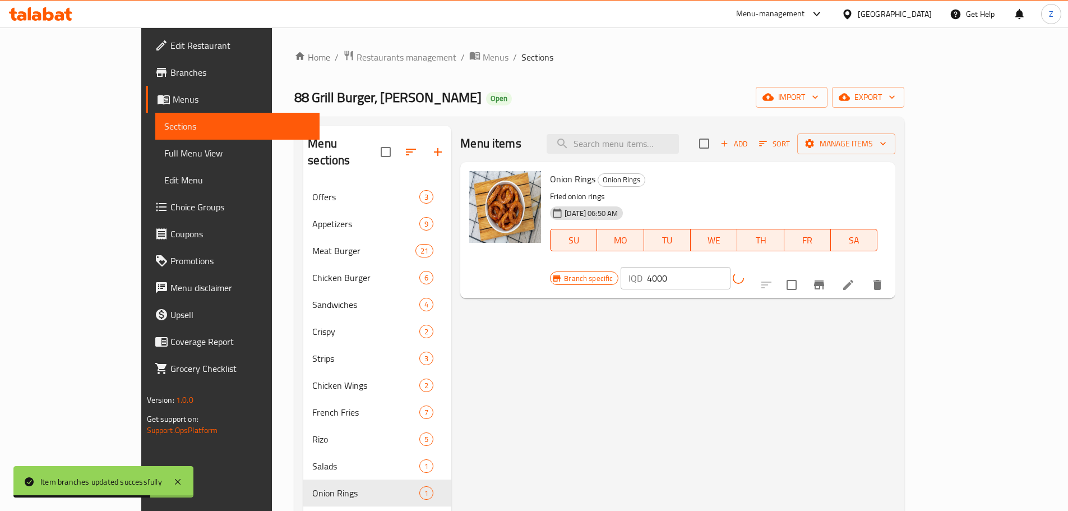
click at [824, 280] on icon "Branch-specific-item" at bounding box center [819, 284] width 10 height 9
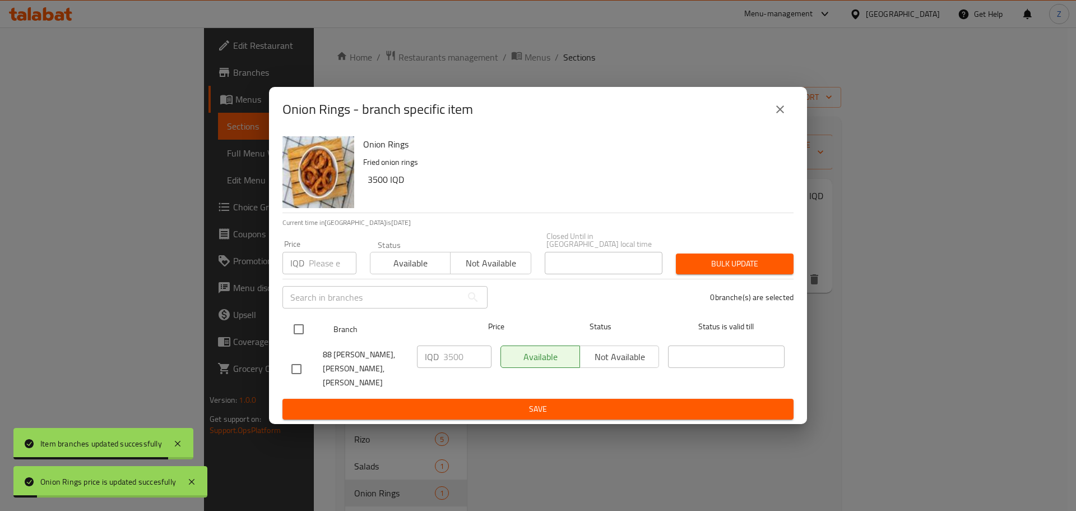
click at [290, 327] on input "checkbox" at bounding box center [299, 329] width 24 height 24
checkbox input "true"
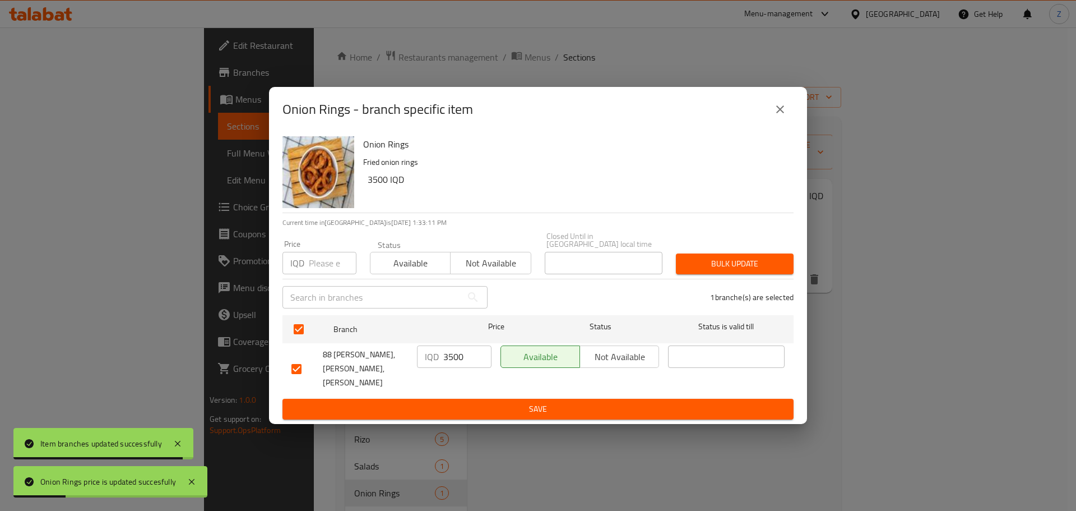
click at [447, 358] on input "3500" at bounding box center [467, 356] width 48 height 22
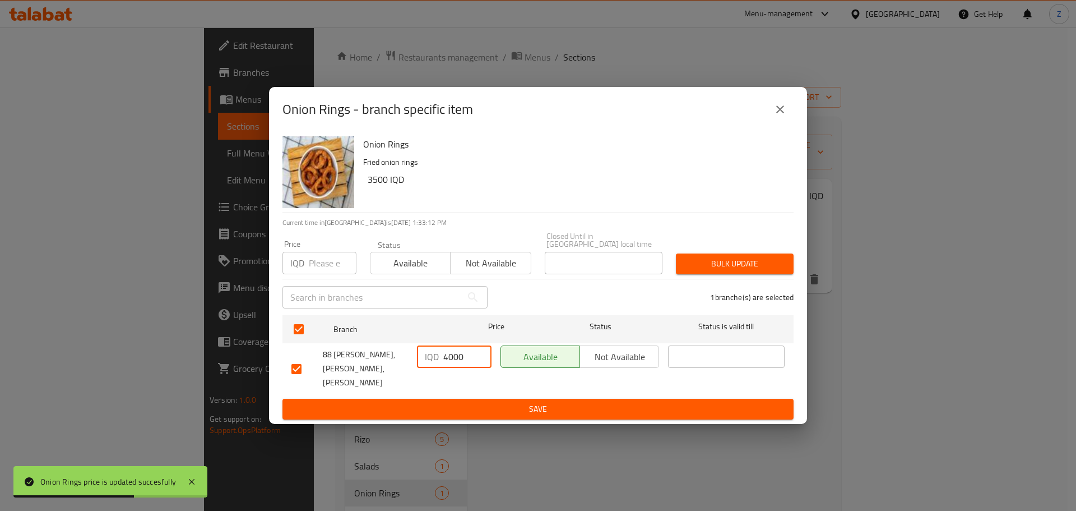
type input "4000"
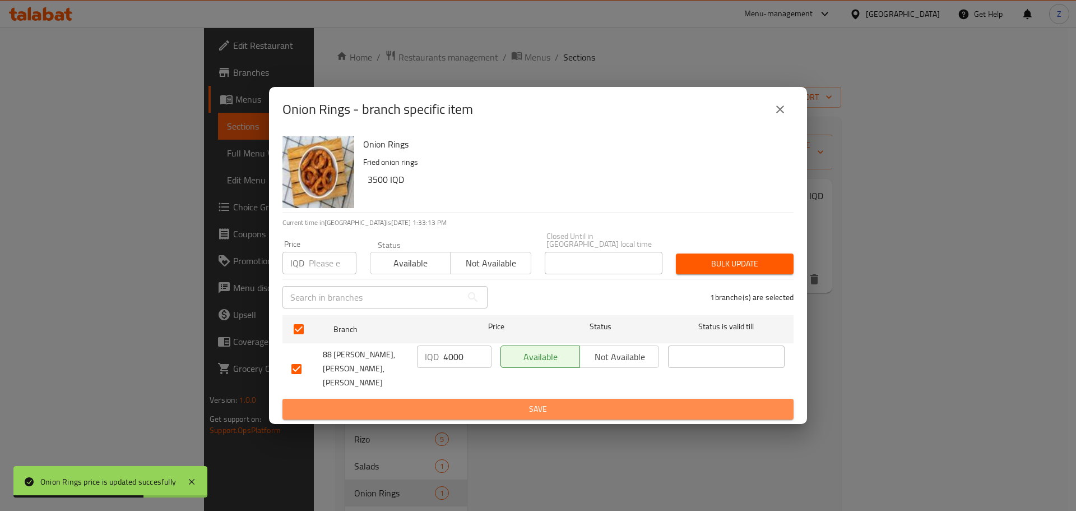
click at [497, 402] on span "Save" at bounding box center [537, 409] width 493 height 14
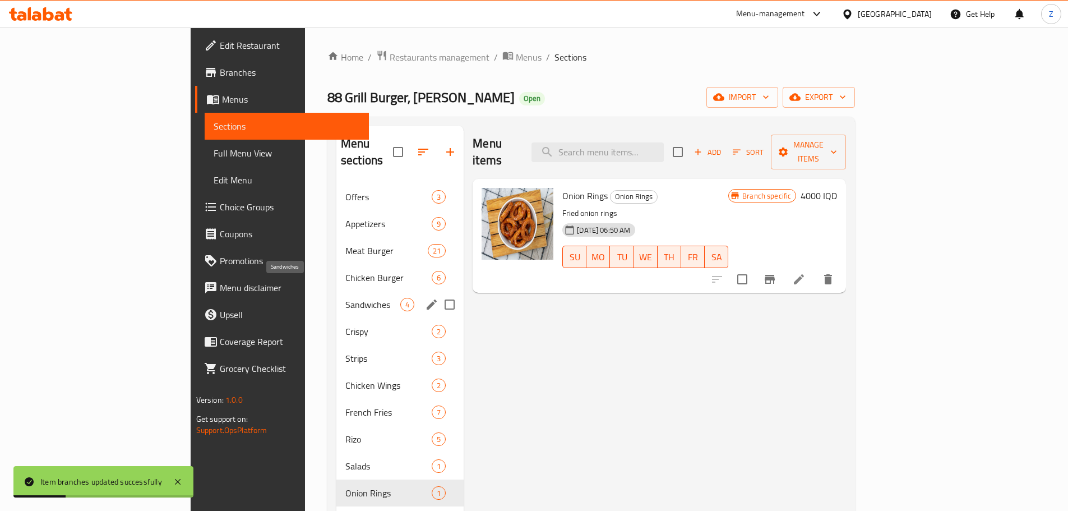
click at [345, 298] on span "Sandwiches" at bounding box center [372, 304] width 55 height 13
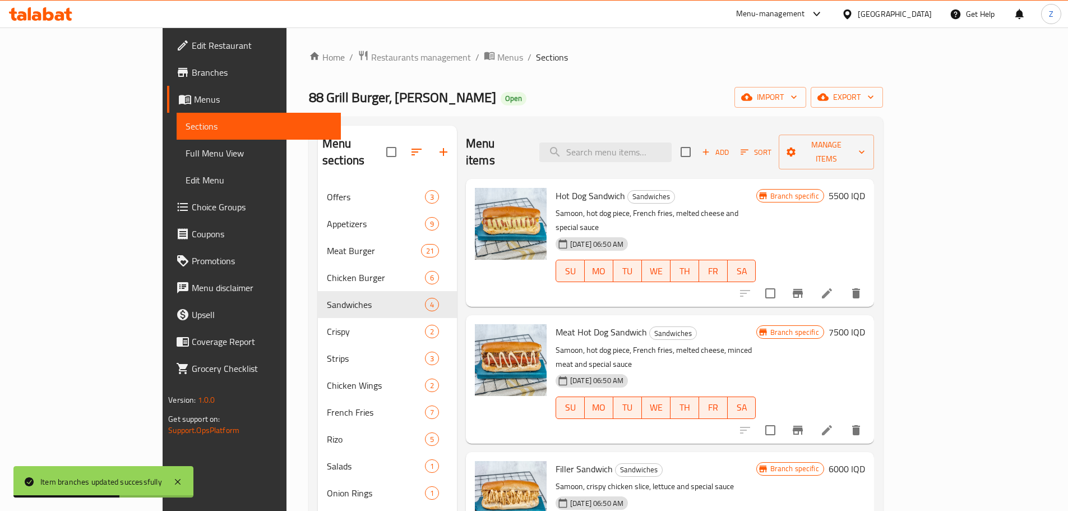
click at [865, 188] on h6 "5500 IQD" at bounding box center [846, 196] width 36 height 16
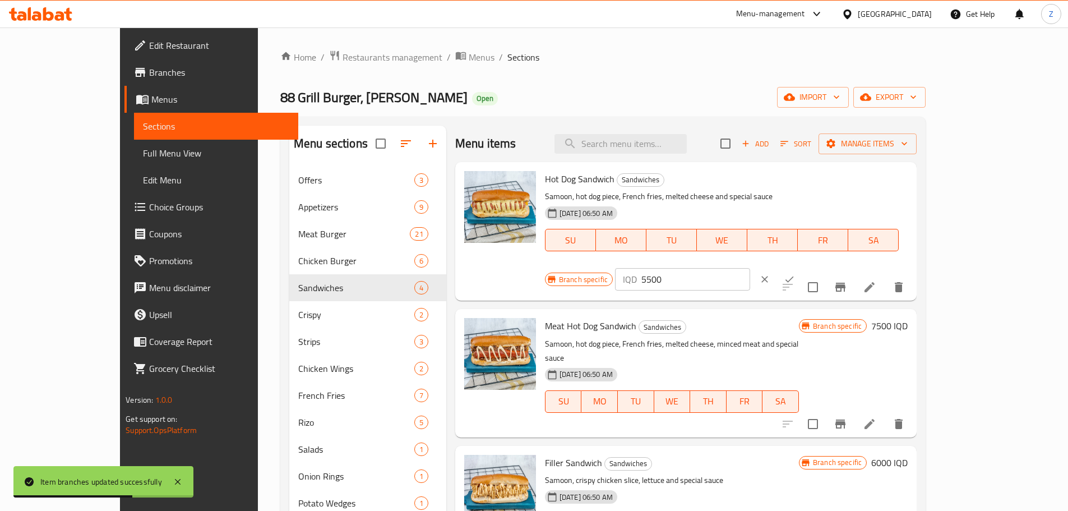
drag, startPoint x: 975, startPoint y: 186, endPoint x: 953, endPoint y: 210, distance: 32.1
click at [770, 274] on icon "clear" at bounding box center [764, 279] width 11 height 11
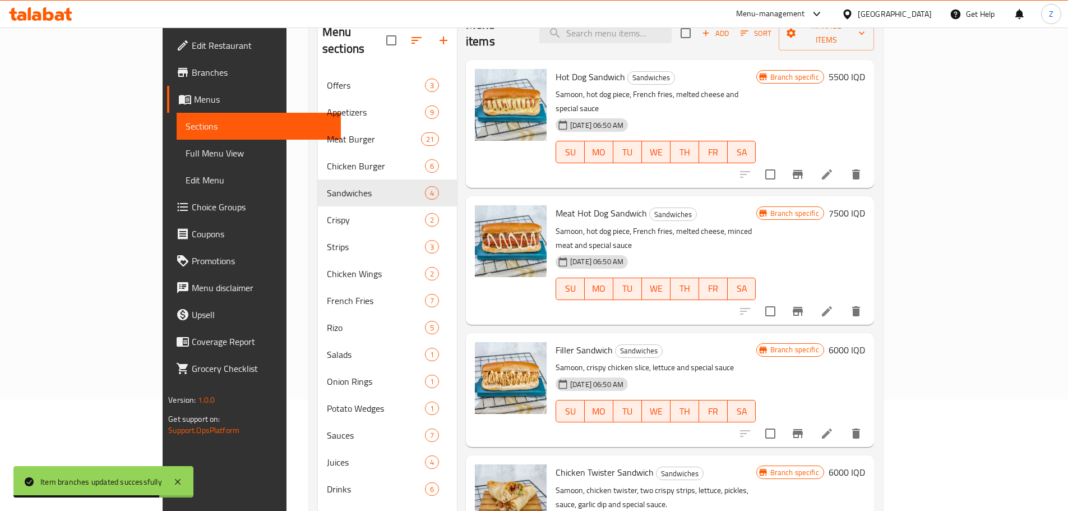
scroll to position [112, 0]
click at [865, 205] on h6 "7500 IQD" at bounding box center [846, 213] width 36 height 16
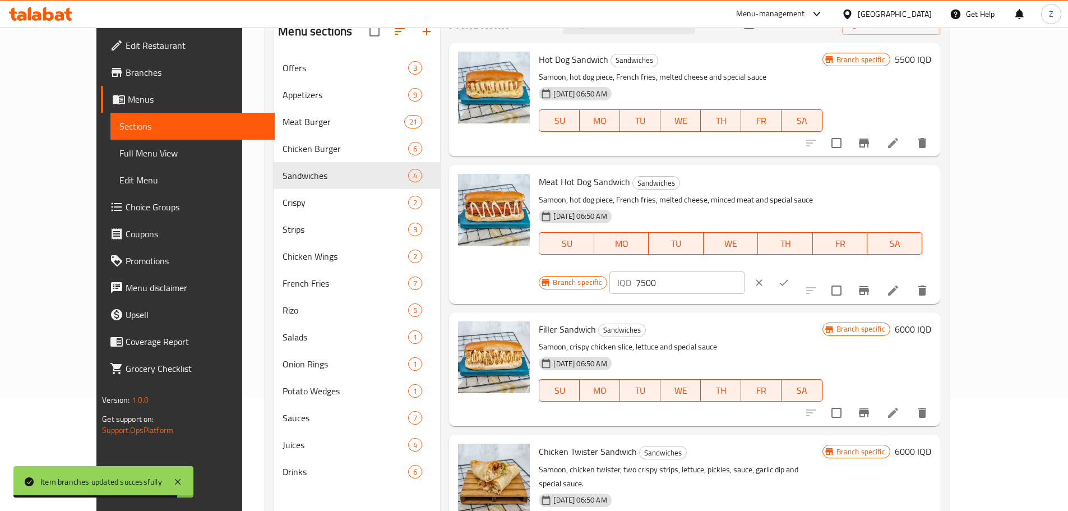
click at [744, 271] on input "7500" at bounding box center [690, 282] width 109 height 22
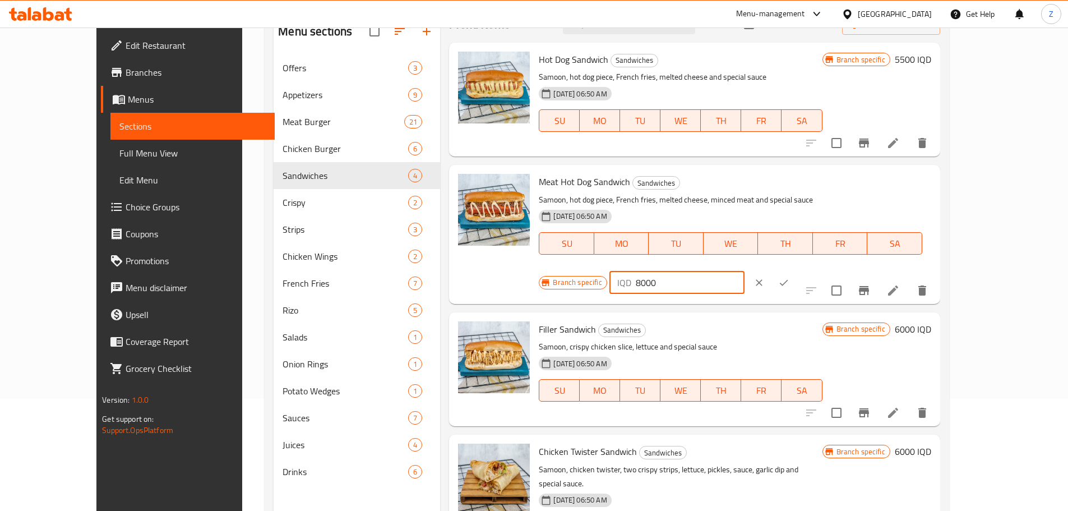
type input "8000"
click at [788, 279] on icon "ok" at bounding box center [784, 282] width 8 height 6
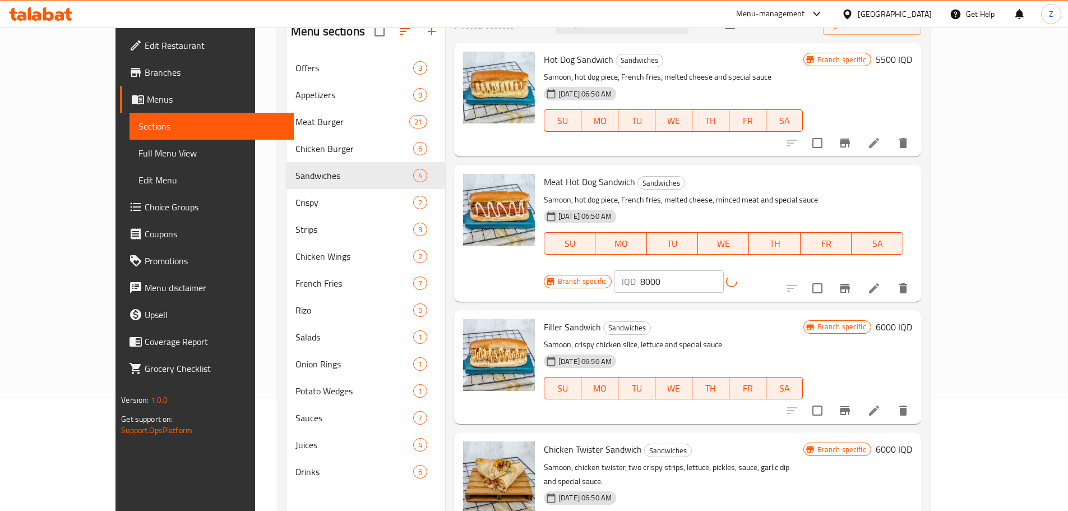
click at [851, 281] on icon "Branch-specific-item" at bounding box center [844, 287] width 13 height 13
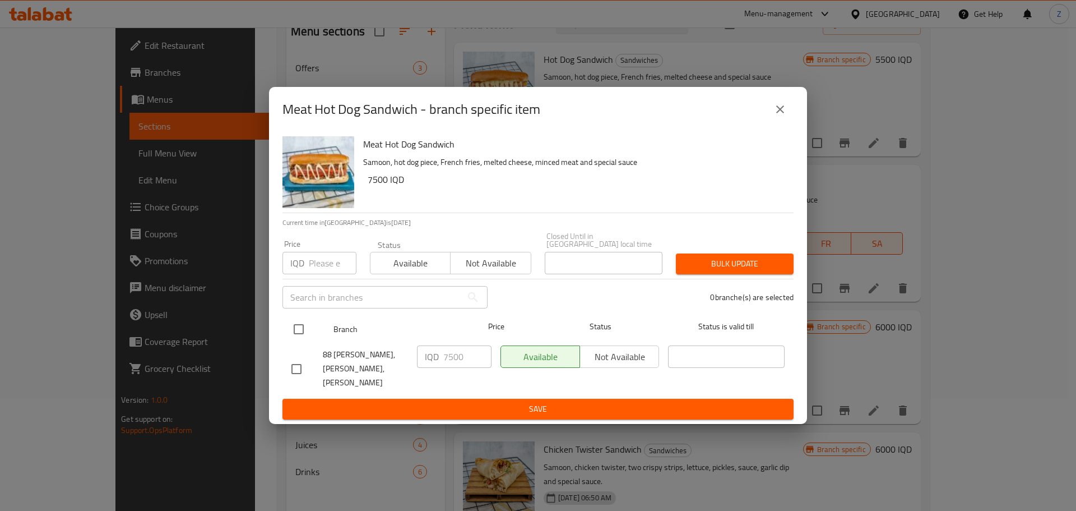
click at [298, 339] on input "checkbox" at bounding box center [299, 329] width 24 height 24
checkbox input "true"
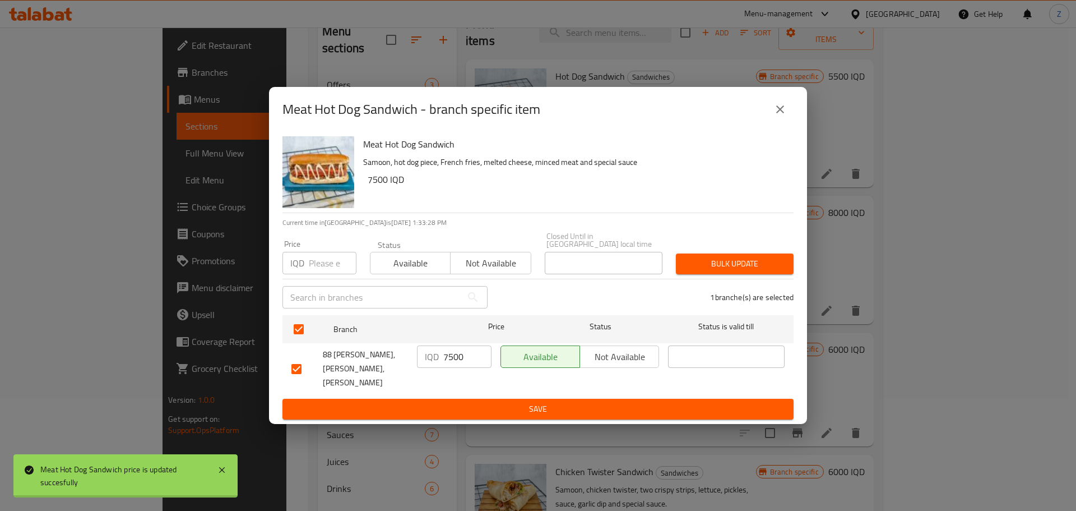
click at [458, 365] on input "7500" at bounding box center [467, 356] width 48 height 22
type input "8000"
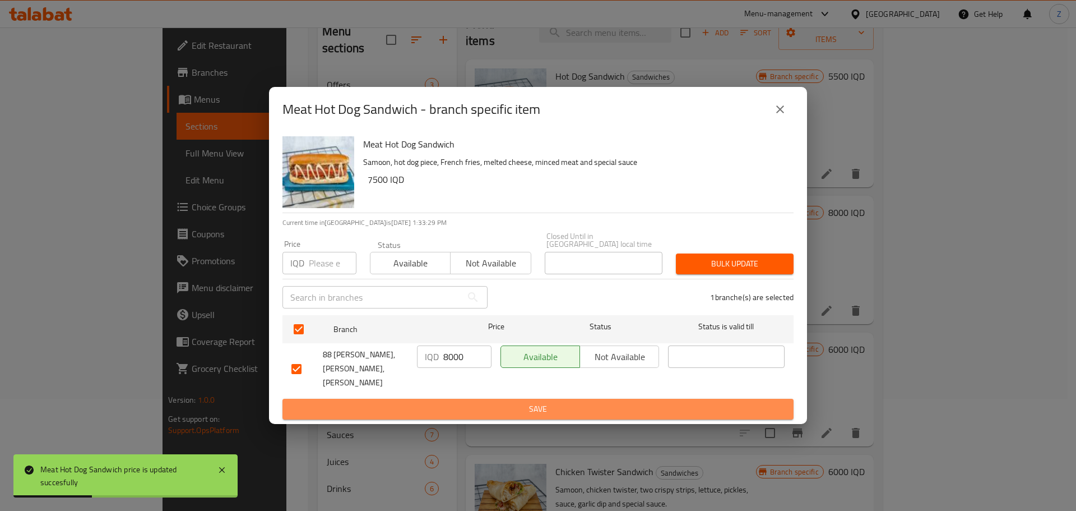
click at [496, 402] on span "Save" at bounding box center [537, 409] width 493 height 14
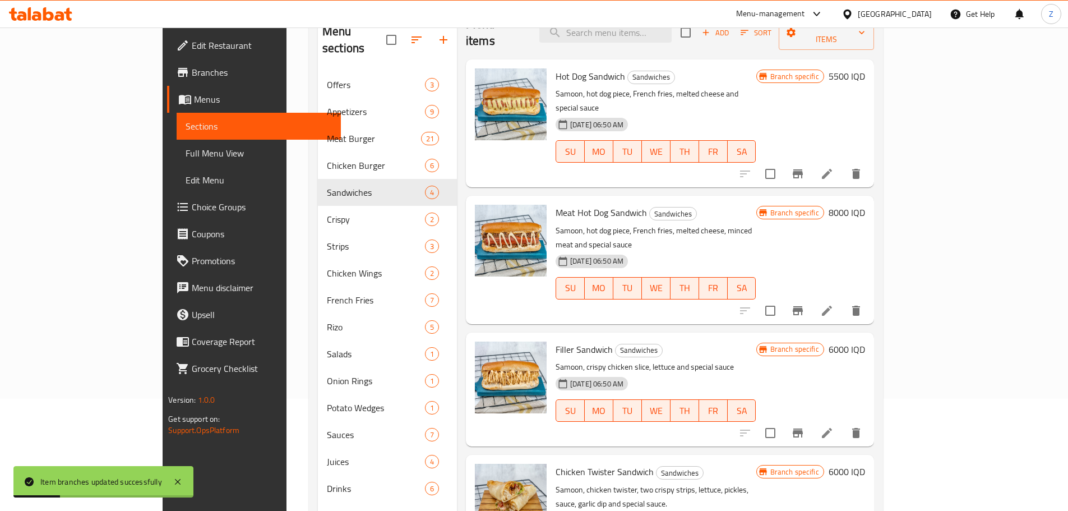
click at [865, 341] on h6 "6000 IQD" at bounding box center [846, 349] width 36 height 16
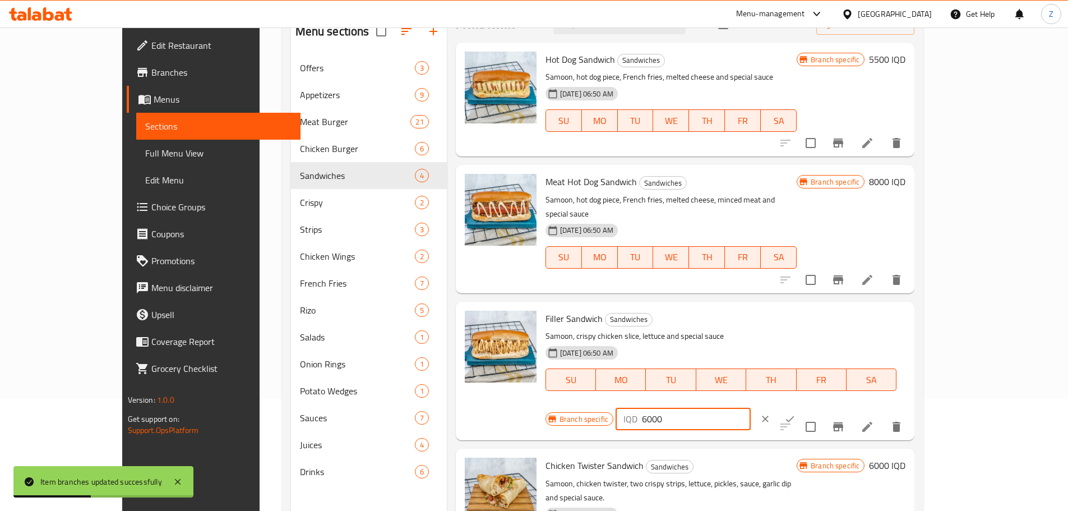
drag, startPoint x: 870, startPoint y: 312, endPoint x: 876, endPoint y: 315, distance: 6.5
click at [751, 408] on input "6000" at bounding box center [696, 419] width 109 height 22
type input "6500"
drag, startPoint x: 994, startPoint y: 309, endPoint x: 953, endPoint y: 370, distance: 72.8
click at [795, 413] on icon "ok" at bounding box center [789, 418] width 11 height 11
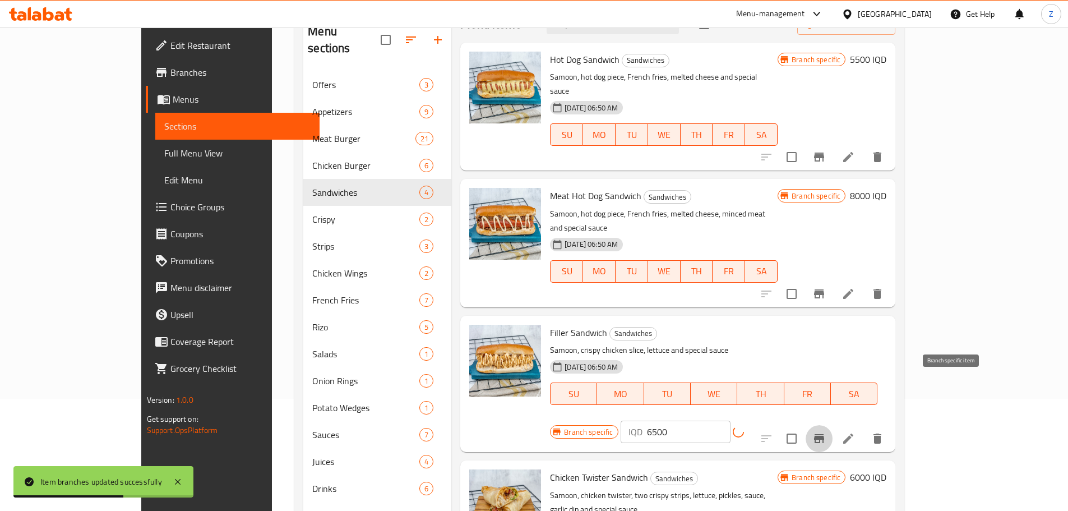
click at [826, 432] on icon "Branch-specific-item" at bounding box center [818, 438] width 13 height 13
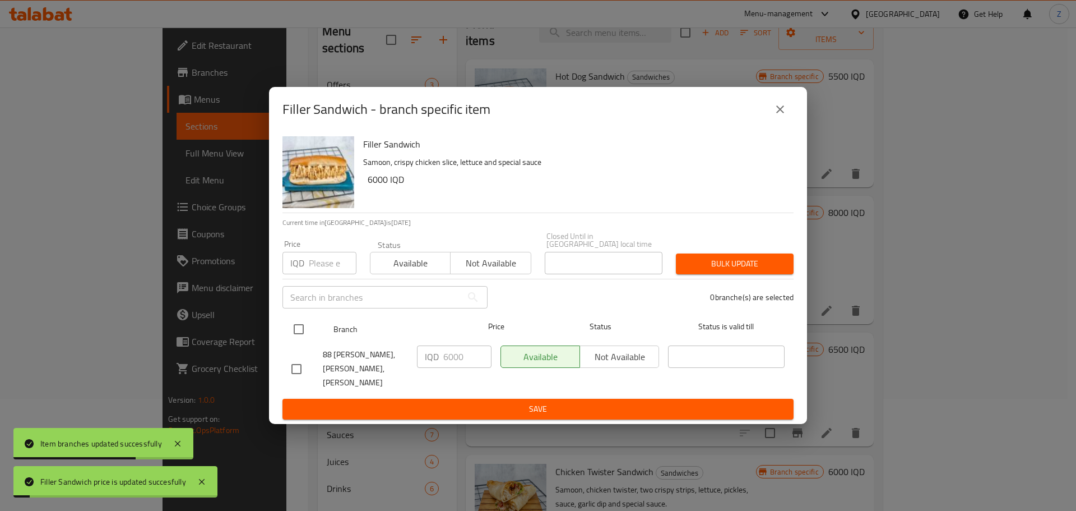
click at [299, 328] on input "checkbox" at bounding box center [299, 329] width 24 height 24
checkbox input "true"
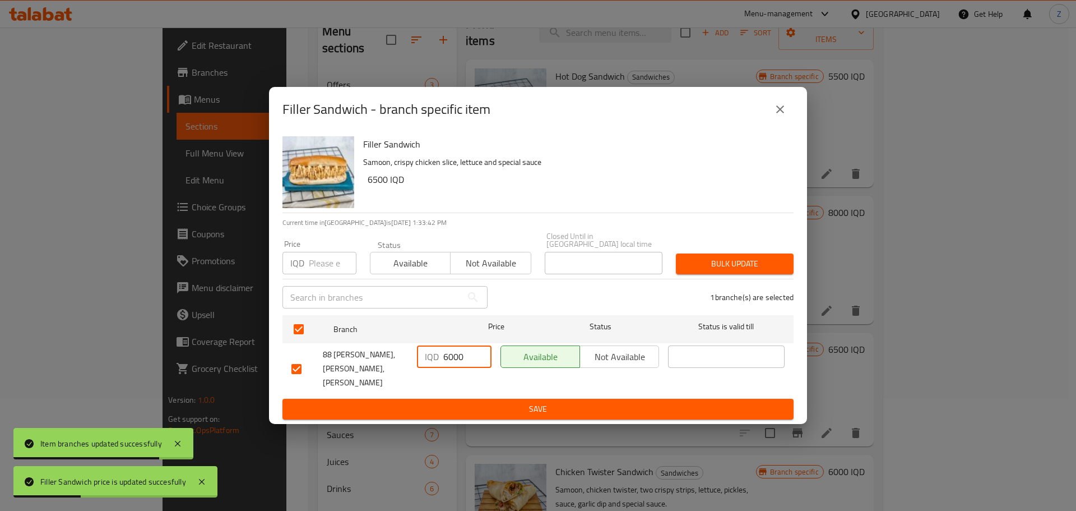
click at [452, 367] on input "6000" at bounding box center [467, 356] width 48 height 22
type input "6500"
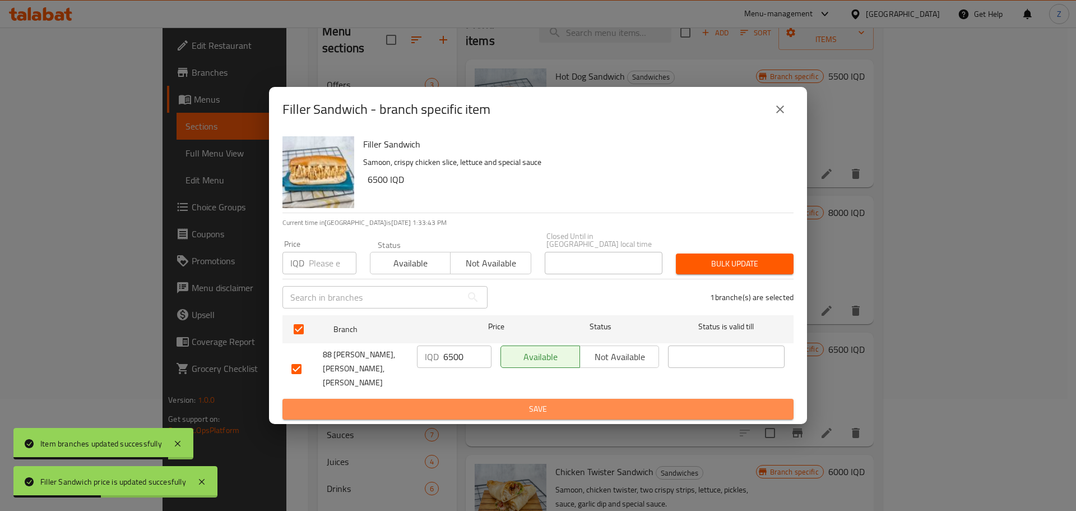
click at [453, 402] on span "Save" at bounding box center [537, 409] width 493 height 14
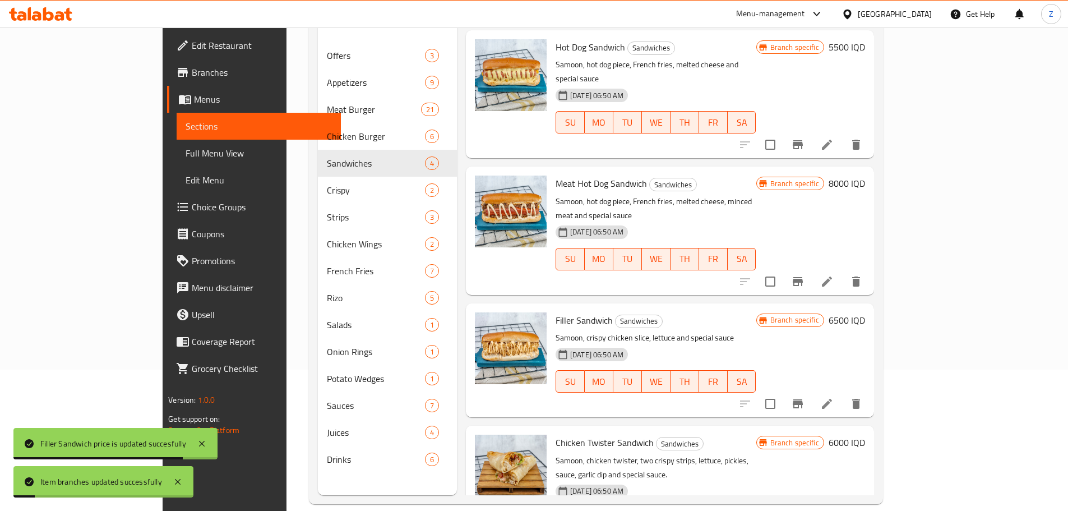
scroll to position [157, 0]
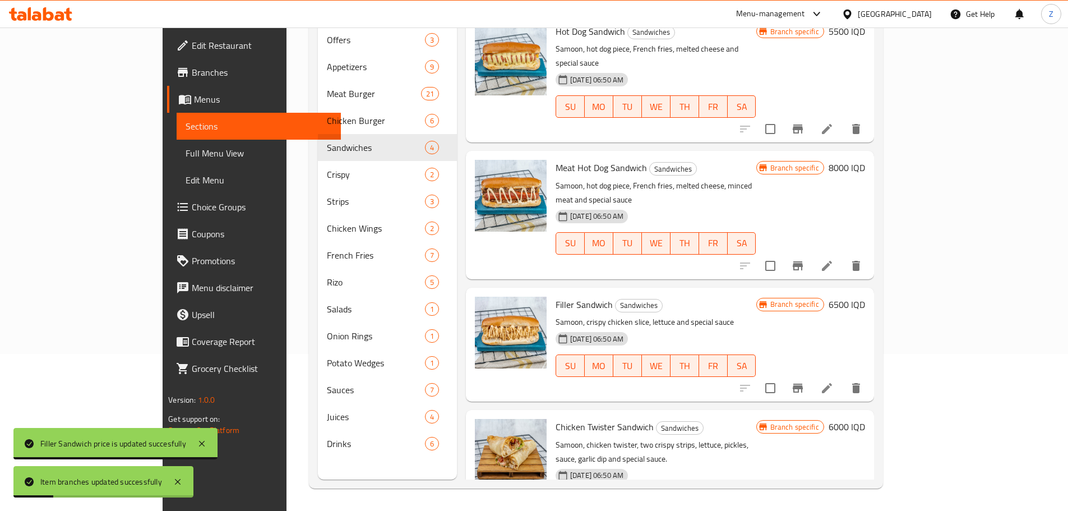
click at [865, 419] on h6 "6000 IQD" at bounding box center [846, 427] width 36 height 16
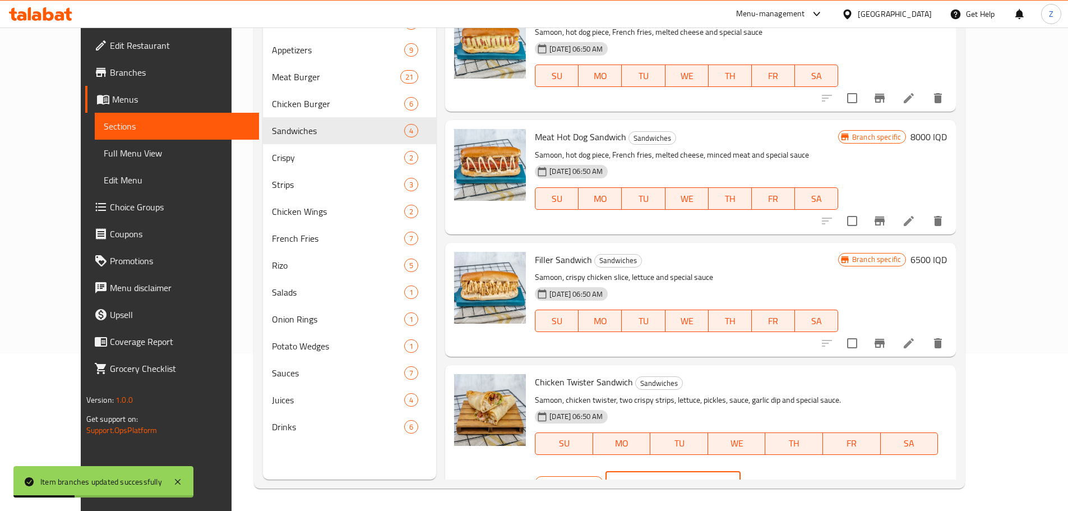
click at [740, 471] on input "6000" at bounding box center [686, 482] width 109 height 22
type input "6500"
click at [785, 477] on icon "ok" at bounding box center [779, 482] width 11 height 11
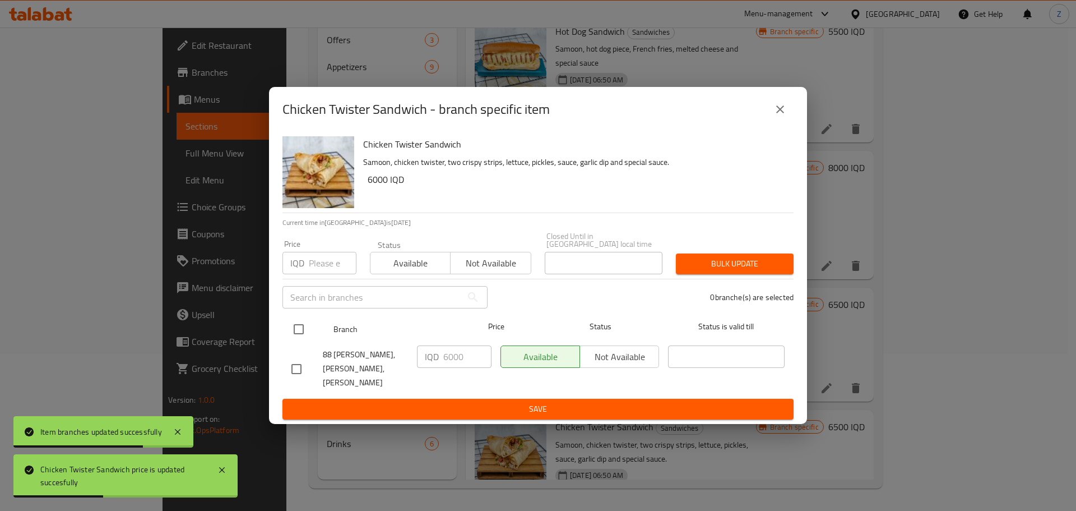
click at [300, 340] on input "checkbox" at bounding box center [299, 329] width 24 height 24
checkbox input "true"
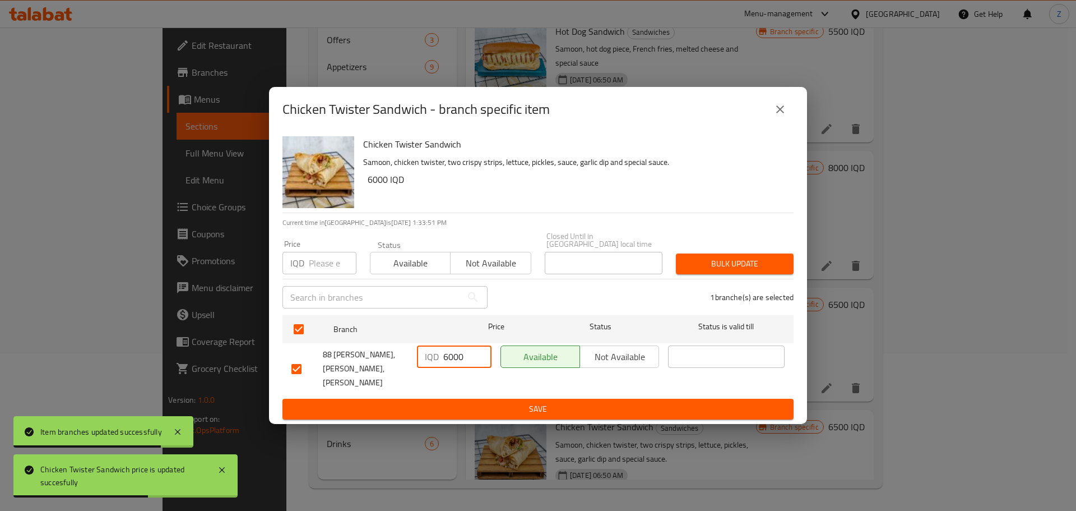
click at [454, 368] on input "6000" at bounding box center [467, 356] width 48 height 22
type input "6500"
click at [455, 402] on span "Save" at bounding box center [537, 409] width 493 height 14
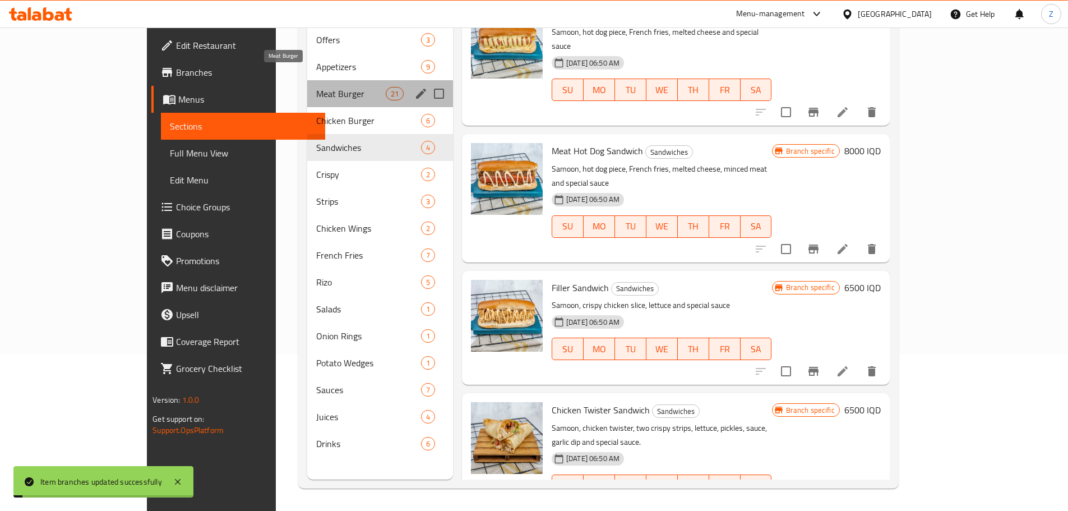
click at [316, 87] on span "Meat Burger" at bounding box center [350, 93] width 69 height 13
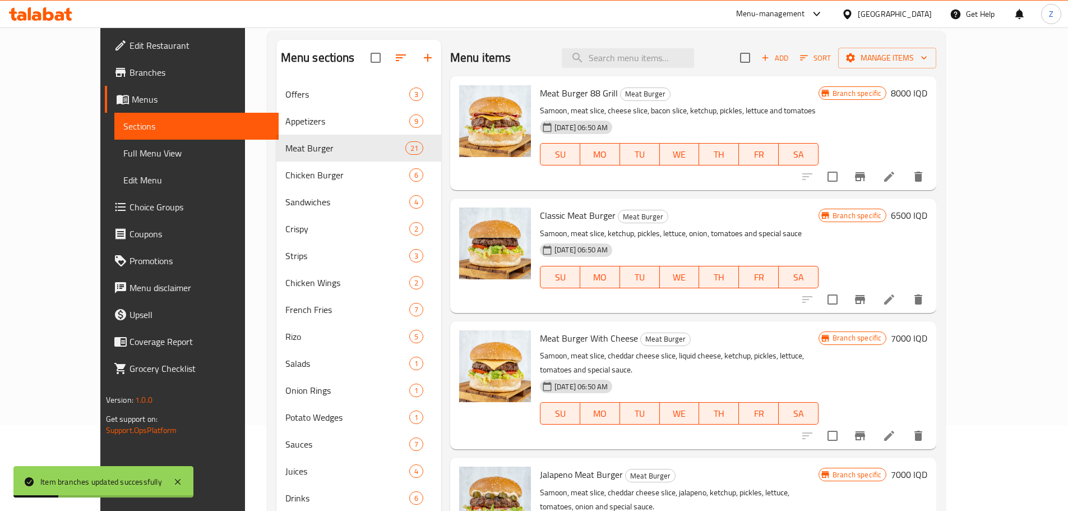
scroll to position [45, 0]
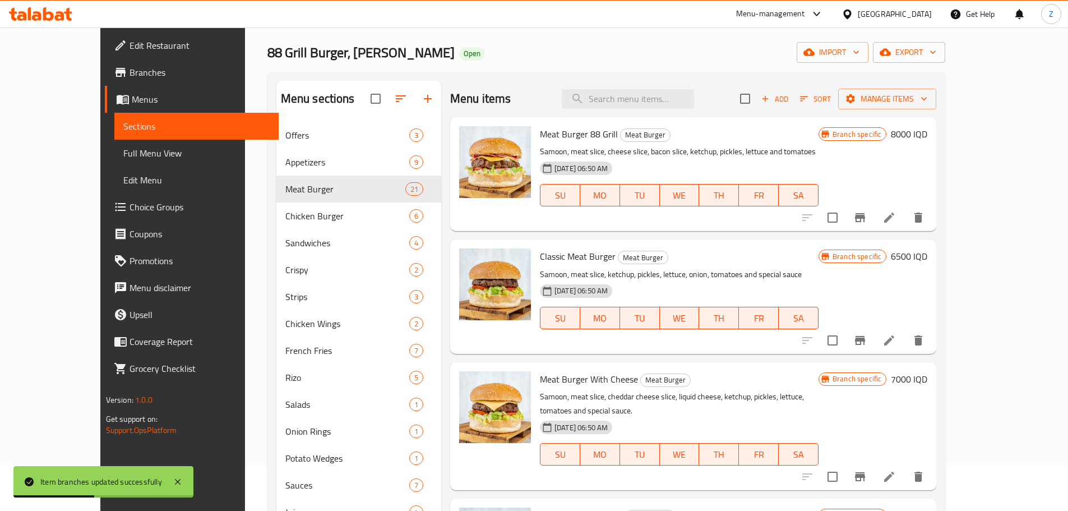
click at [927, 262] on h6 "6500 IQD" at bounding box center [909, 256] width 36 height 16
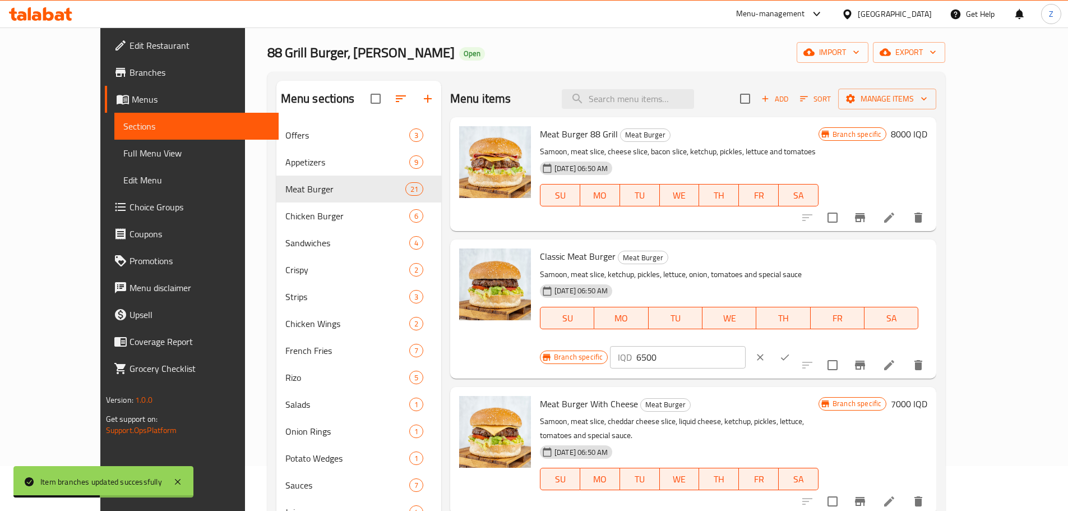
click at [745, 346] on input "6500" at bounding box center [690, 357] width 109 height 22
type input "7000"
click at [790, 351] on icon "ok" at bounding box center [784, 356] width 11 height 11
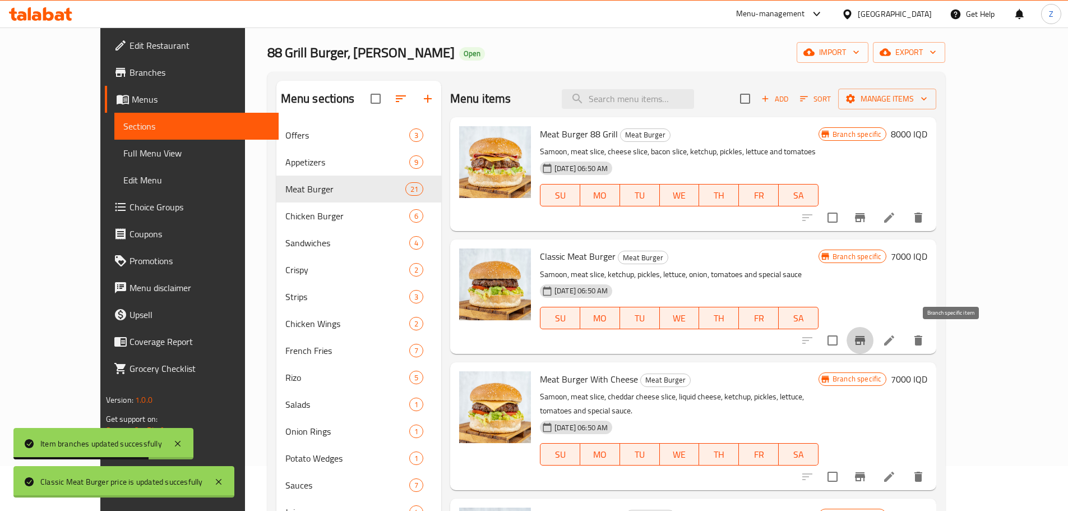
click at [873, 340] on button "Branch-specific-item" at bounding box center [859, 340] width 27 height 27
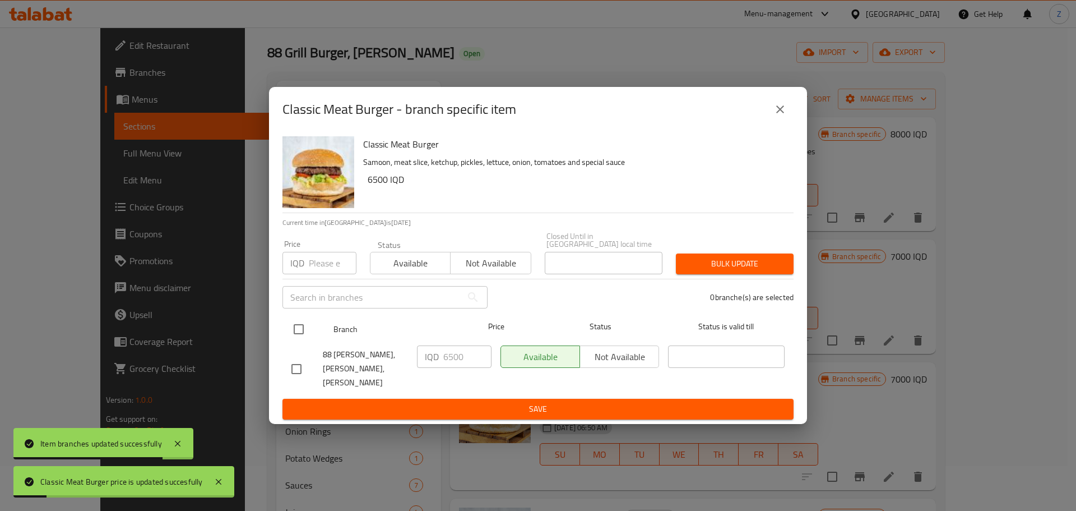
click at [293, 335] on input "checkbox" at bounding box center [299, 329] width 24 height 24
checkbox input "true"
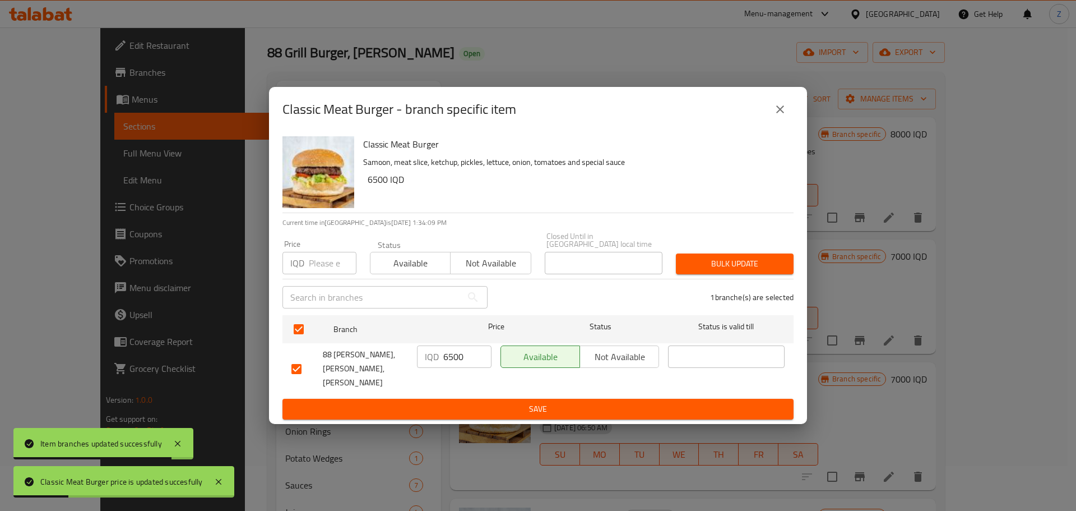
click at [450, 368] on input "6500" at bounding box center [467, 356] width 48 height 22
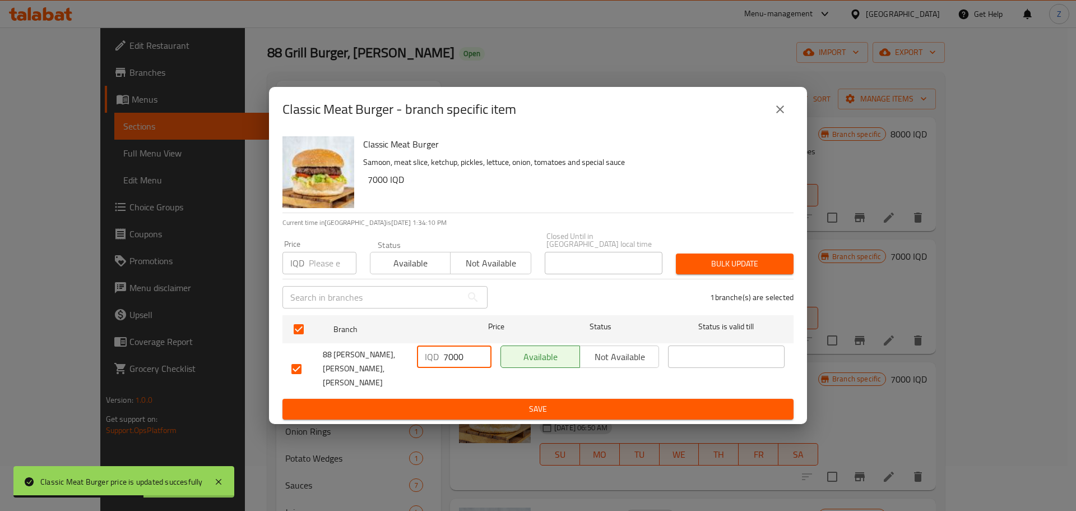
type input "7000"
click at [382, 402] on span "Save" at bounding box center [537, 409] width 493 height 14
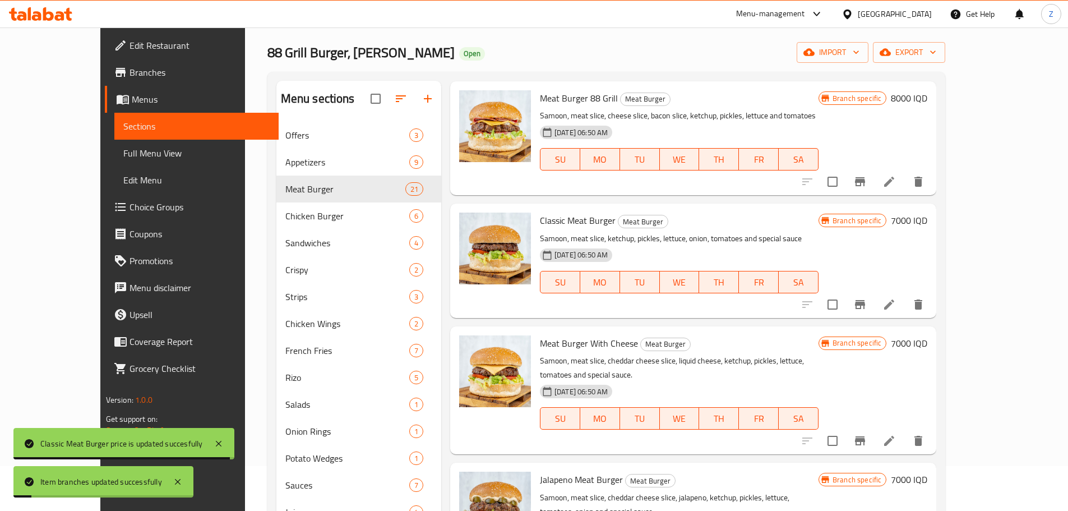
scroll to position [56, 0]
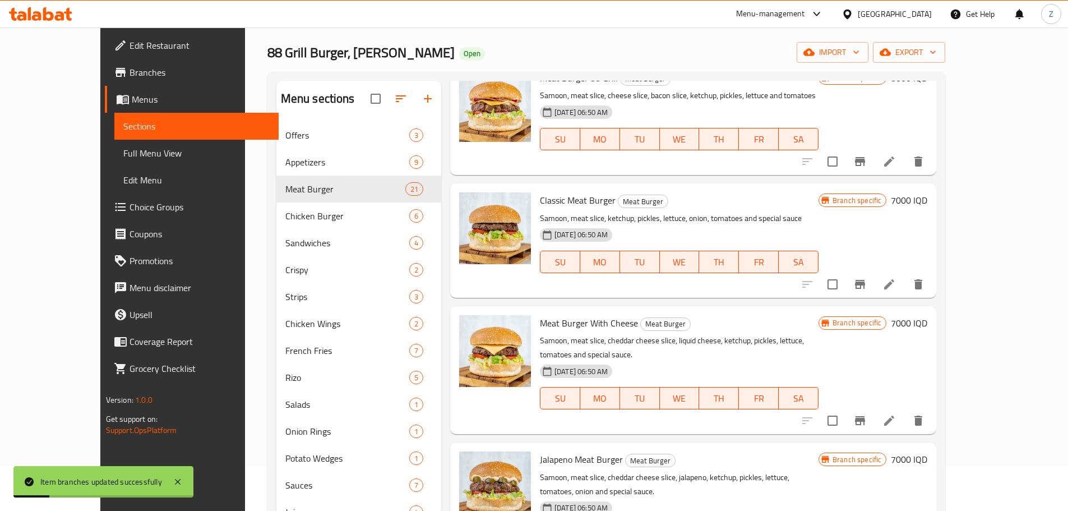
click at [927, 328] on h6 "7000 IQD" at bounding box center [909, 323] width 36 height 16
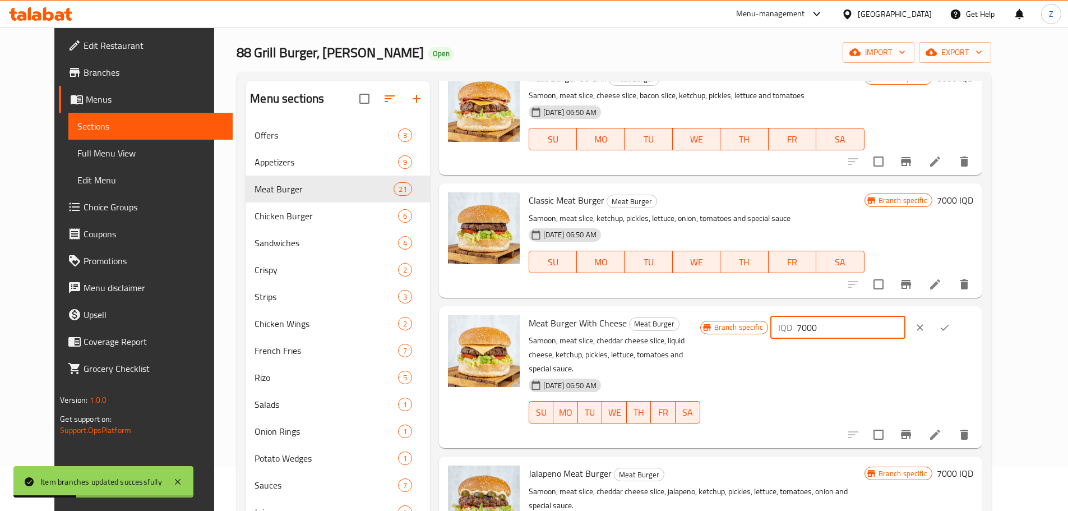
drag, startPoint x: 868, startPoint y: 330, endPoint x: 875, endPoint y: 335, distance: 8.4
click at [875, 335] on input "7000" at bounding box center [851, 327] width 109 height 22
type input "7500"
click at [957, 336] on button "ok" at bounding box center [944, 327] width 25 height 25
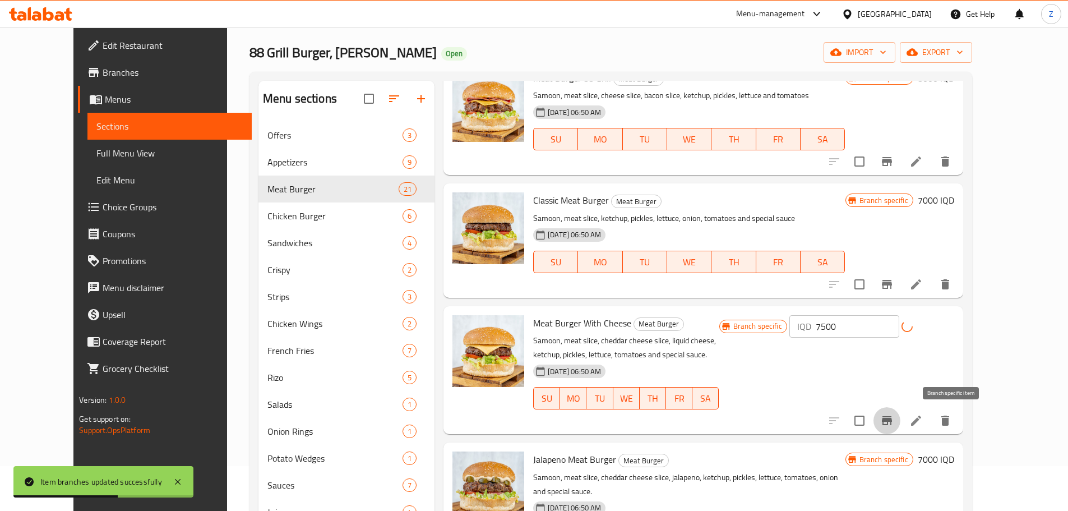
click at [894, 418] on icon "Branch-specific-item" at bounding box center [886, 420] width 13 height 13
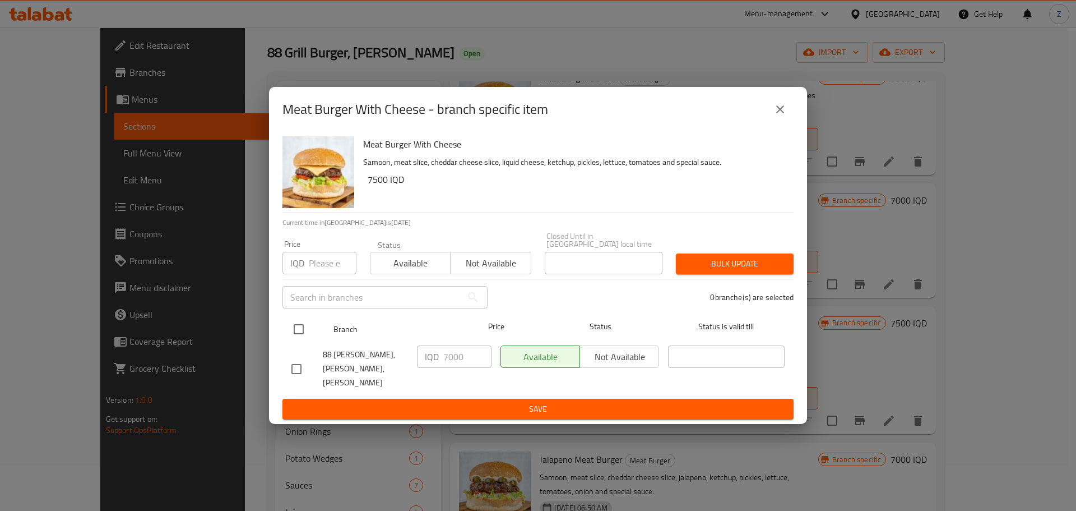
click at [302, 337] on input "checkbox" at bounding box center [299, 329] width 24 height 24
checkbox input "true"
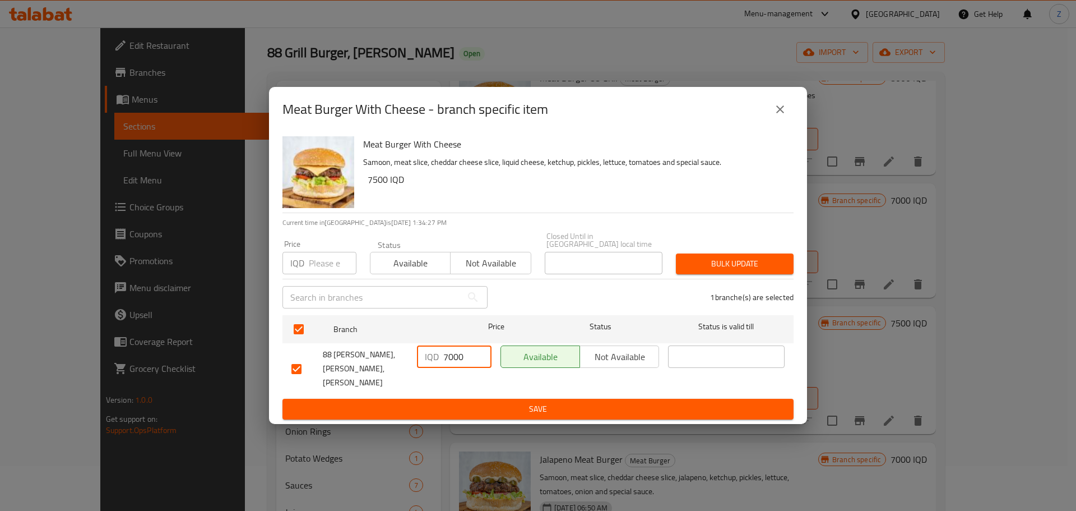
click at [453, 364] on input "7000" at bounding box center [467, 356] width 48 height 22
type input "7500"
click at [464, 402] on span "Save" at bounding box center [537, 409] width 493 height 14
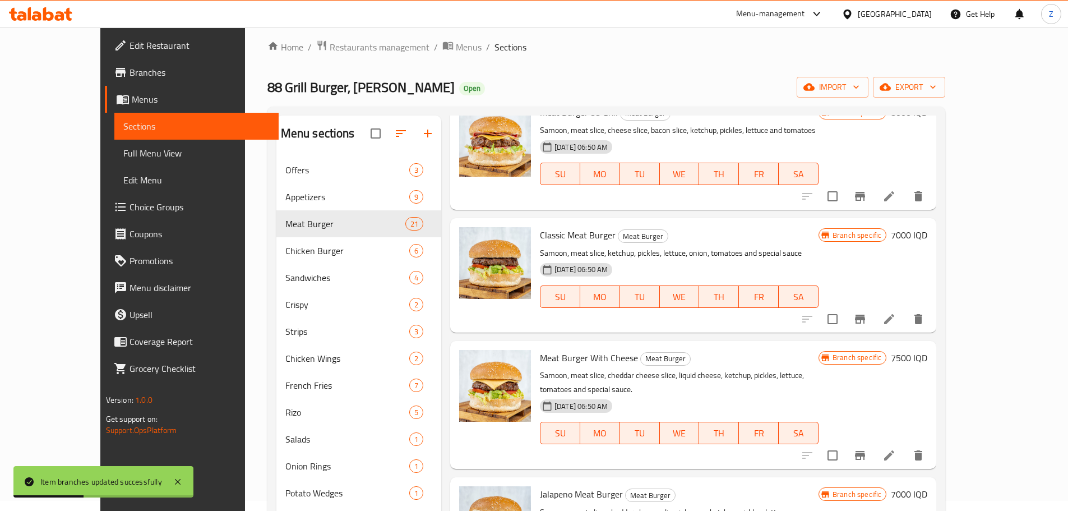
scroll to position [0, 0]
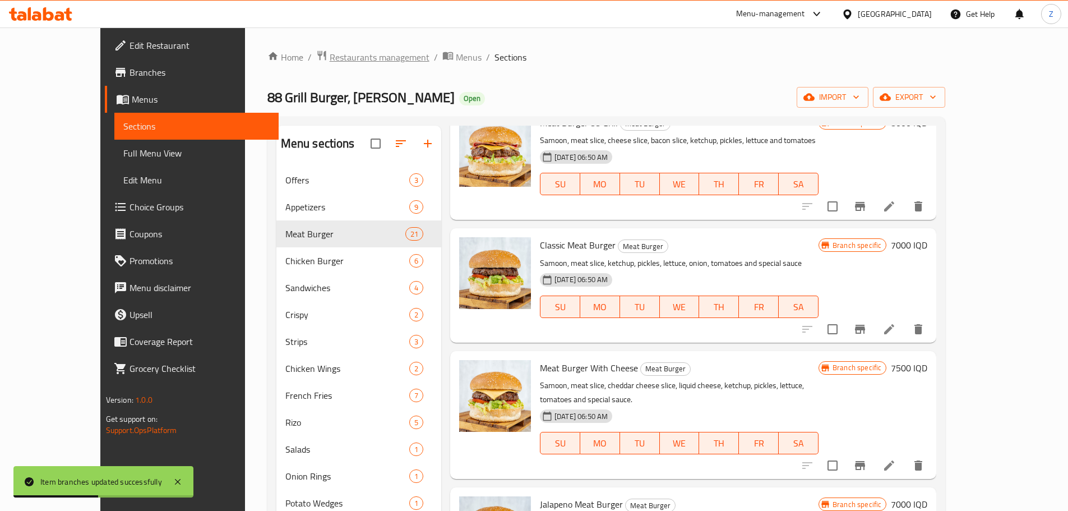
click at [331, 63] on span "Restaurants management" at bounding box center [380, 56] width 100 height 13
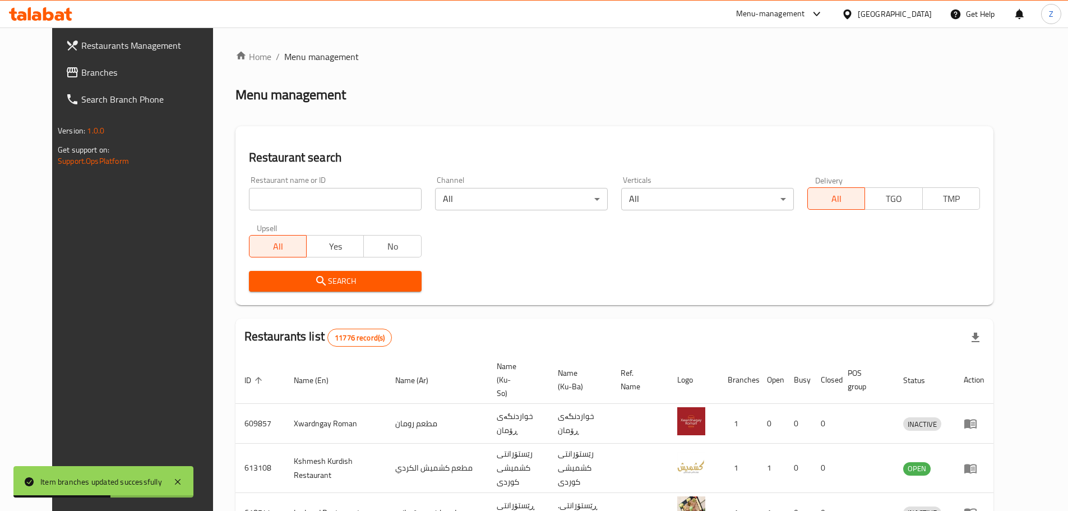
click at [350, 193] on input "search" at bounding box center [335, 199] width 173 height 22
paste input "697463"
type input "697463"
click at [332, 286] on span "Search" at bounding box center [335, 281] width 155 height 14
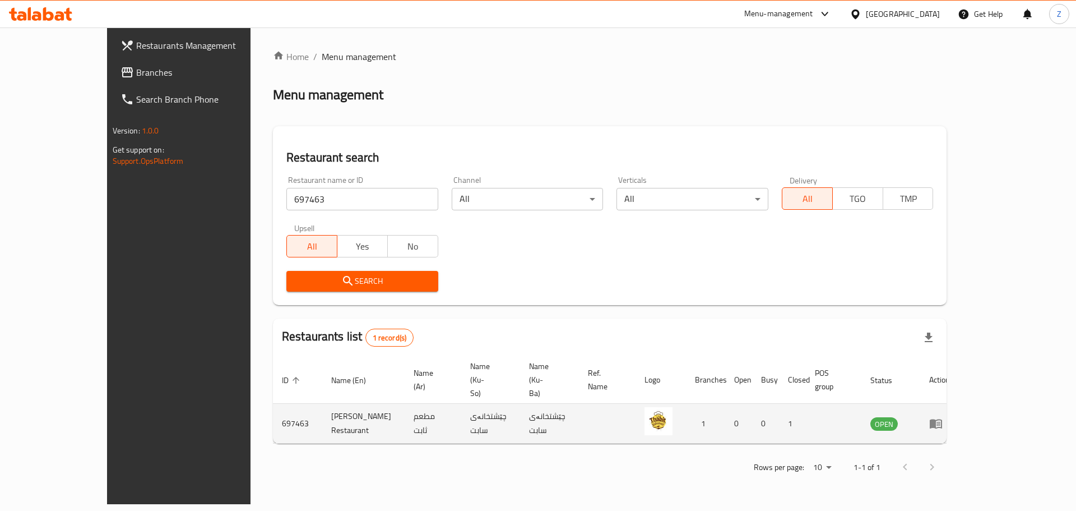
click at [943, 416] on icon "enhanced table" at bounding box center [935, 422] width 13 height 13
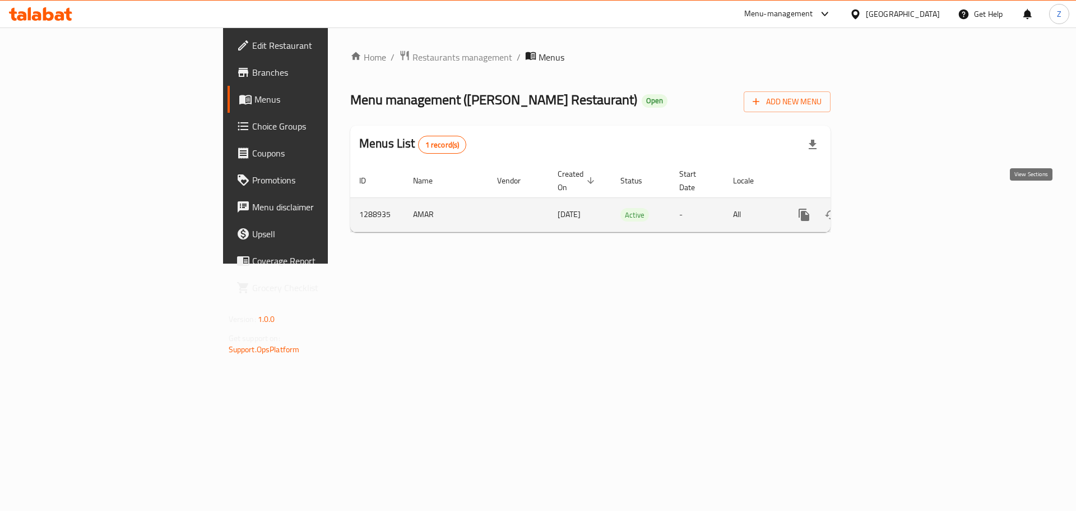
click at [892, 208] on icon "enhanced table" at bounding box center [884, 214] width 13 height 13
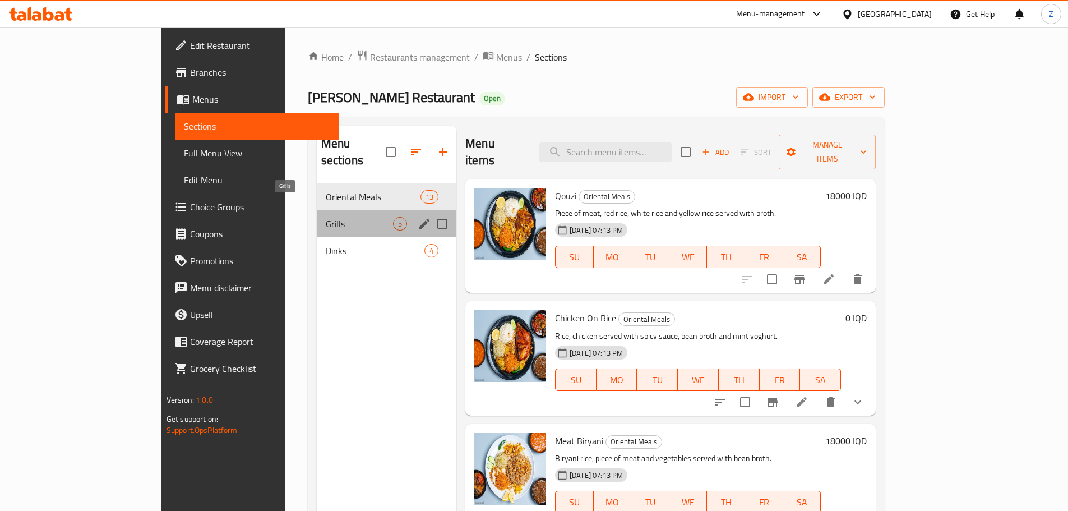
click at [342, 217] on span "Grills" at bounding box center [359, 223] width 67 height 13
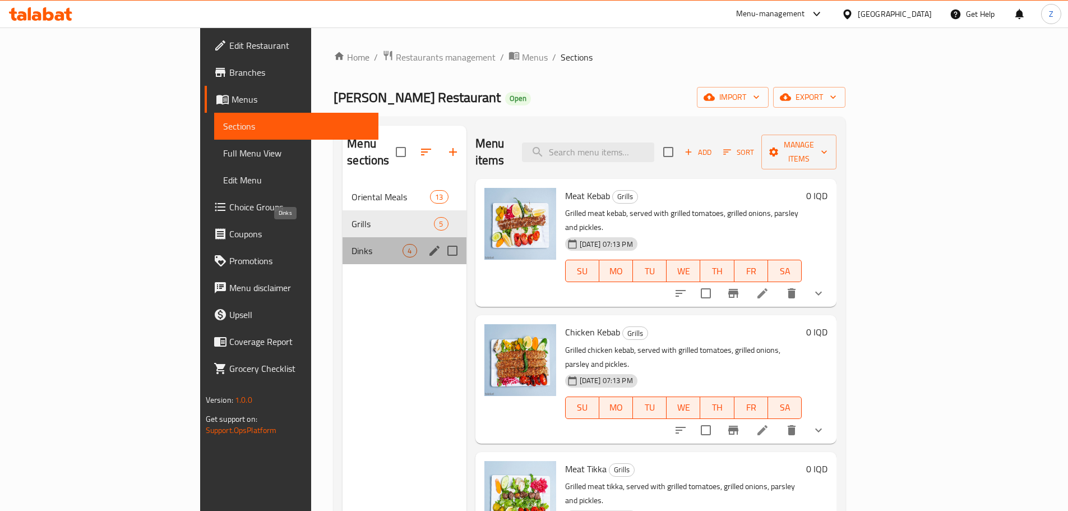
click at [351, 244] on span "Dinks" at bounding box center [376, 250] width 51 height 13
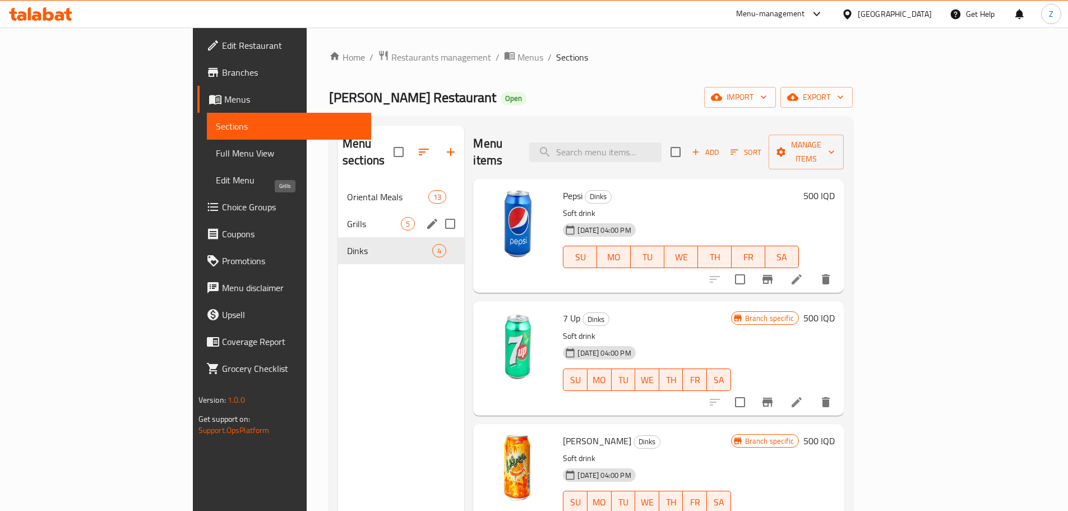
click at [347, 217] on span "Grills" at bounding box center [374, 223] width 54 height 13
